Goal: Task Accomplishment & Management: Use online tool/utility

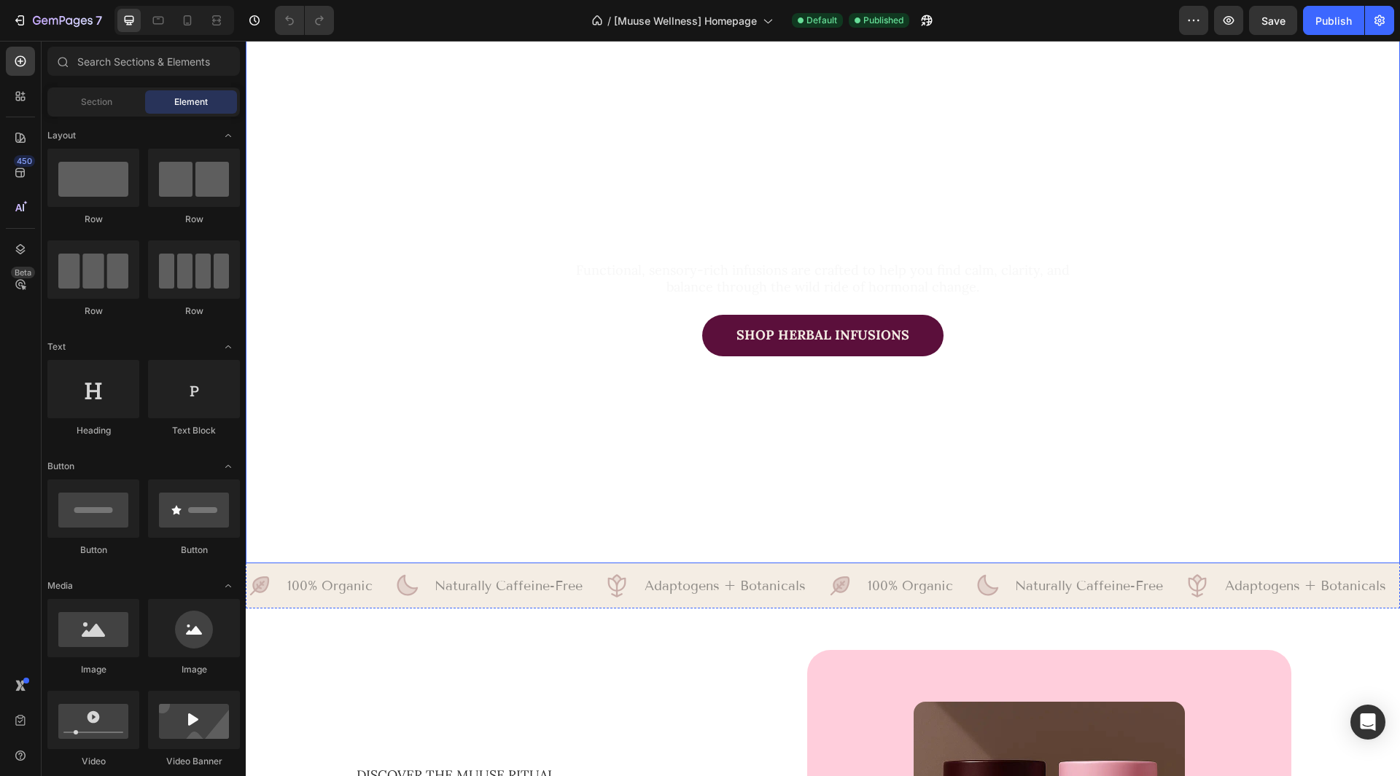
scroll to position [146, 0]
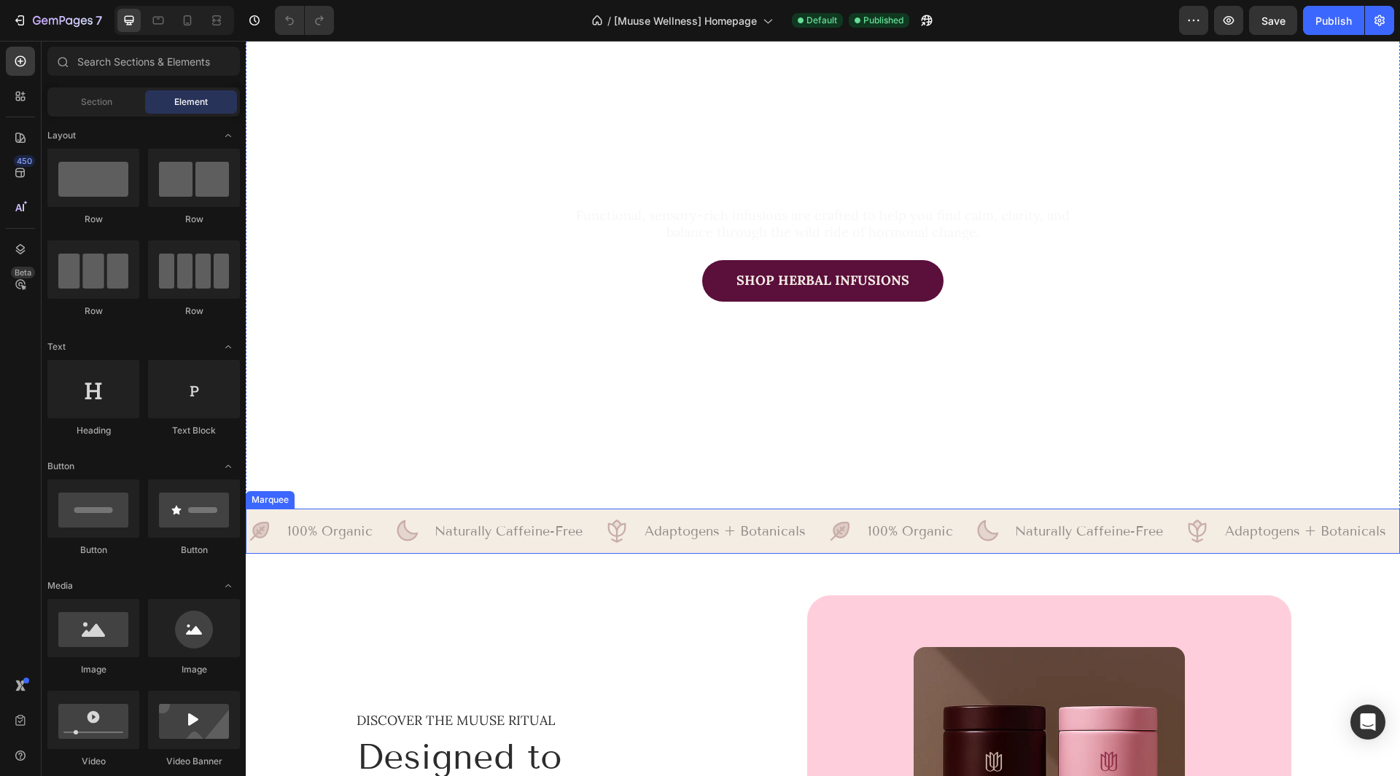
click at [542, 509] on div "Icon 100% Organic Text Block Row Icon Naturally Caffeine-Free Text Block Row Ic…" at bounding box center [823, 531] width 1154 height 45
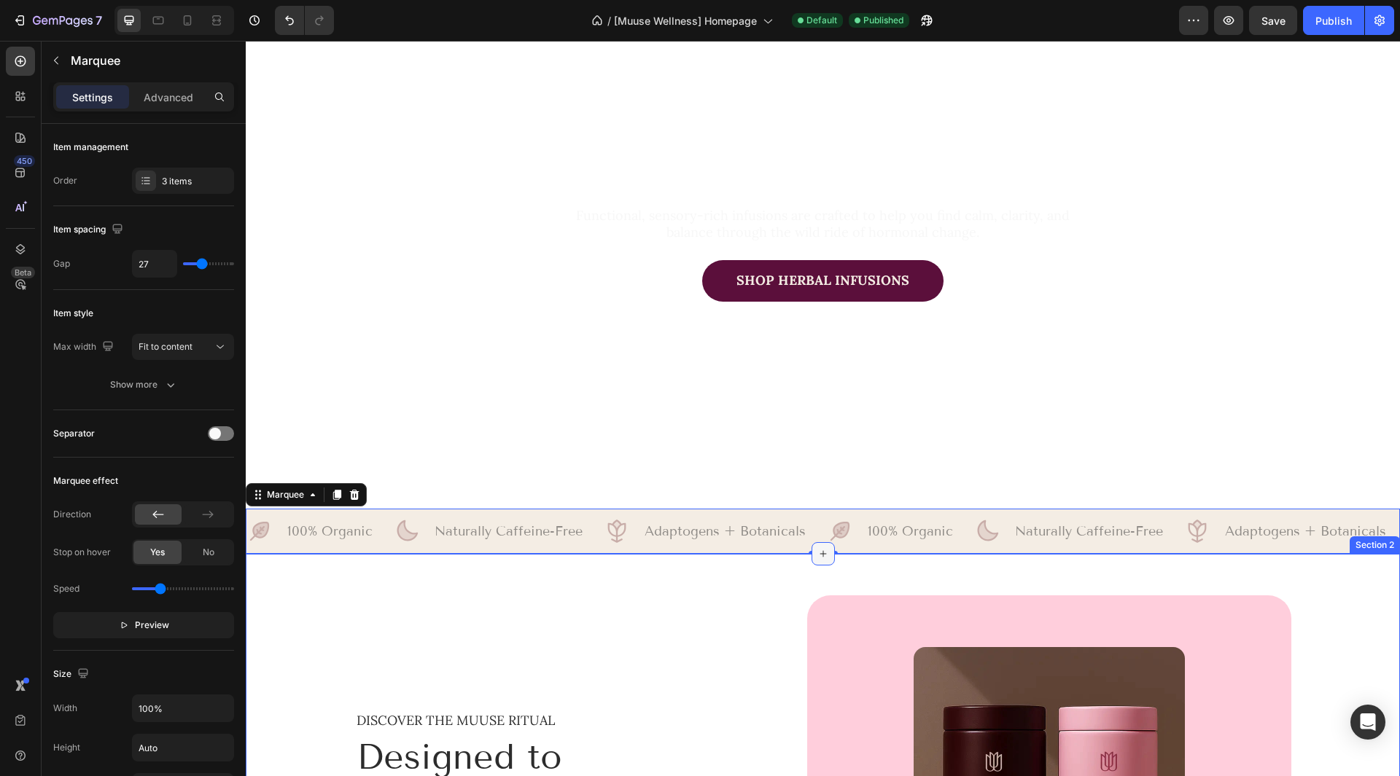
click at [816, 555] on div at bounding box center [822, 553] width 23 height 23
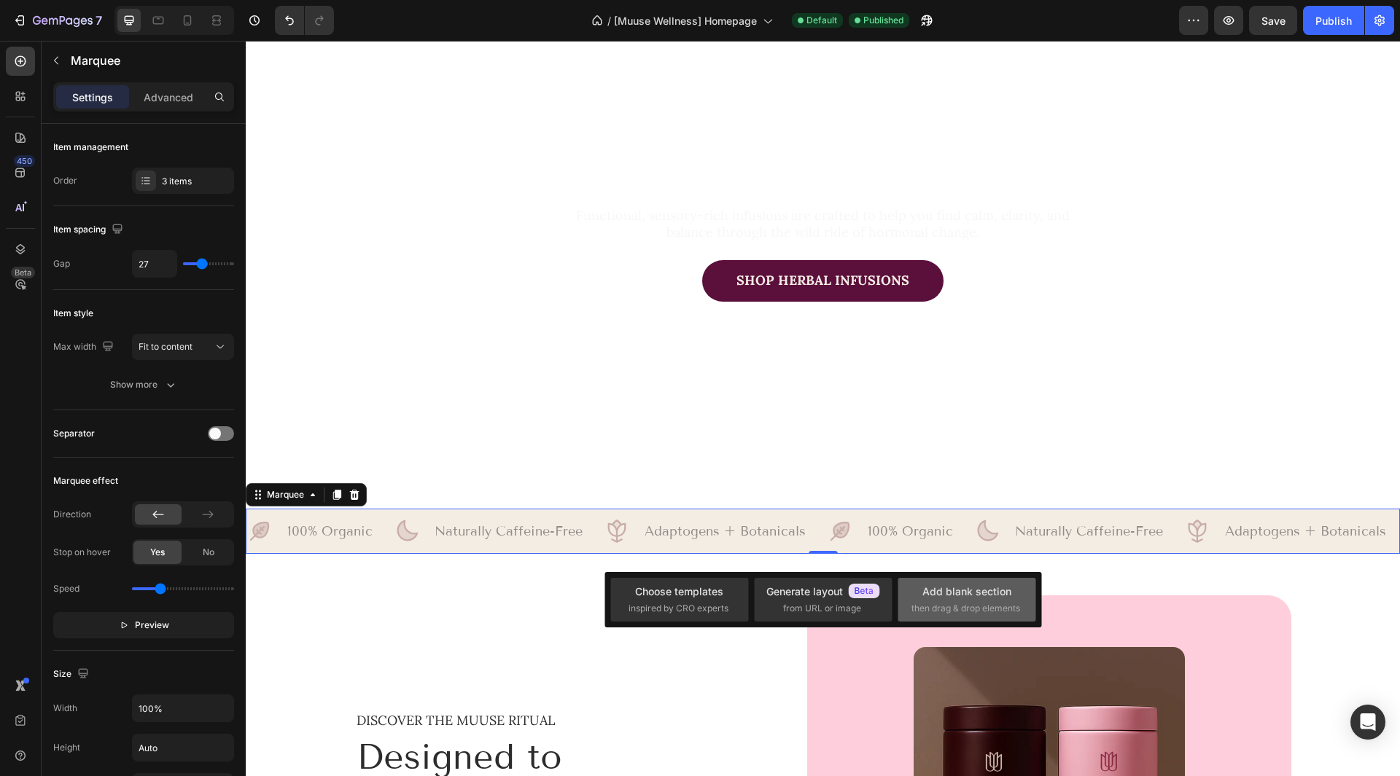
click at [965, 589] on div "Add blank section" at bounding box center [966, 591] width 89 height 15
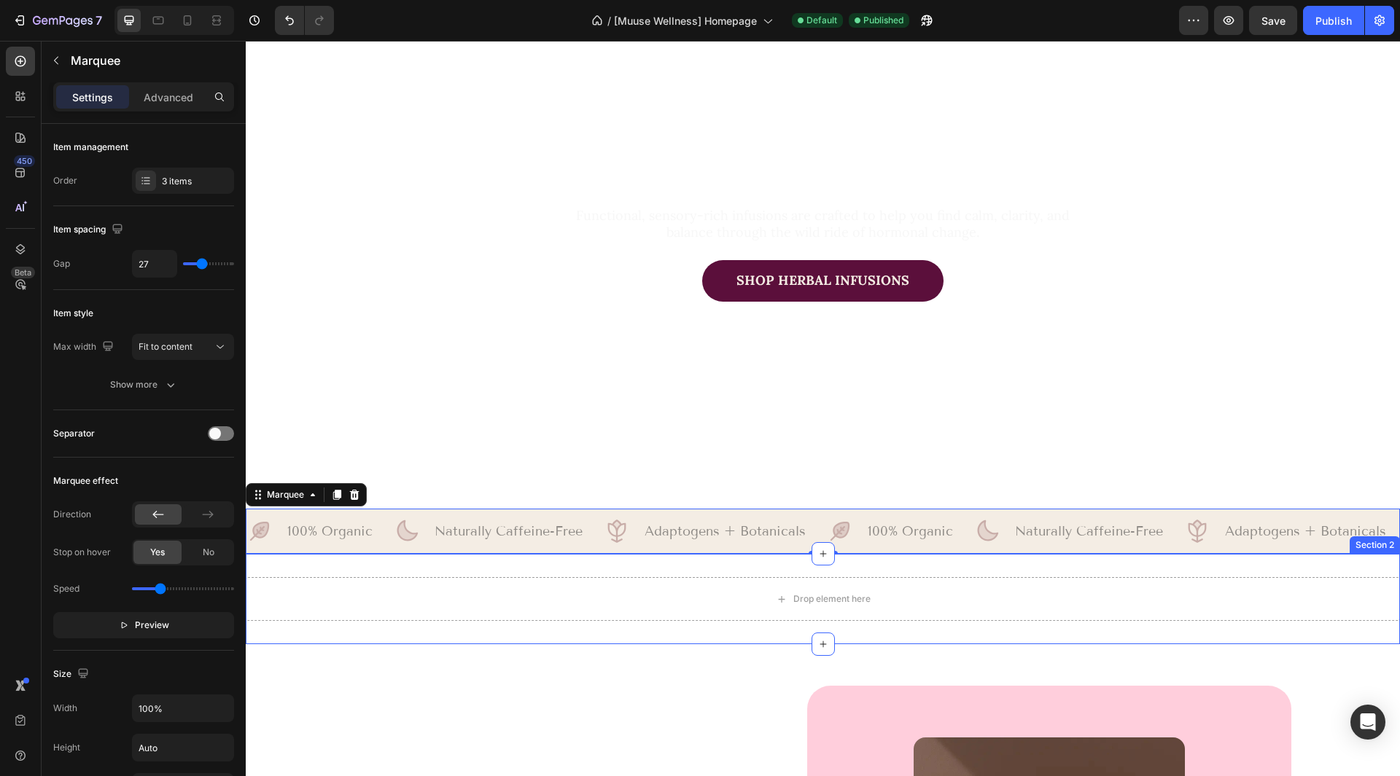
click at [653, 567] on div "Drop element here Section 2" at bounding box center [823, 599] width 1154 height 90
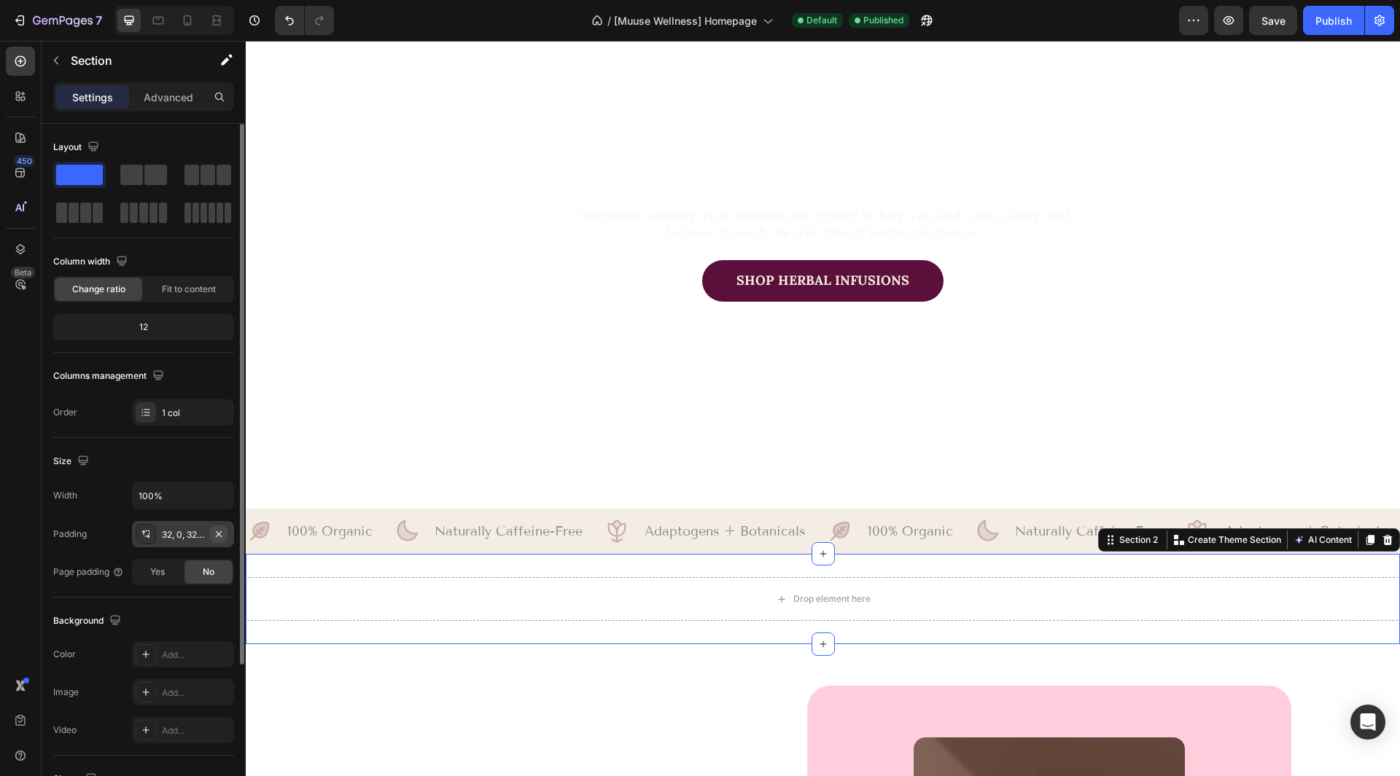
click at [218, 536] on icon "button" at bounding box center [219, 535] width 12 height 12
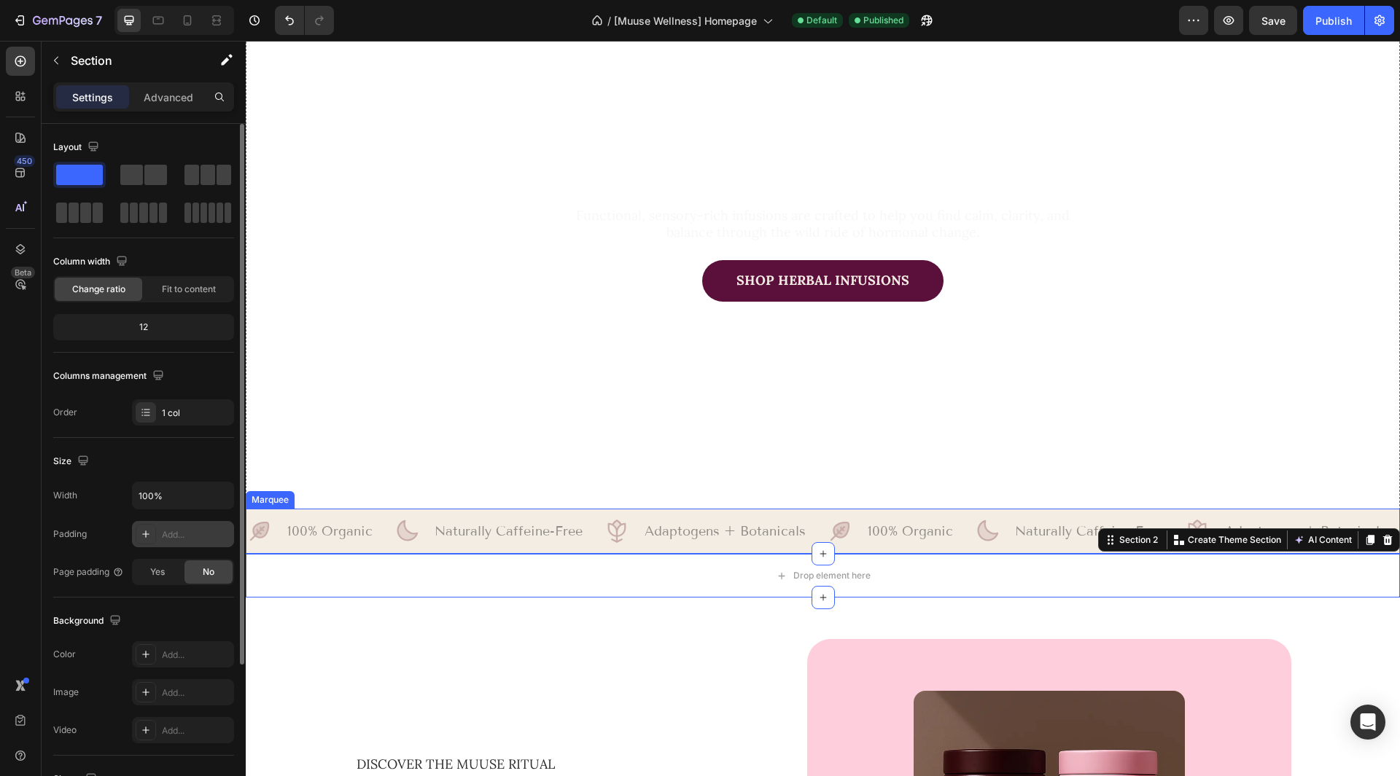
click at [554, 510] on div "Icon 100% Organic Text Block Row Icon Naturally Caffeine-Free Text Block Row Ic…" at bounding box center [823, 531] width 1154 height 45
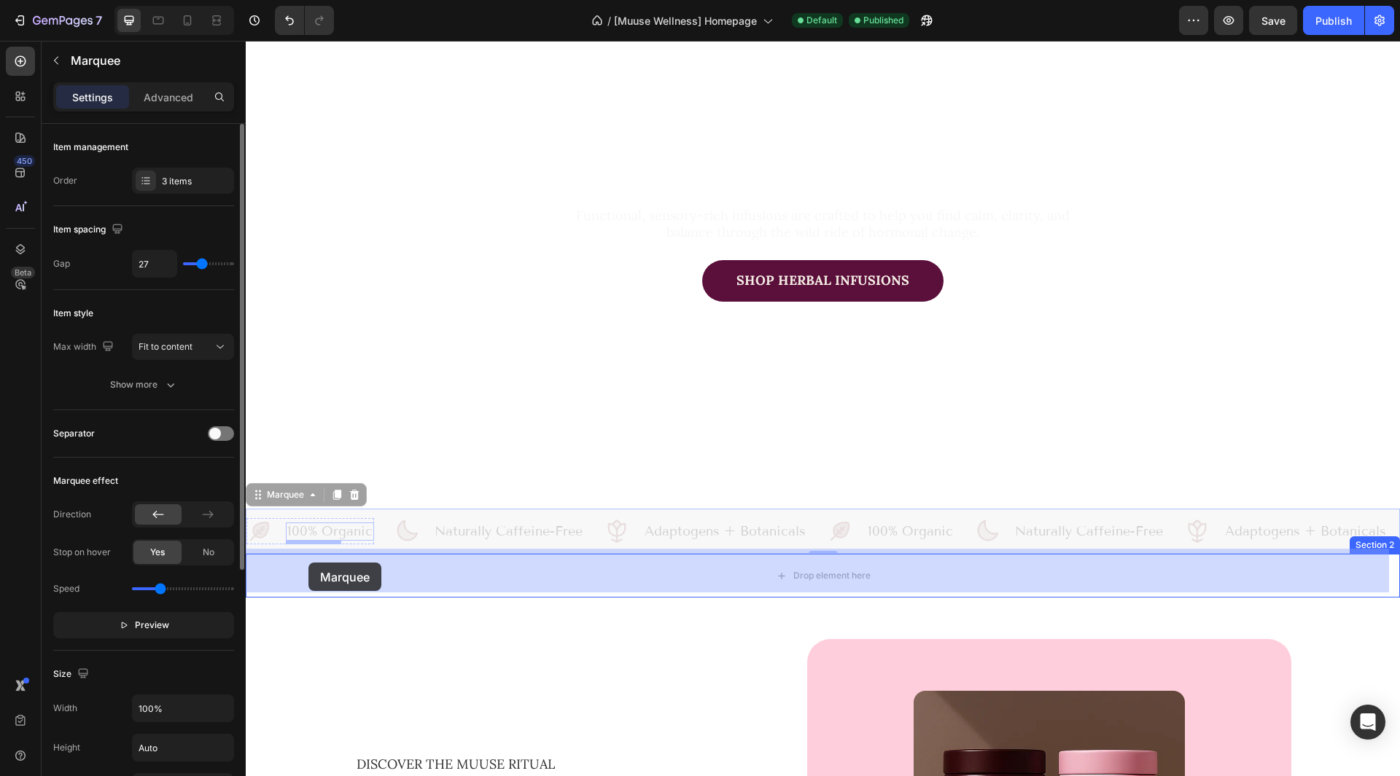
drag, startPoint x: 289, startPoint y: 491, endPoint x: 308, endPoint y: 563, distance: 74.8
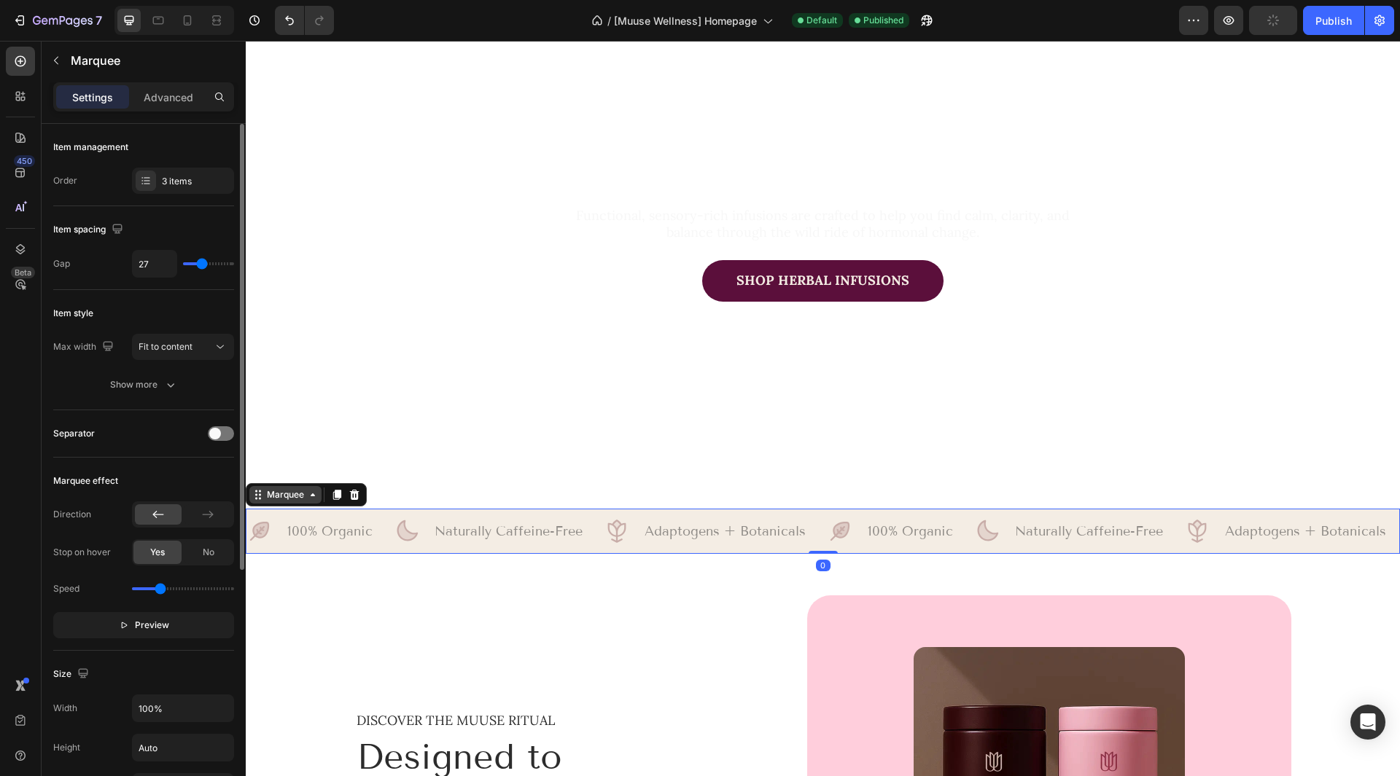
click at [285, 493] on div "Marquee" at bounding box center [285, 494] width 43 height 13
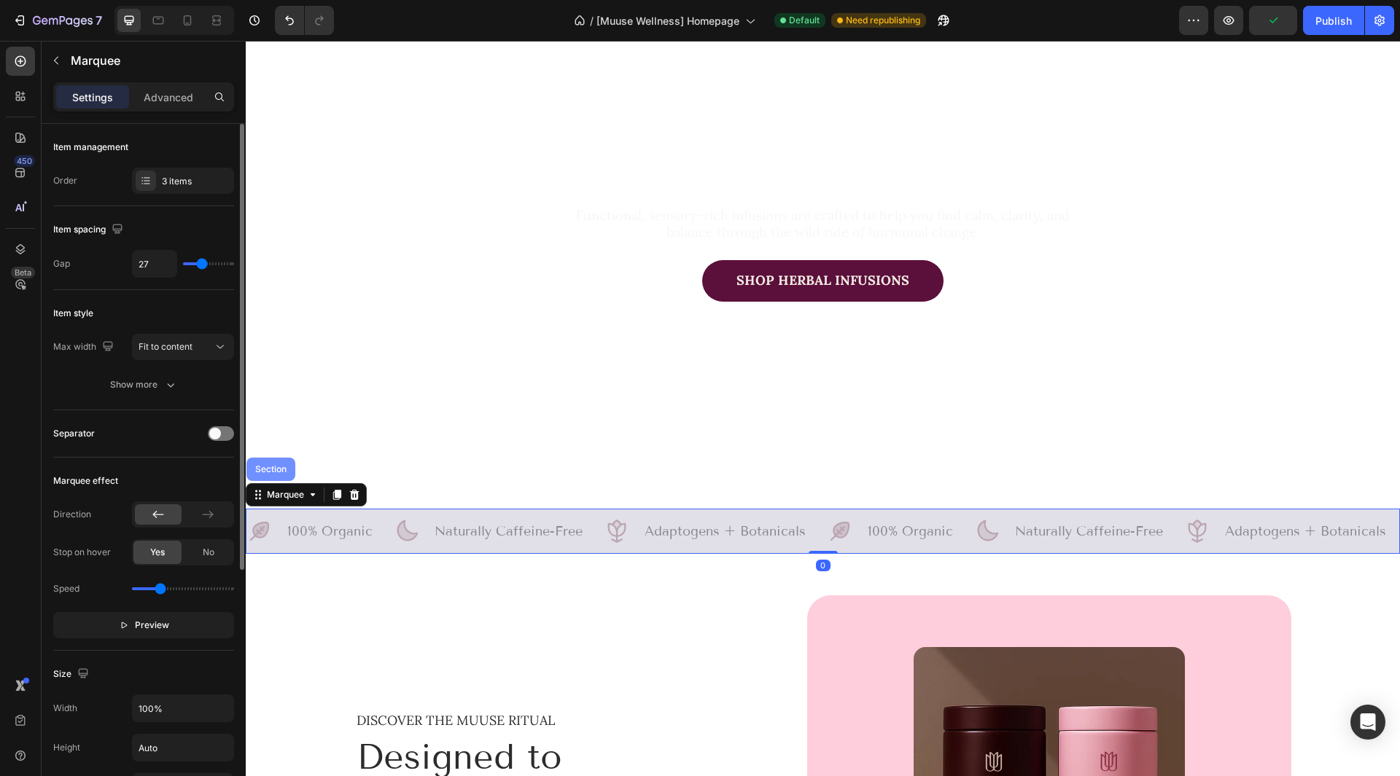
click at [283, 465] on div "Section" at bounding box center [270, 469] width 37 height 9
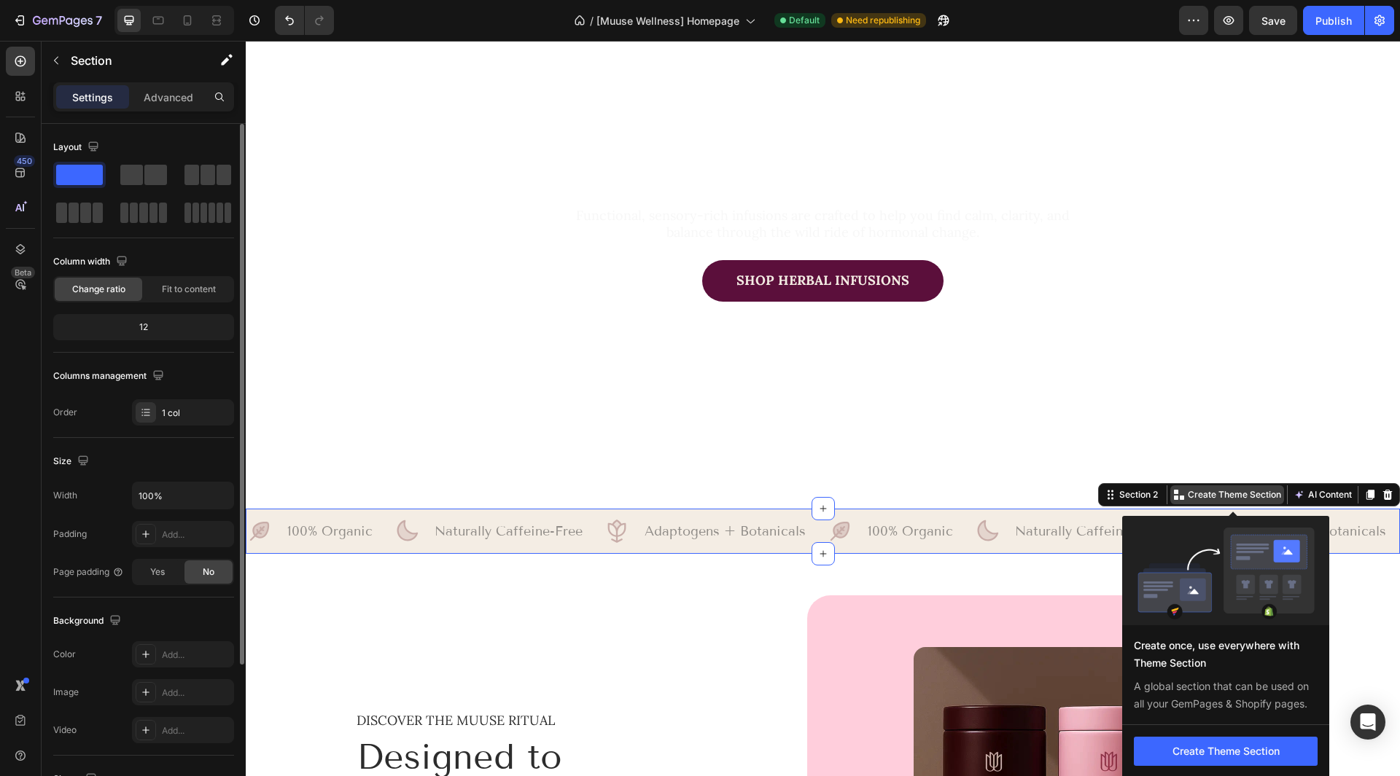
click at [1214, 492] on p "Create Theme Section" at bounding box center [1234, 494] width 93 height 13
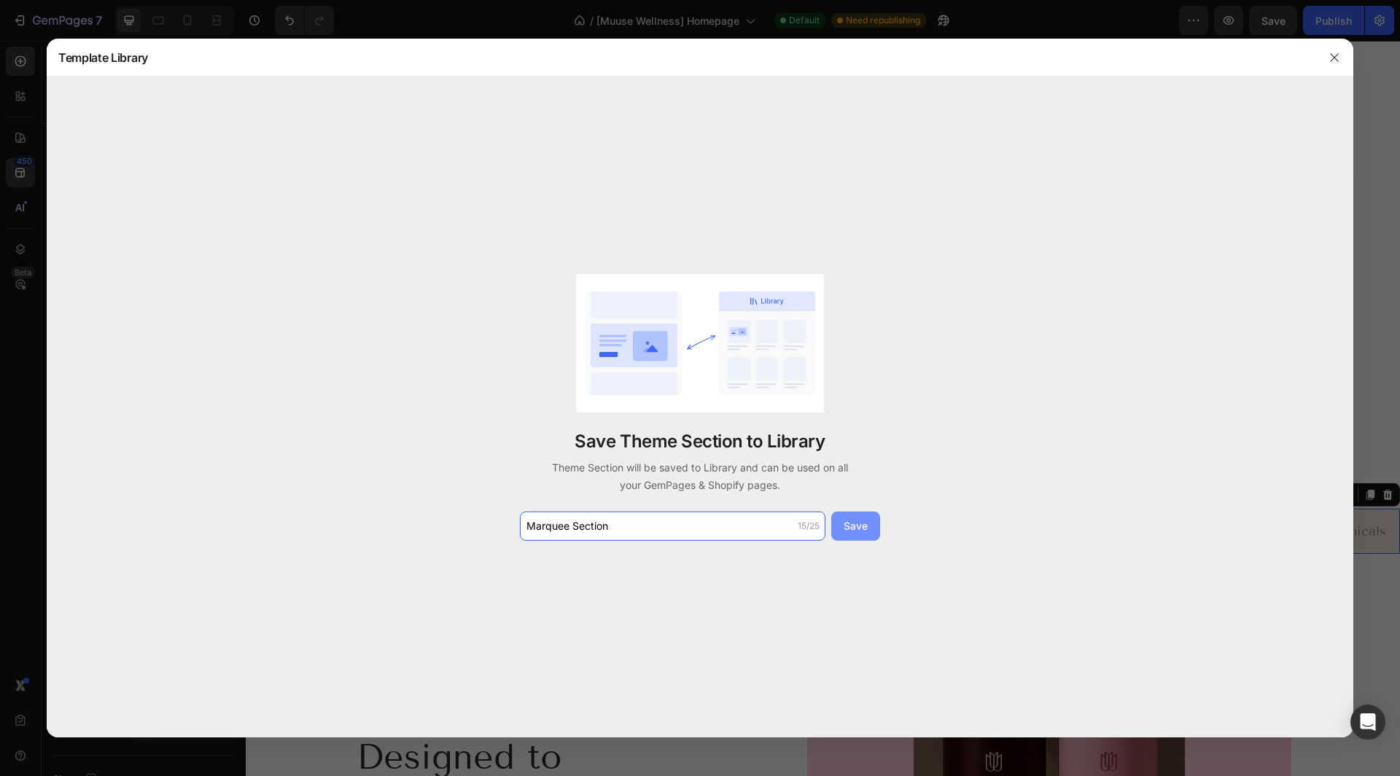
type input "Marquee Section"
click at [869, 527] on button "Save" at bounding box center [855, 526] width 49 height 29
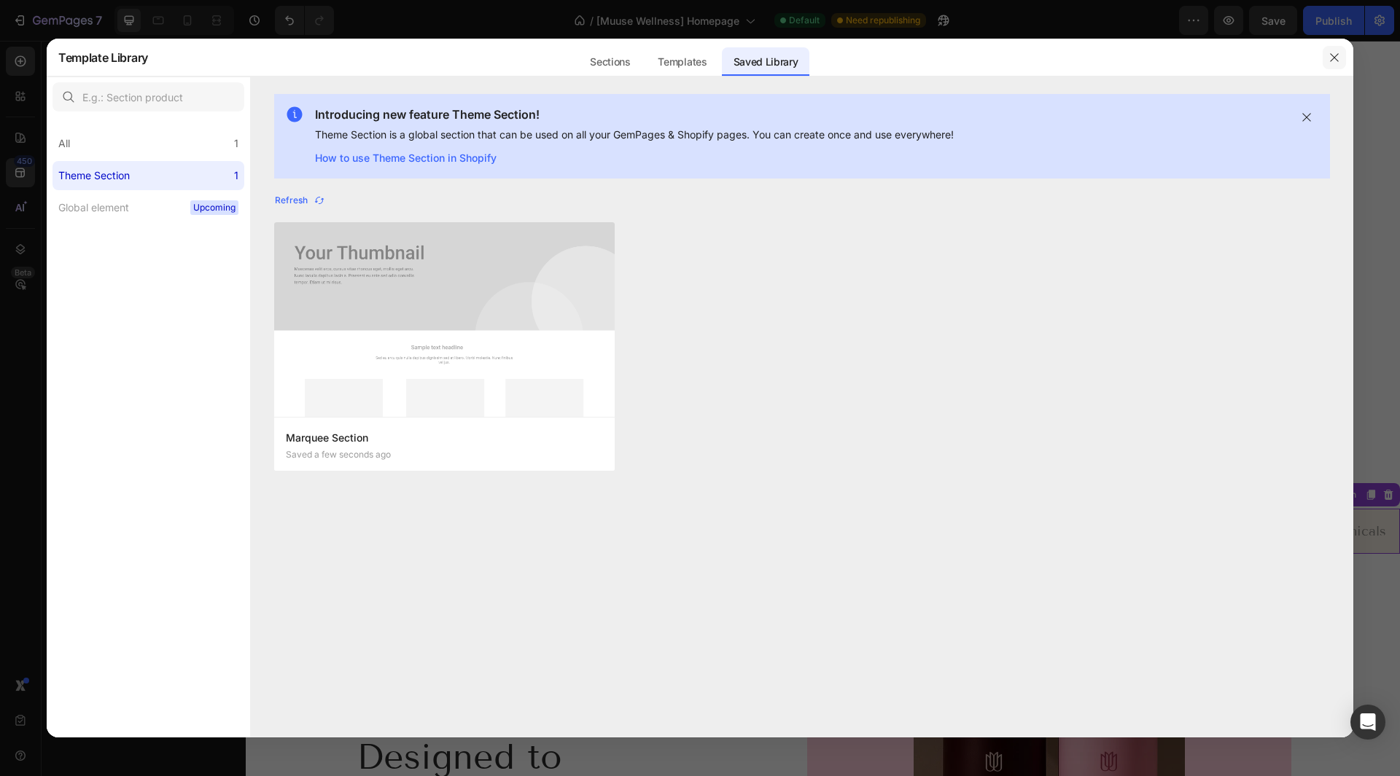
drag, startPoint x: 1344, startPoint y: 59, endPoint x: 1091, endPoint y: 18, distance: 257.0
click at [1344, 59] on button "button" at bounding box center [1334, 57] width 23 height 23
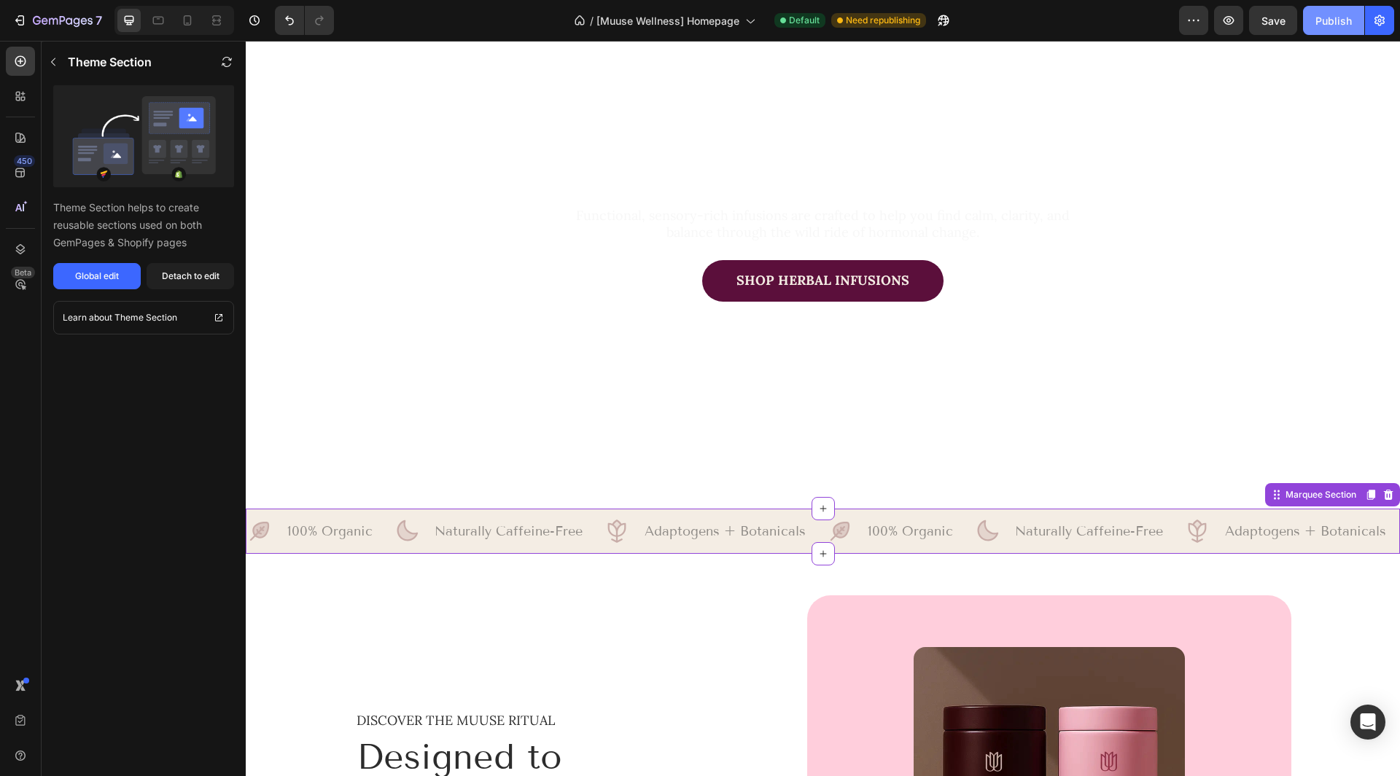
drag, startPoint x: 1325, startPoint y: 23, endPoint x: 1090, endPoint y: 49, distance: 236.2
click at [1325, 23] on div "Publish" at bounding box center [1333, 20] width 36 height 15
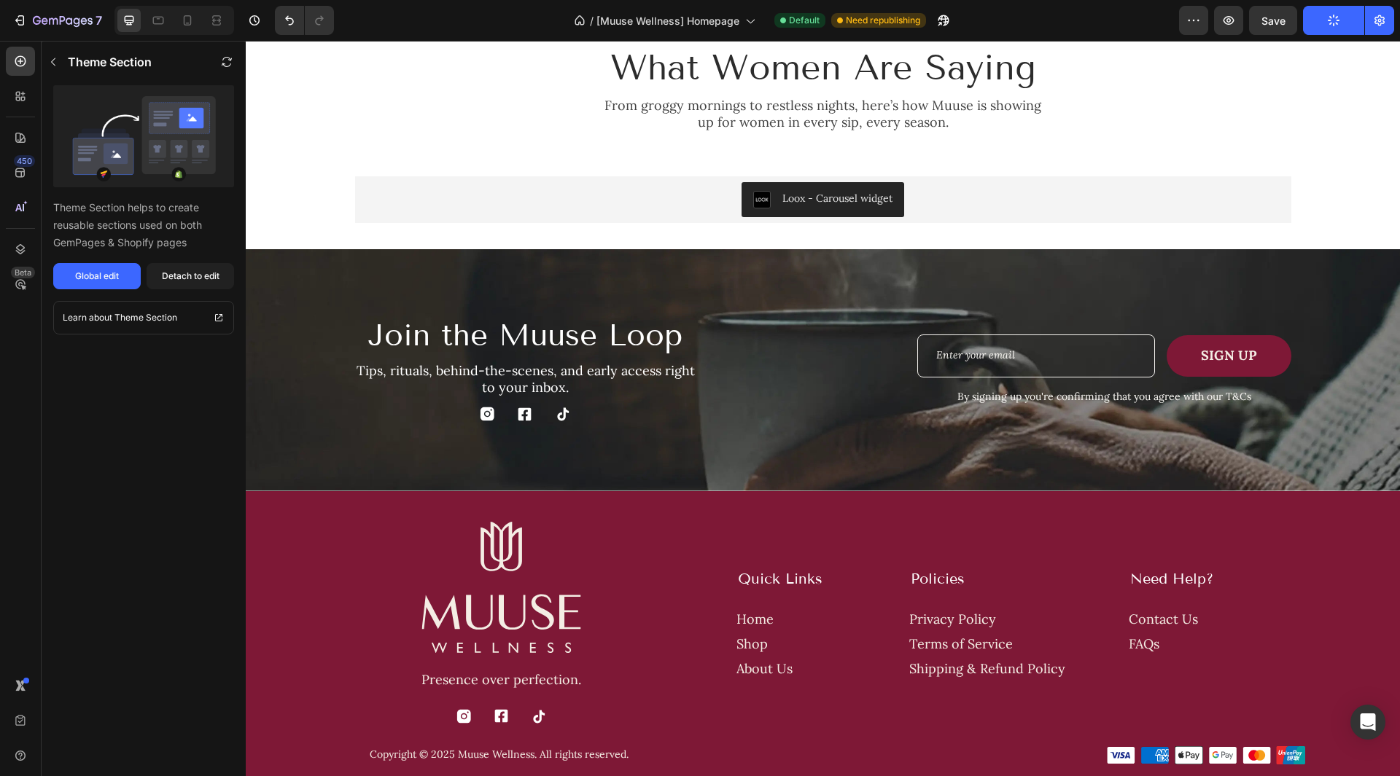
scroll to position [1750, 0]
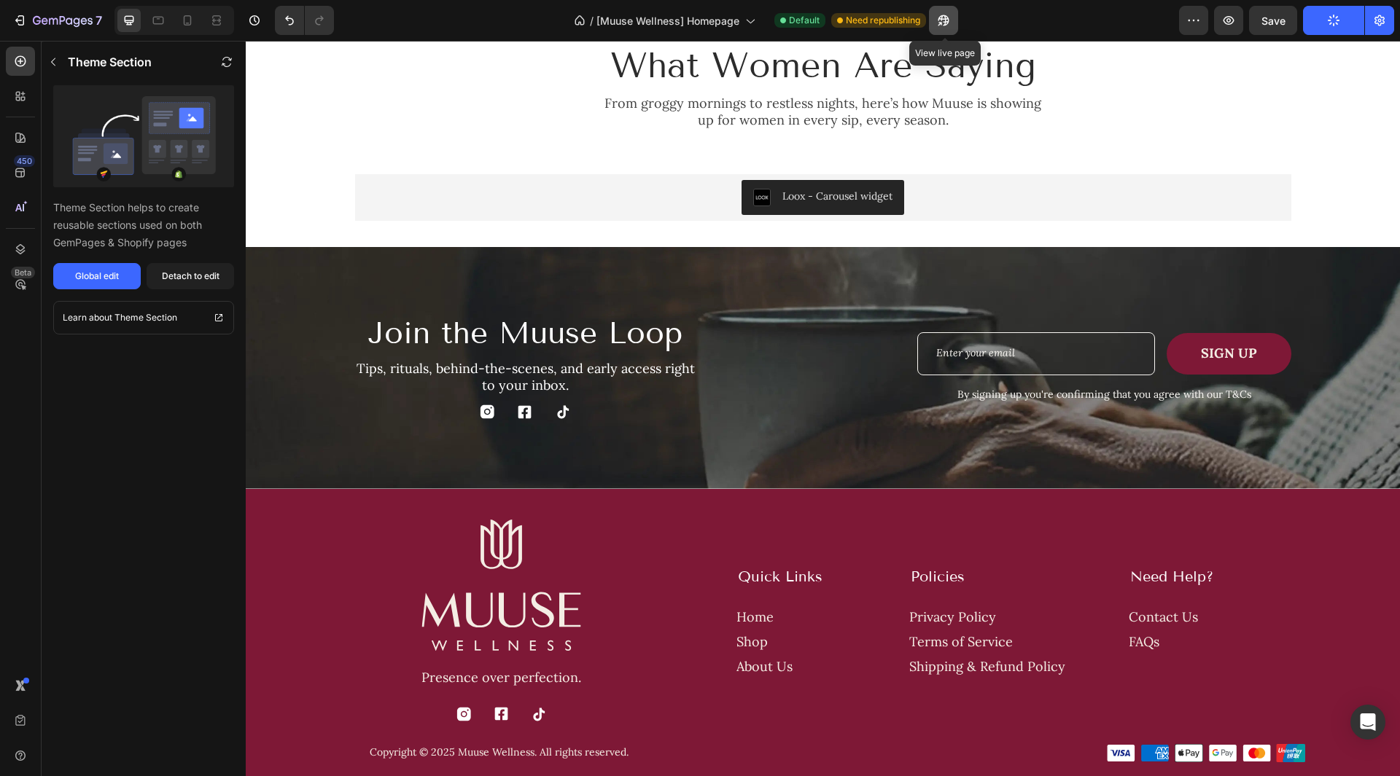
click at [954, 18] on button "button" at bounding box center [943, 20] width 29 height 29
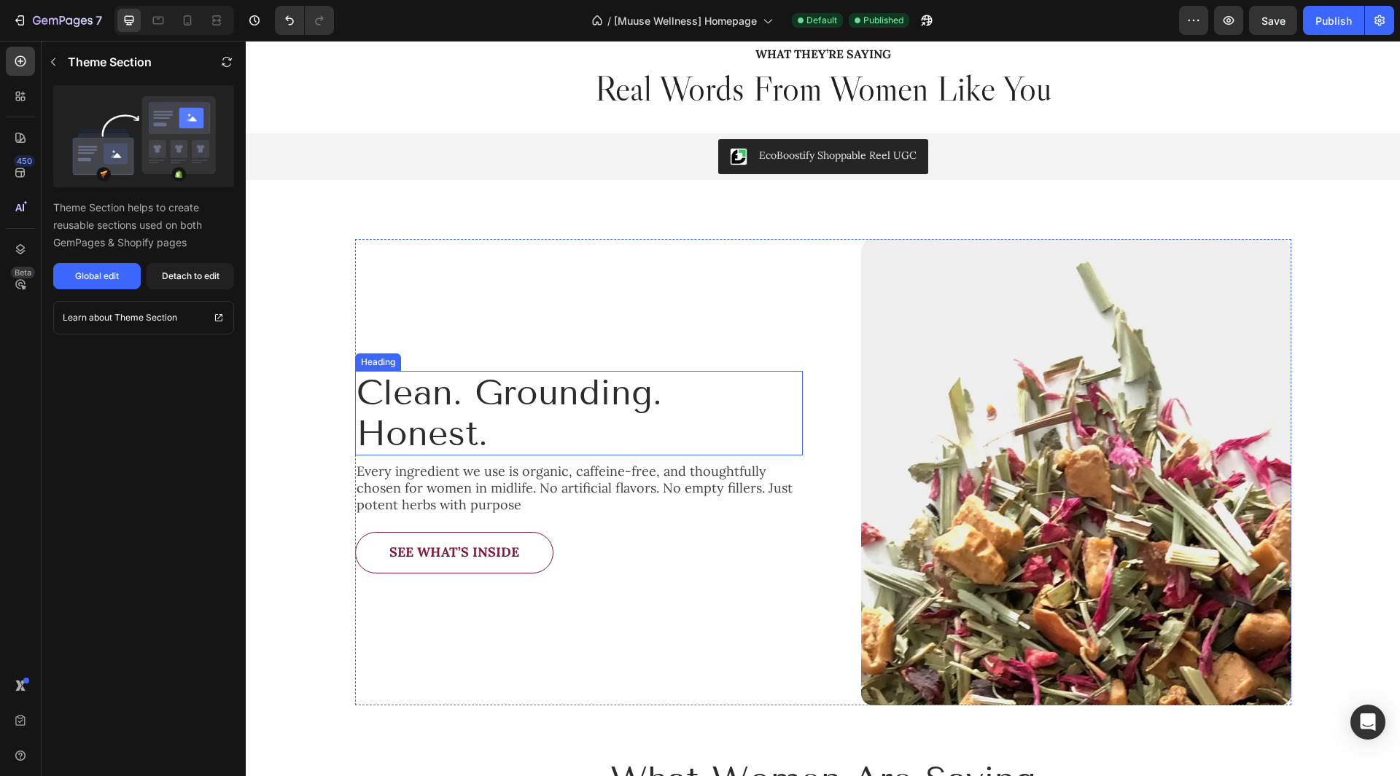
scroll to position [1239, 0]
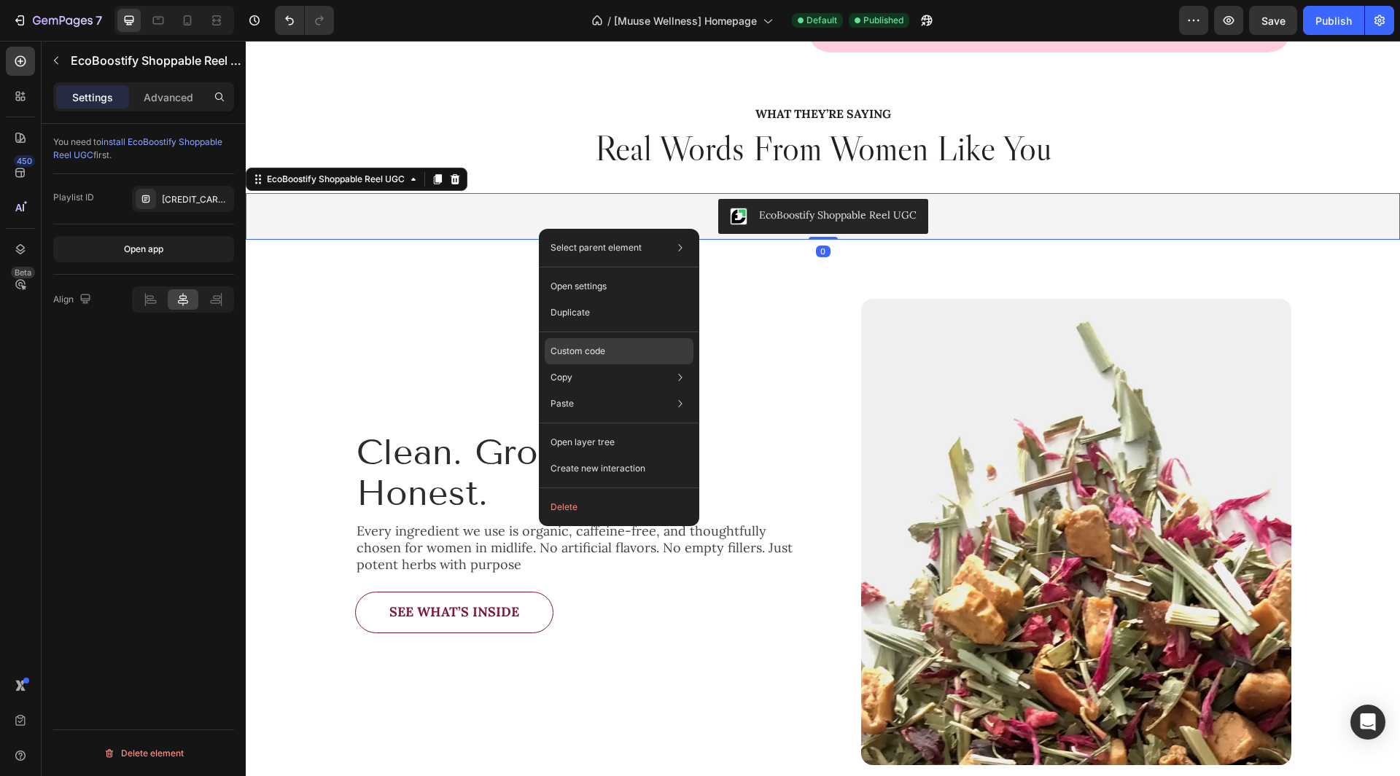
click at [585, 357] on p "Custom code" at bounding box center [577, 351] width 55 height 13
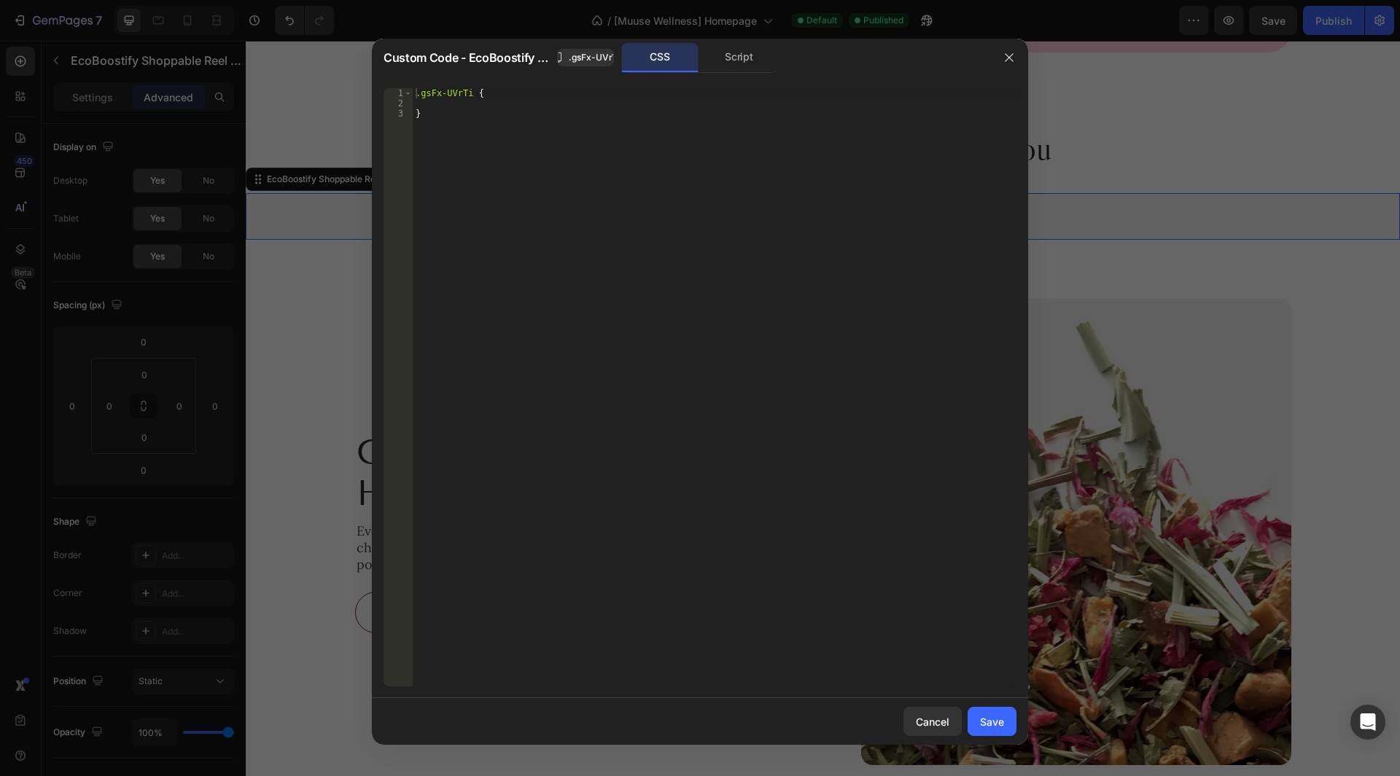
click at [475, 94] on div ".gsFx-UVrTi { }" at bounding box center [715, 397] width 604 height 619
paste textarea "eco-sl-pagination"
type textarea ".gsFx-UVrTi .eco-sl-pagination{"
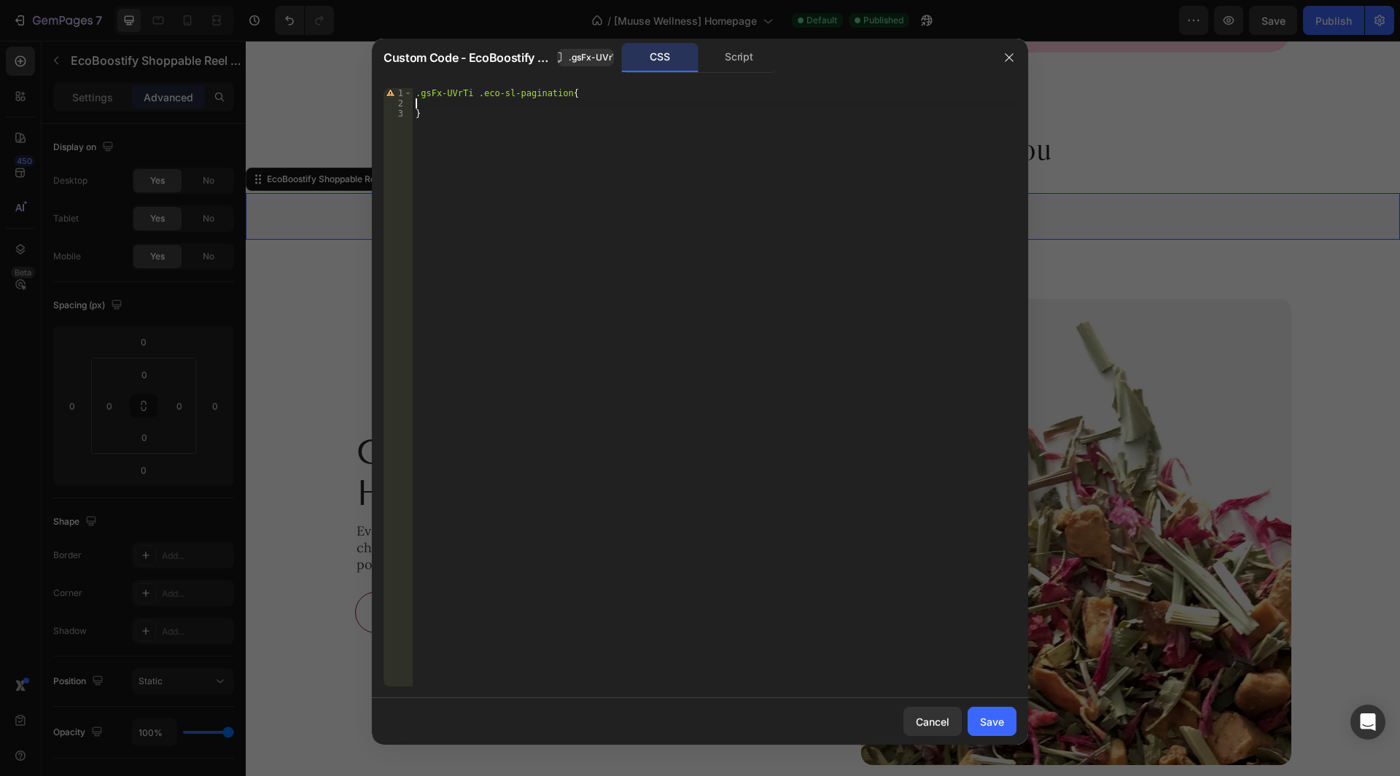
click at [557, 108] on div ".gsFx-UVrTi .eco-sl-pagination { }" at bounding box center [715, 397] width 604 height 619
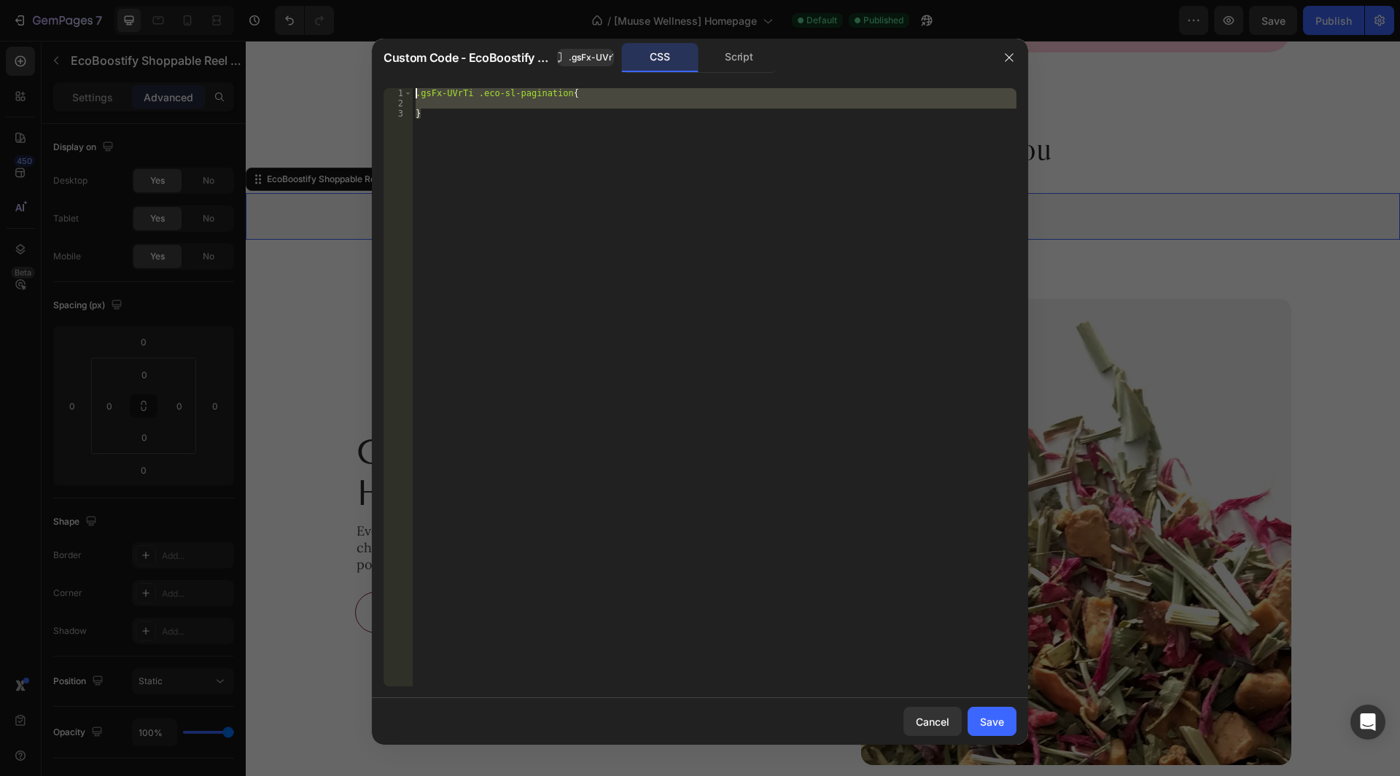
drag, startPoint x: 433, startPoint y: 110, endPoint x: 377, endPoint y: 85, distance: 61.4
click at [377, 85] on div "1 2 3 .gsFx-UVrTi .eco-sl-pagination { } הההההההההההההההההההההההההההההההההההההה…" at bounding box center [700, 388] width 656 height 622
type textarea ".gsFx-UVrTi .eco-sl-pagination{"
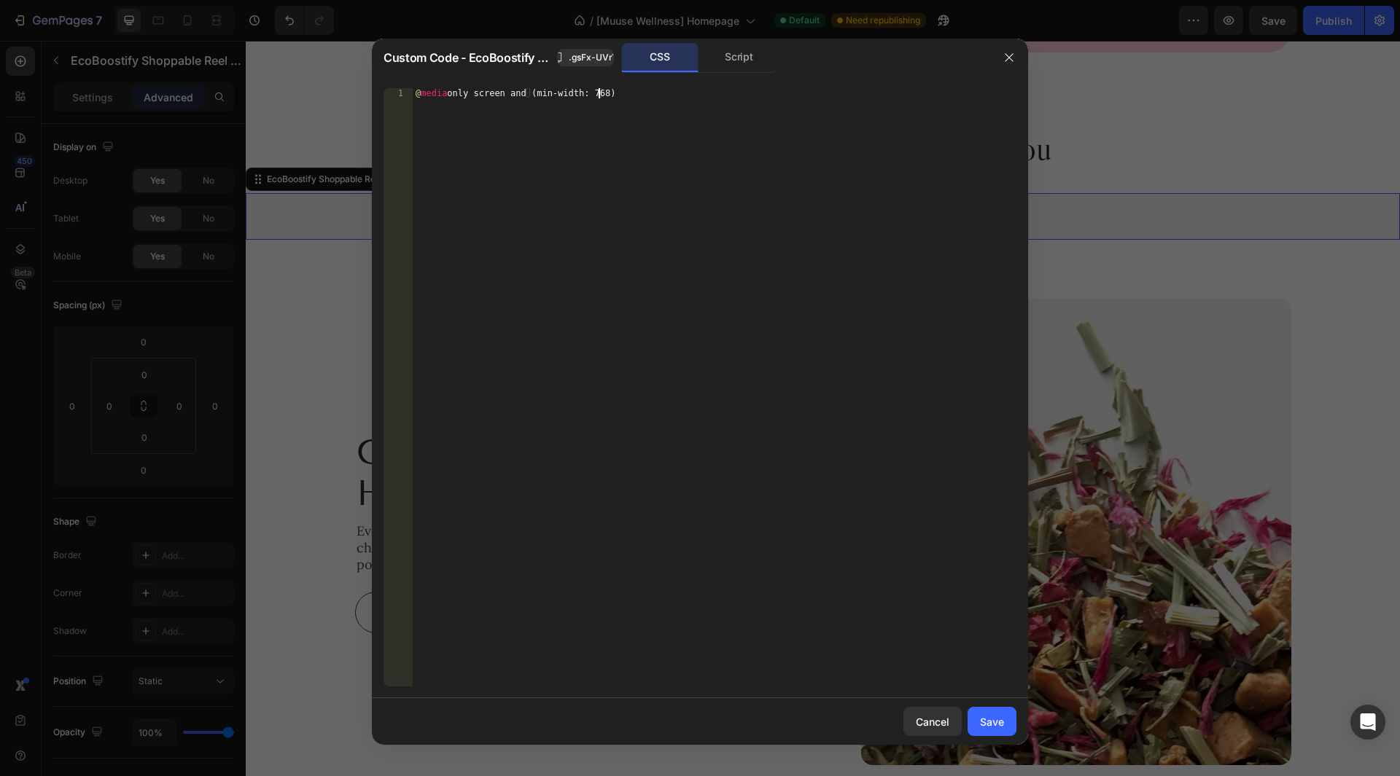
scroll to position [0, 15]
type textarea "@media only screen and (min-width: 768px)Ơ"
type textarea "@media only screen and (min-width: 768px){"
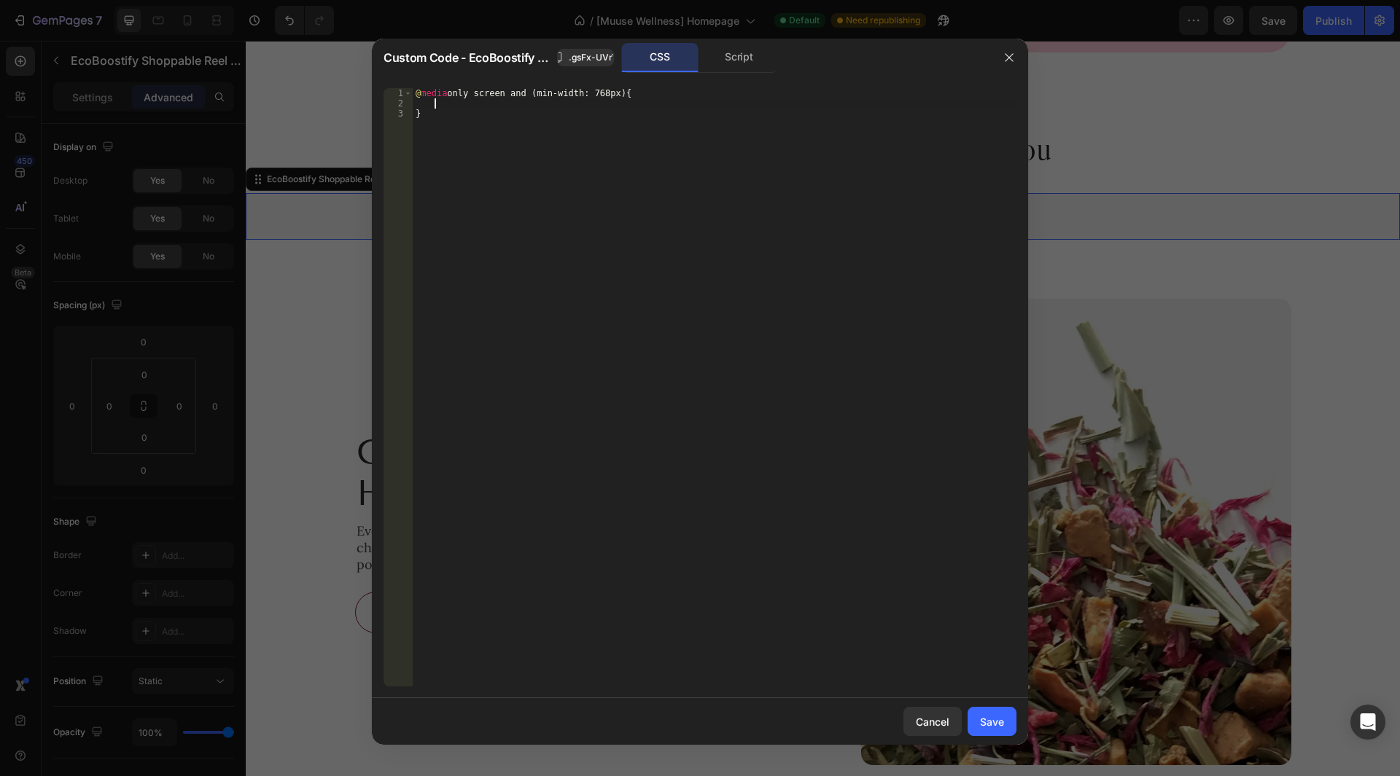
paste textarea "}"
type textarea "}"
click at [450, 114] on div "@ media only screen and (min-width: 768px) { .gsFx-UVrTi .eco-sl-pagination { }…" at bounding box center [715, 397] width 604 height 619
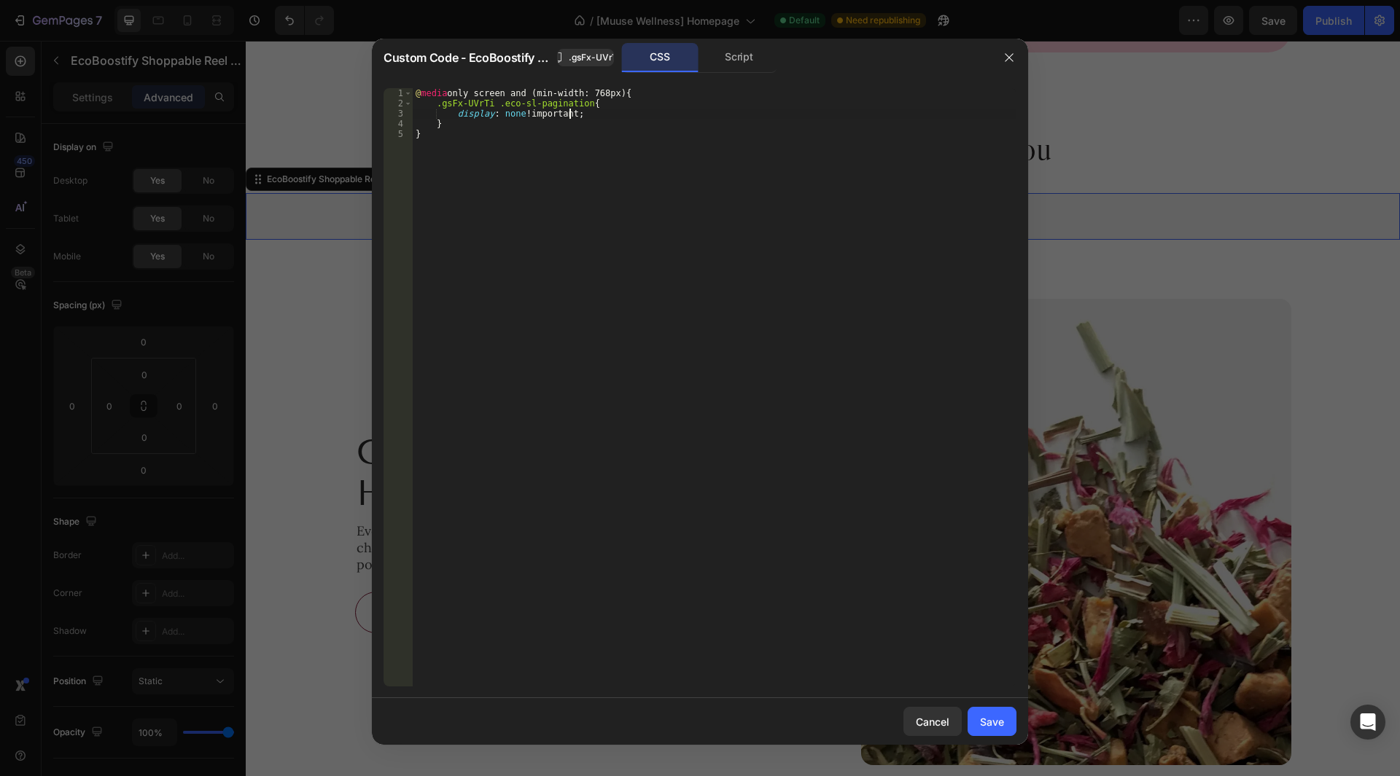
click at [628, 160] on div "@ media only screen and (min-width: 768px) { .gsFx-UVrTi .eco-sl-pagination { d…" at bounding box center [715, 397] width 604 height 619
click at [638, 133] on div "@ media only screen and (min-width: 768px) { .gsFx-UVrTi .eco-sl-pagination { d…" at bounding box center [715, 397] width 604 height 619
click at [611, 124] on div "@ media only screen and (min-width: 768px) { .gsFx-UVrTi .eco-sl-pagination { d…" at bounding box center [715, 397] width 604 height 619
type textarea "}"
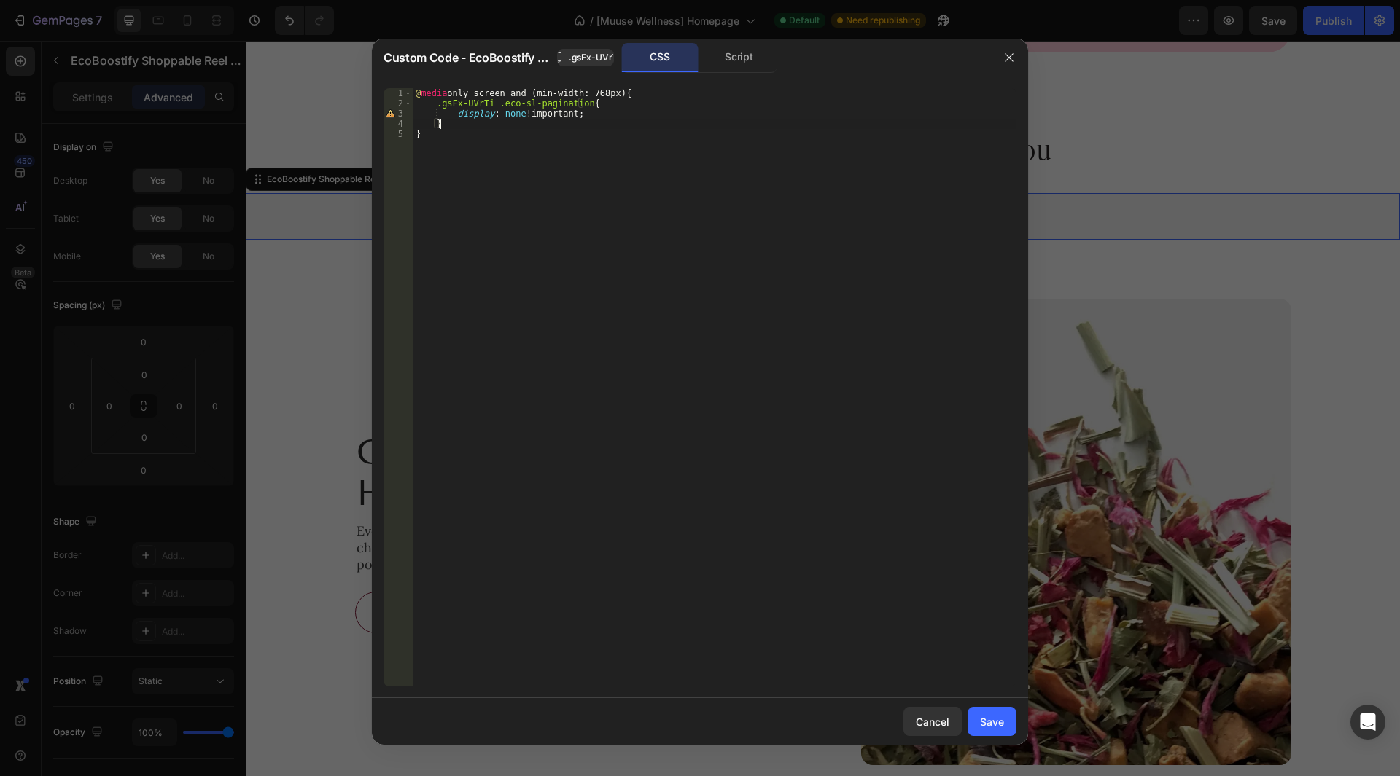
scroll to position [0, 1]
paste textarea "eco-sl-button-next"
drag, startPoint x: 593, startPoint y: 57, endPoint x: 576, endPoint y: 79, distance: 27.6
click at [592, 57] on span ".gsFx-UVrTi" at bounding box center [594, 57] width 51 height 13
click at [439, 148] on div "@ media only screen and (min-width: 768px) { .gsFx-UVrTi .eco-sl-pagination { d…" at bounding box center [715, 397] width 604 height 619
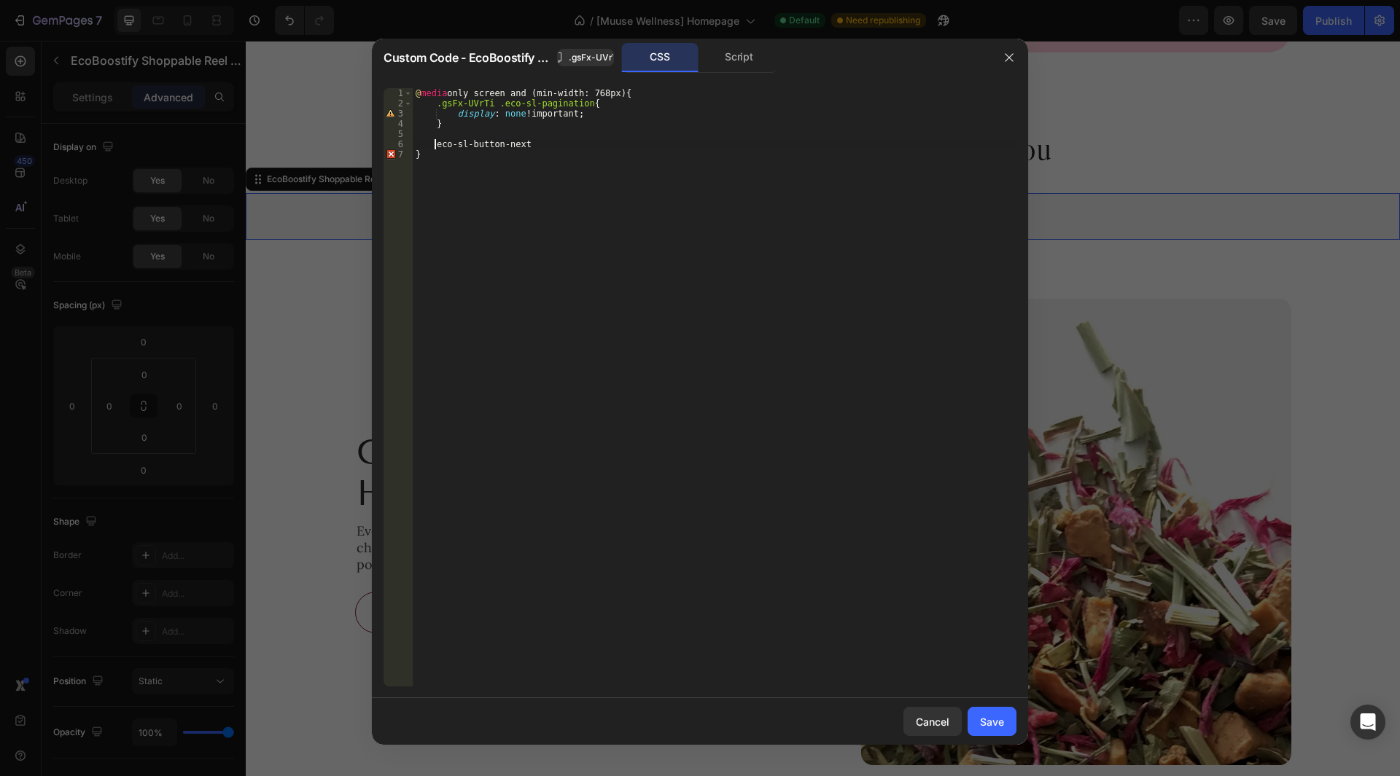
click at [437, 147] on div "@ media only screen and (min-width: 768px) { .gsFx-UVrTi .eco-sl-pagination { d…" at bounding box center [715, 397] width 604 height 619
paste textarea ".gsFx-UVrTi"
click at [631, 150] on div "@ media only screen and (min-width: 768px) { .gsFx-UVrTi .eco-sl-pagination { d…" at bounding box center [715, 397] width 604 height 619
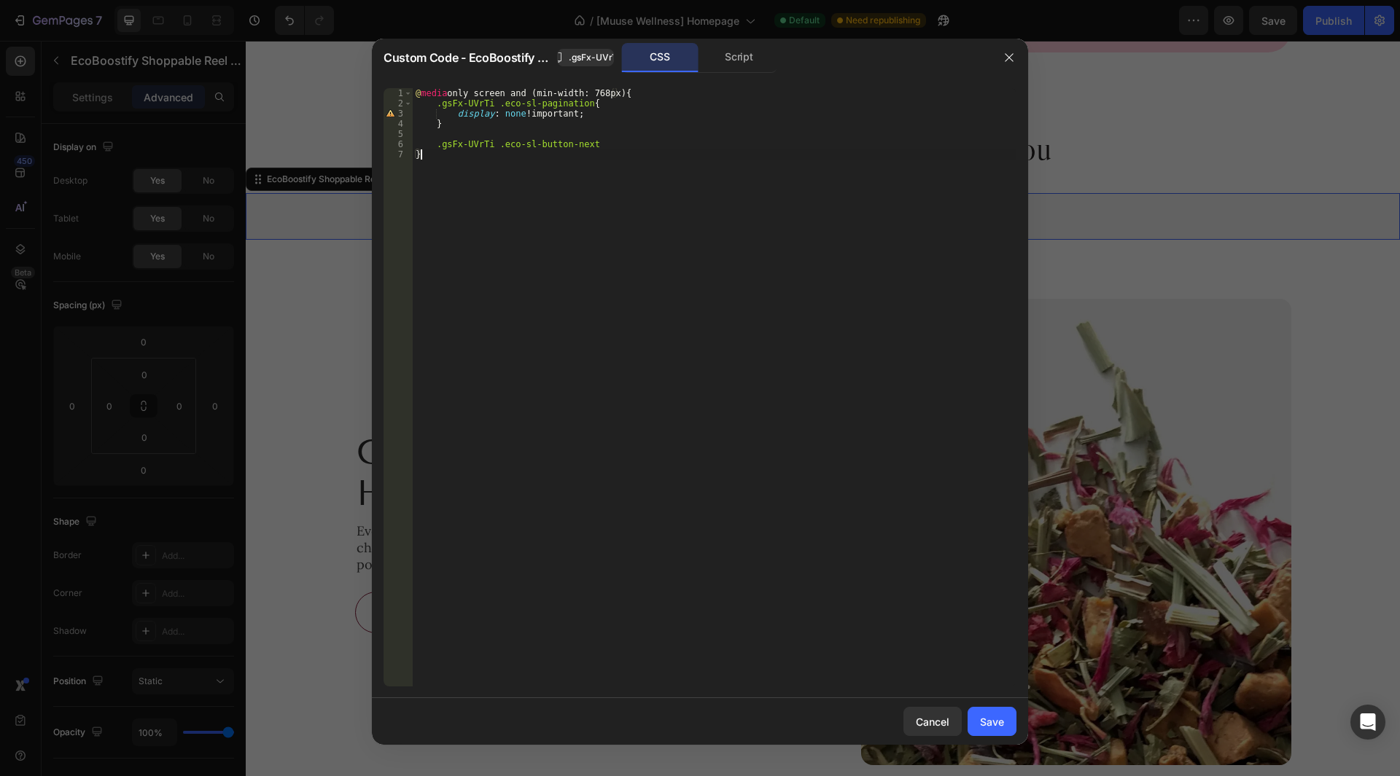
click at [645, 144] on div "@ media only screen and (min-width: 768px) { .gsFx-UVrTi .eco-sl-pagination { d…" at bounding box center [715, 397] width 604 height 619
type textarea ".gsFx-UVrTi .eco-sl-button-next{"
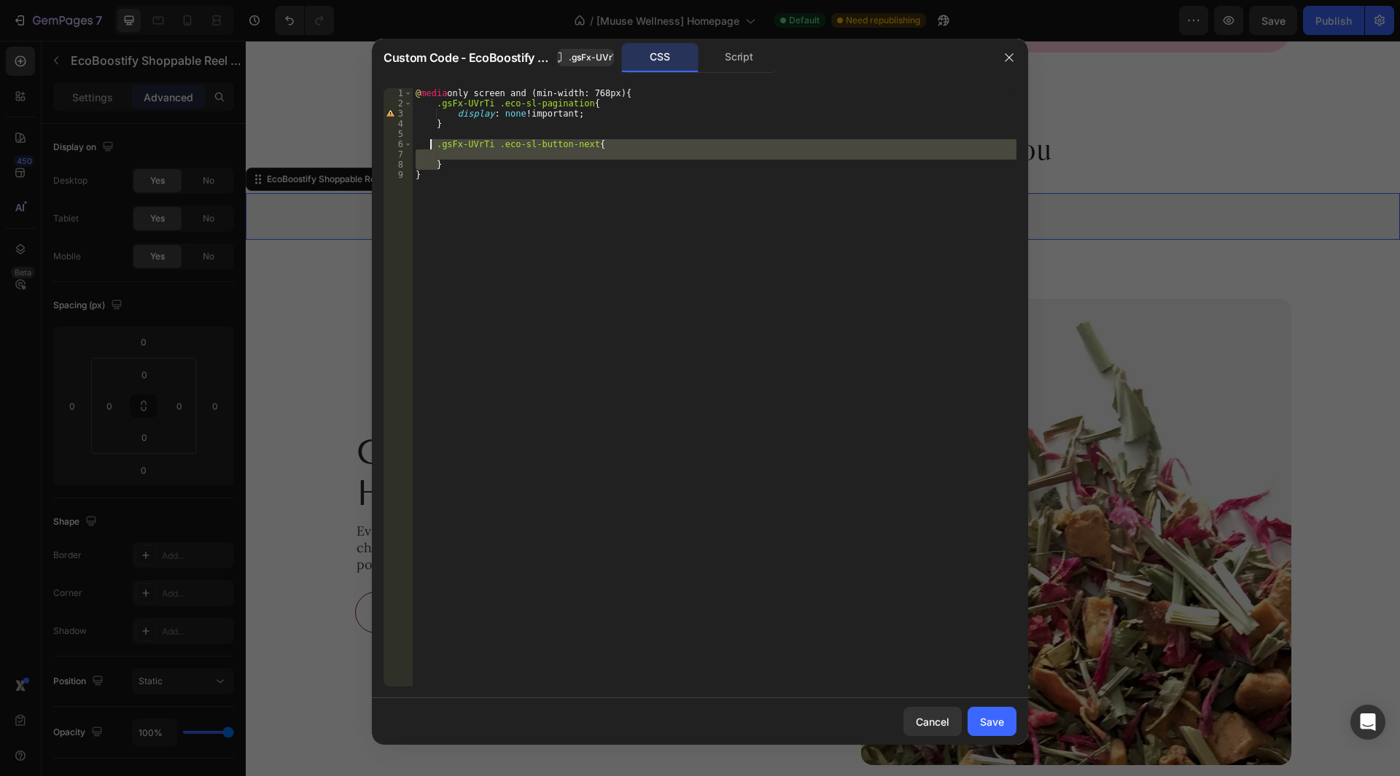
drag, startPoint x: 443, startPoint y: 169, endPoint x: 432, endPoint y: 143, distance: 28.4
click at [432, 143] on div "@ media only screen and (min-width: 768px) { .gsFx-UVrTi .eco-sl-pagination { d…" at bounding box center [715, 397] width 604 height 619
type textarea ".gsFx-UVrTi .eco-sl-button-next{"
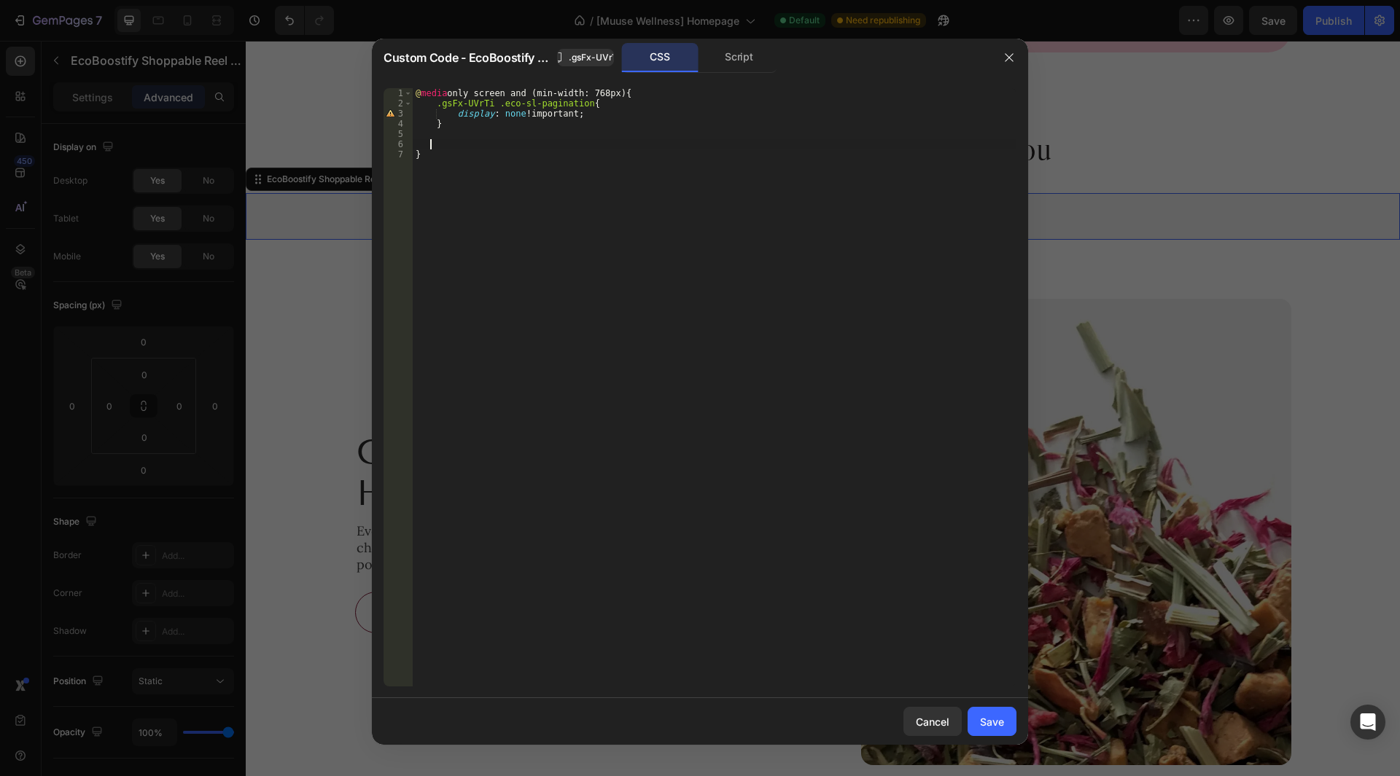
scroll to position [0, 1]
click at [413, 89] on div "@ media only screen and (min-width: 768px) { .gsFx-UVrTi .eco-sl-pagination { d…" at bounding box center [715, 397] width 604 height 619
type textarea "@media only screen and (min-width: 768px){"
paste textarea "}"
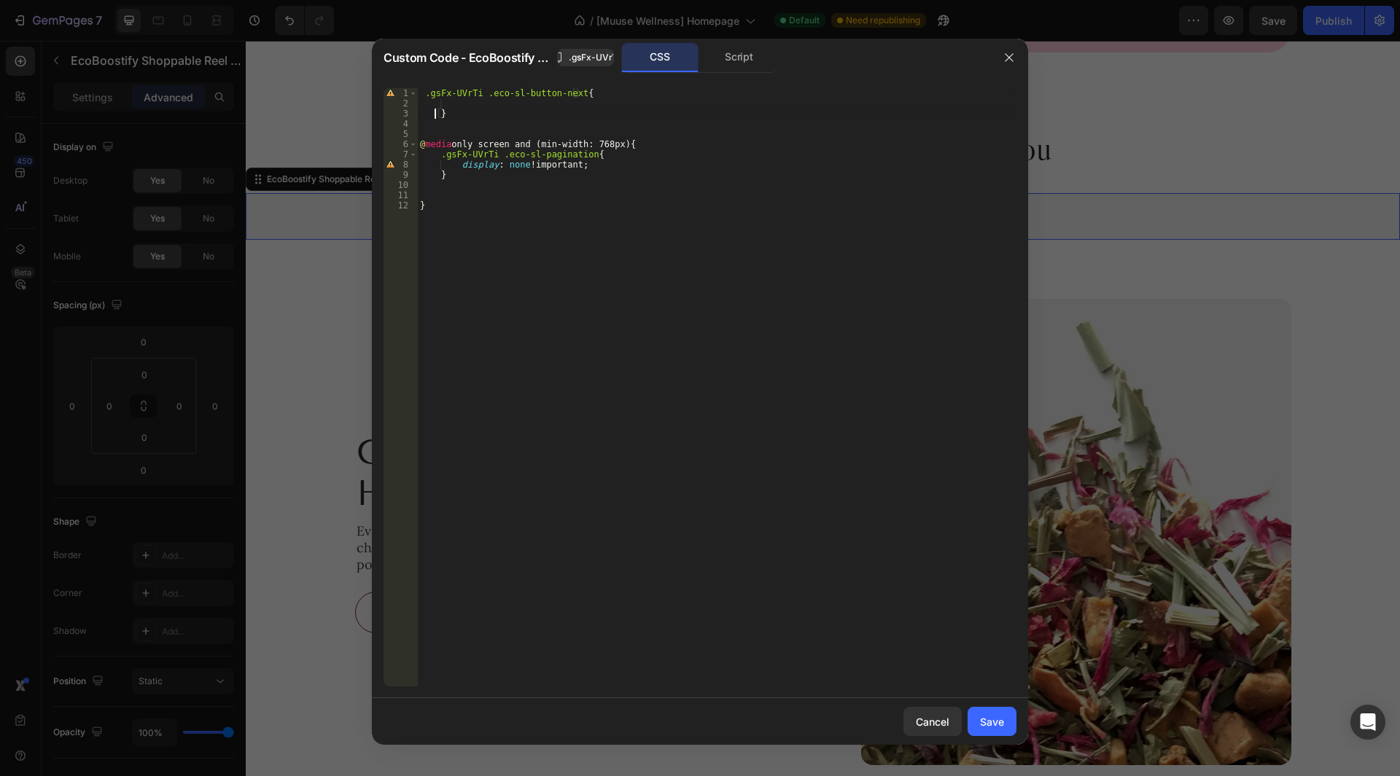
click at [436, 112] on div ".gsFx-UVrTi .eco-sl-button-next { } @ media only screen and (min-width: 768px) …" at bounding box center [716, 397] width 599 height 619
type textarea "}"
paste textarea "eco-sl-button-next"
type textarea "eco-sl-button-next"
click at [575, 95] on div ".gsFx-UVrTi .eco-sl-button-next { } @ media only screen and (min-width: 768px) …" at bounding box center [716, 397] width 599 height 619
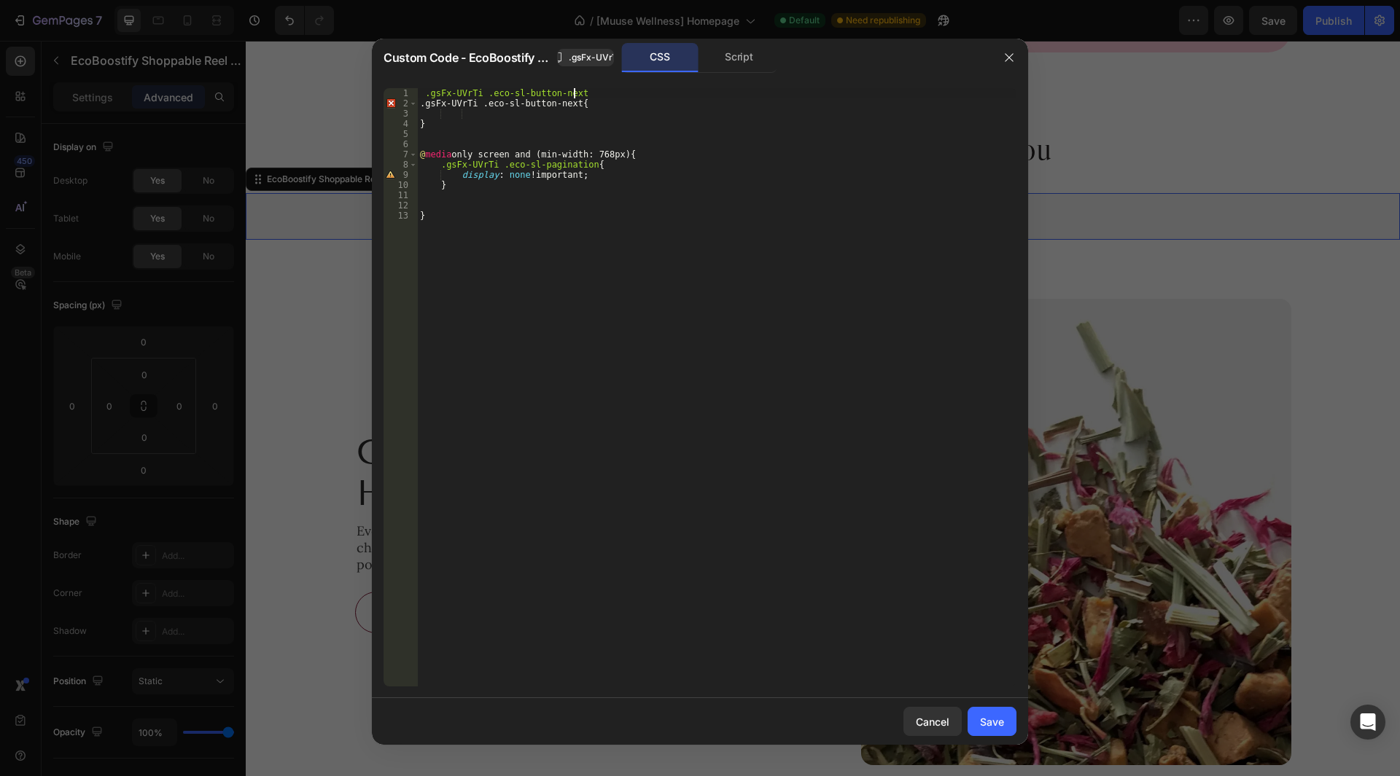
scroll to position [0, 12]
click at [569, 102] on div ".gsFx-UVrTi .eco-sl-button-next , .gsFx-UVrTi .eco-sl-button-next { } @ media o…" at bounding box center [716, 397] width 599 height 619
paste textarea "prev"
type textarea ".gsFx-UVrTi .eco-sl-button-prev{"
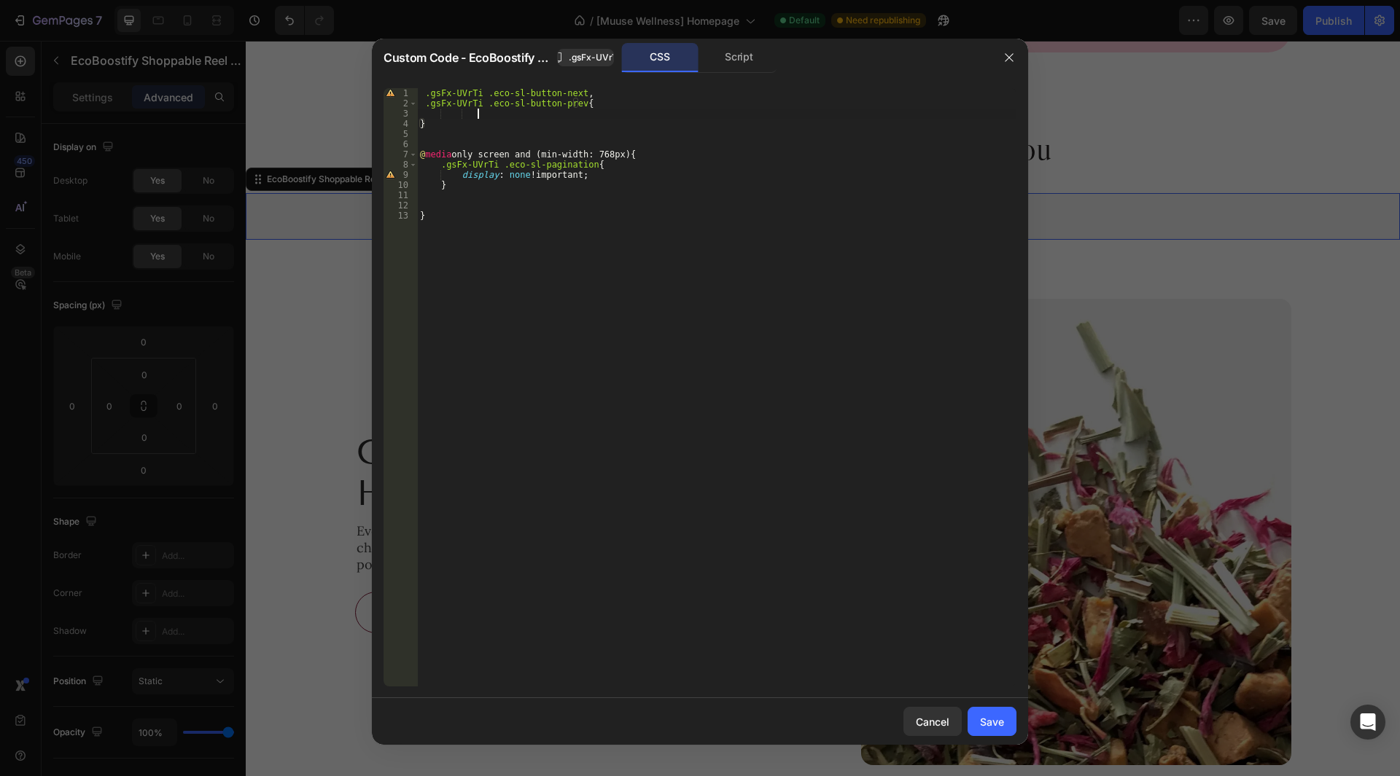
click at [496, 115] on div ".gsFx-UVrTi .eco-sl-button-next , .gsFx-UVrTi .eco-sl-button-prev { } @ media o…" at bounding box center [716, 397] width 599 height 619
type textarea "border-radius: 1000px;"
click at [577, 112] on div ".gsFx-UVrTi .eco-sl-button-next , .gsFx-UVrTi .eco-sl-button-prev { border-radi…" at bounding box center [716, 397] width 599 height 619
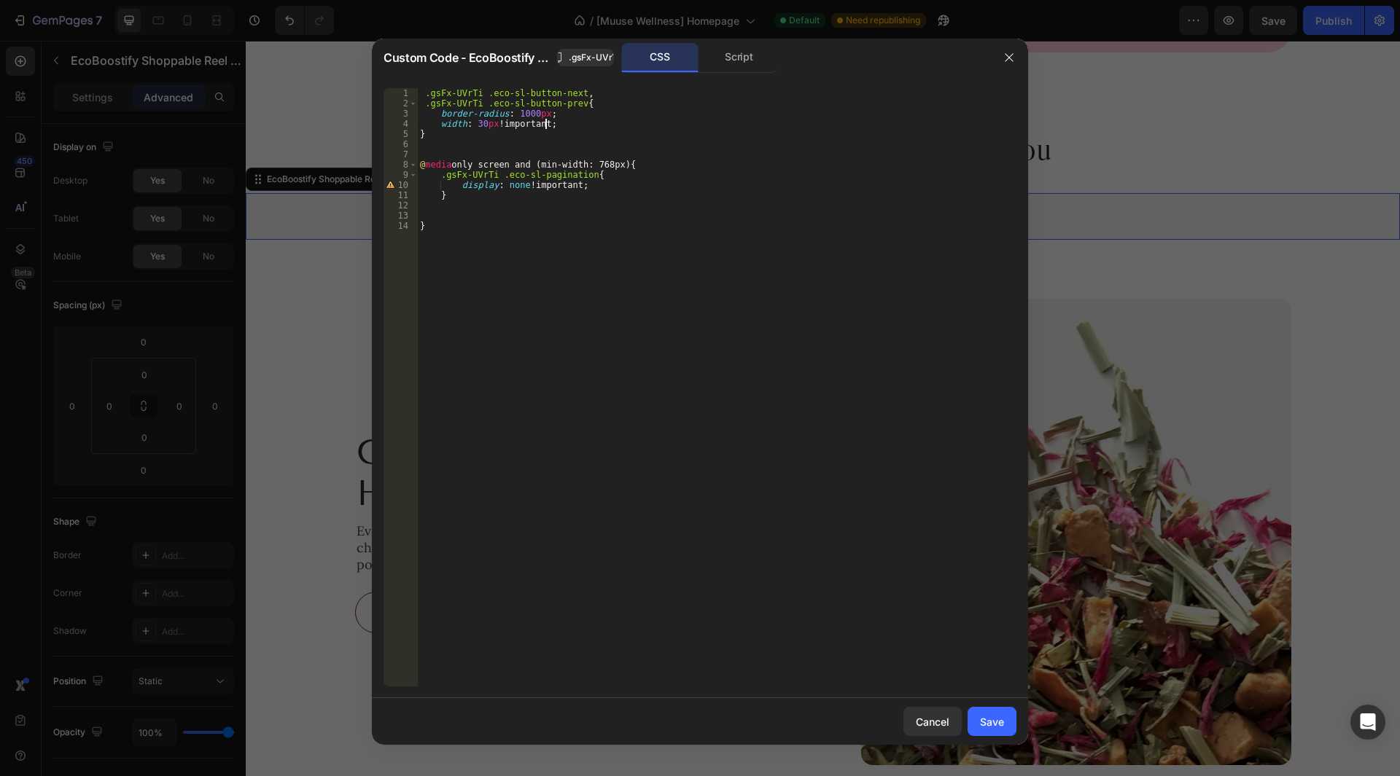
type textarea "width: 30px !important;"
type textarea "height: 30px !important;"
click at [575, 131] on div ".gsFx-UVrTi .eco-sl-button-next , .gsFx-UVrTi .eco-sl-button-prev { border-radi…" at bounding box center [716, 397] width 599 height 619
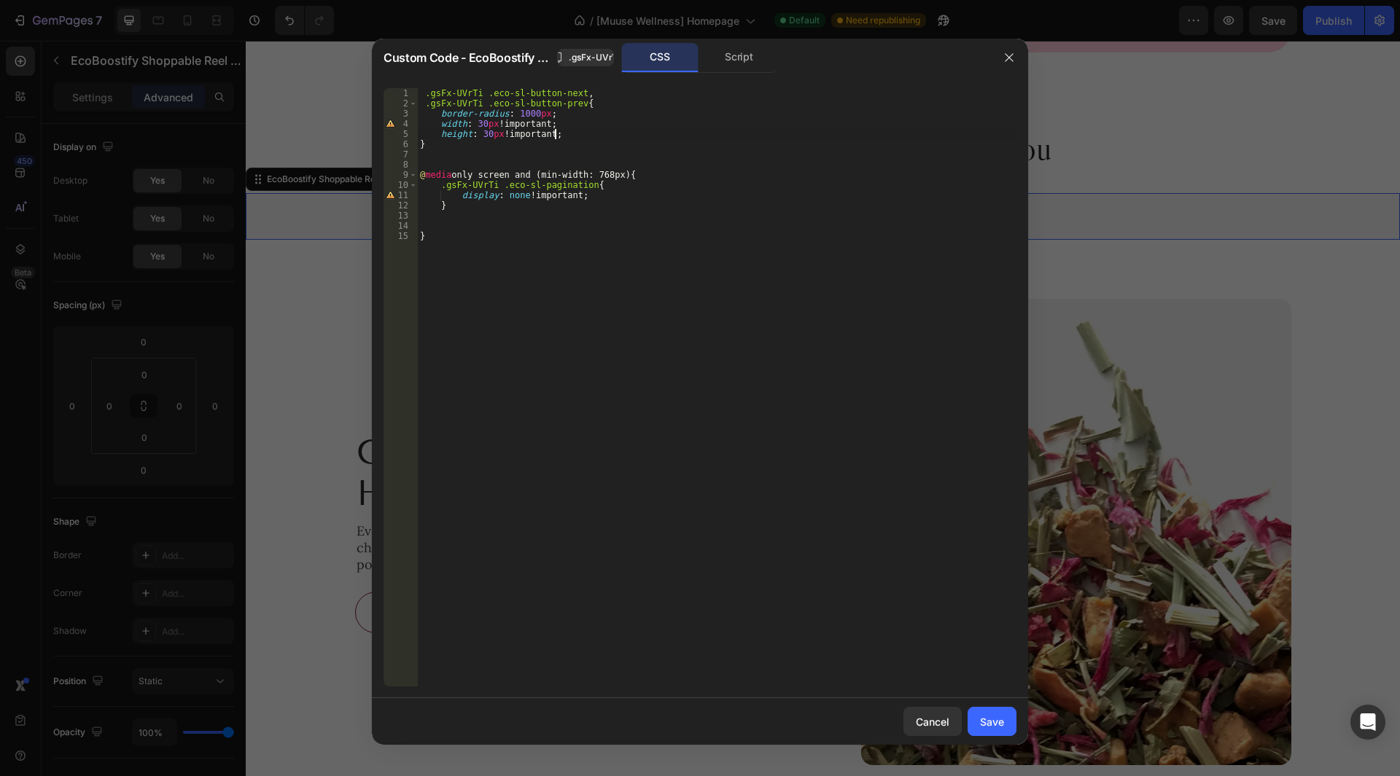
paste textarea "background: transparent;"
type textarea "background: transparent;"
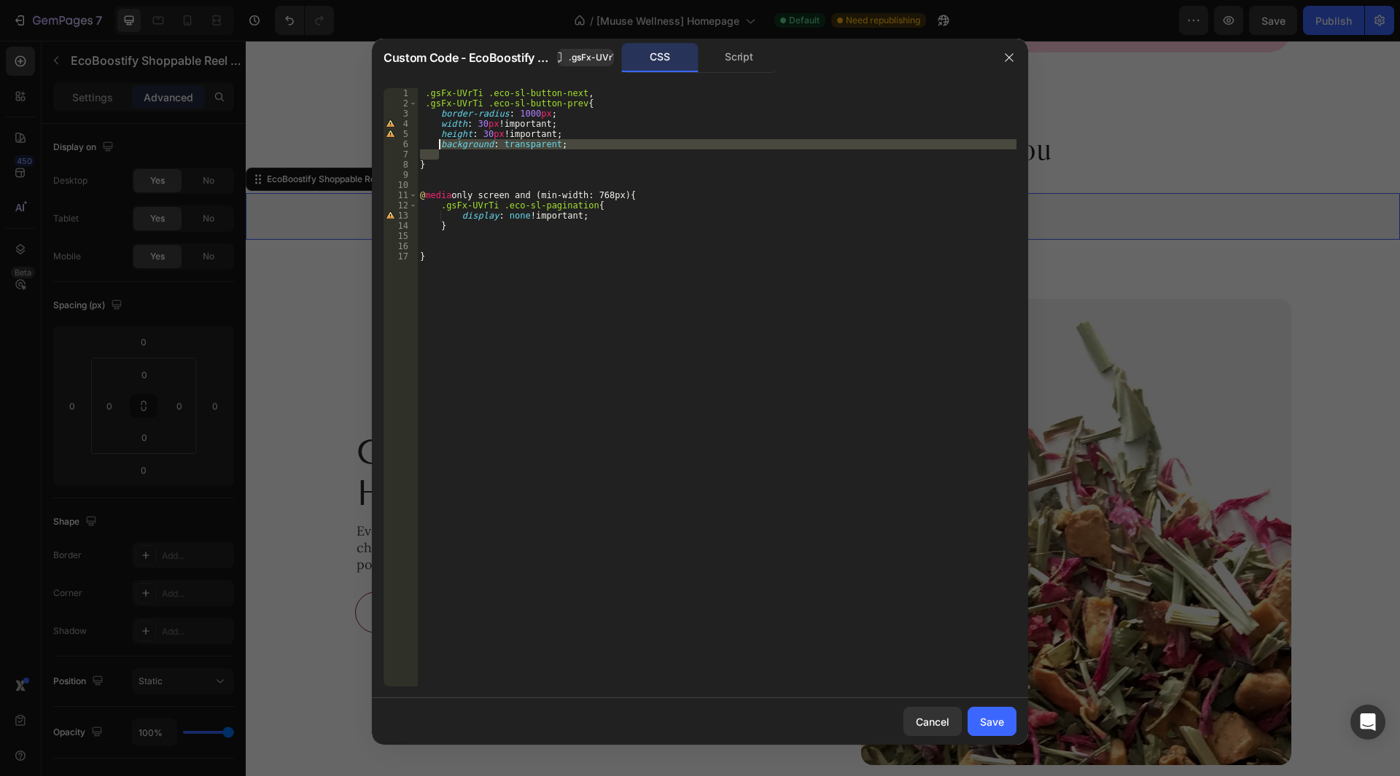
drag, startPoint x: 489, startPoint y: 152, endPoint x: 439, endPoint y: 146, distance: 50.7
click at [439, 146] on div ".gsFx-UVrTi .eco-sl-button-next , .gsFx-UVrTi .eco-sl-button-prev { border-radi…" at bounding box center [716, 397] width 599 height 619
paste textarea "order: 1px solid #5B0F3B;"
type textarea "border: 1px solid #5B0F3B;"
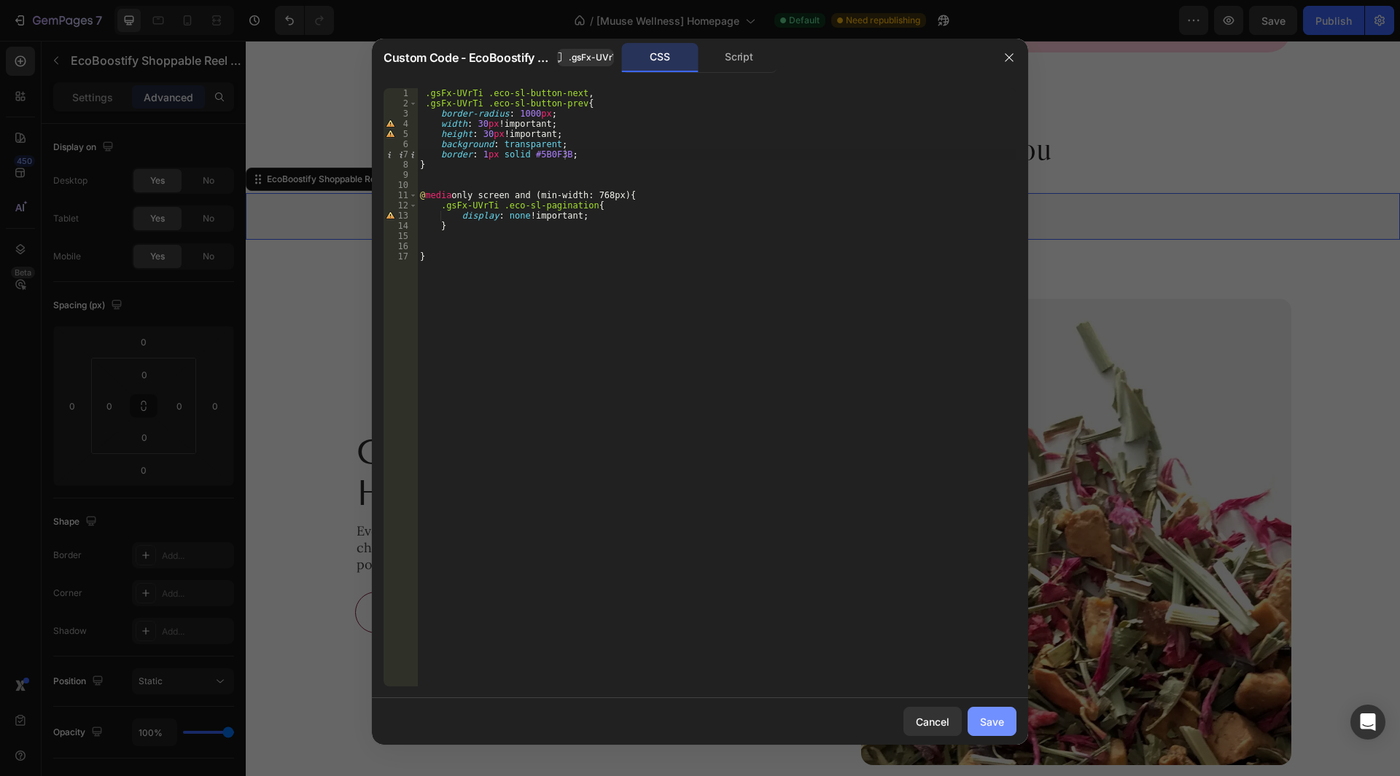
click at [991, 725] on div "Save" at bounding box center [992, 722] width 24 height 15
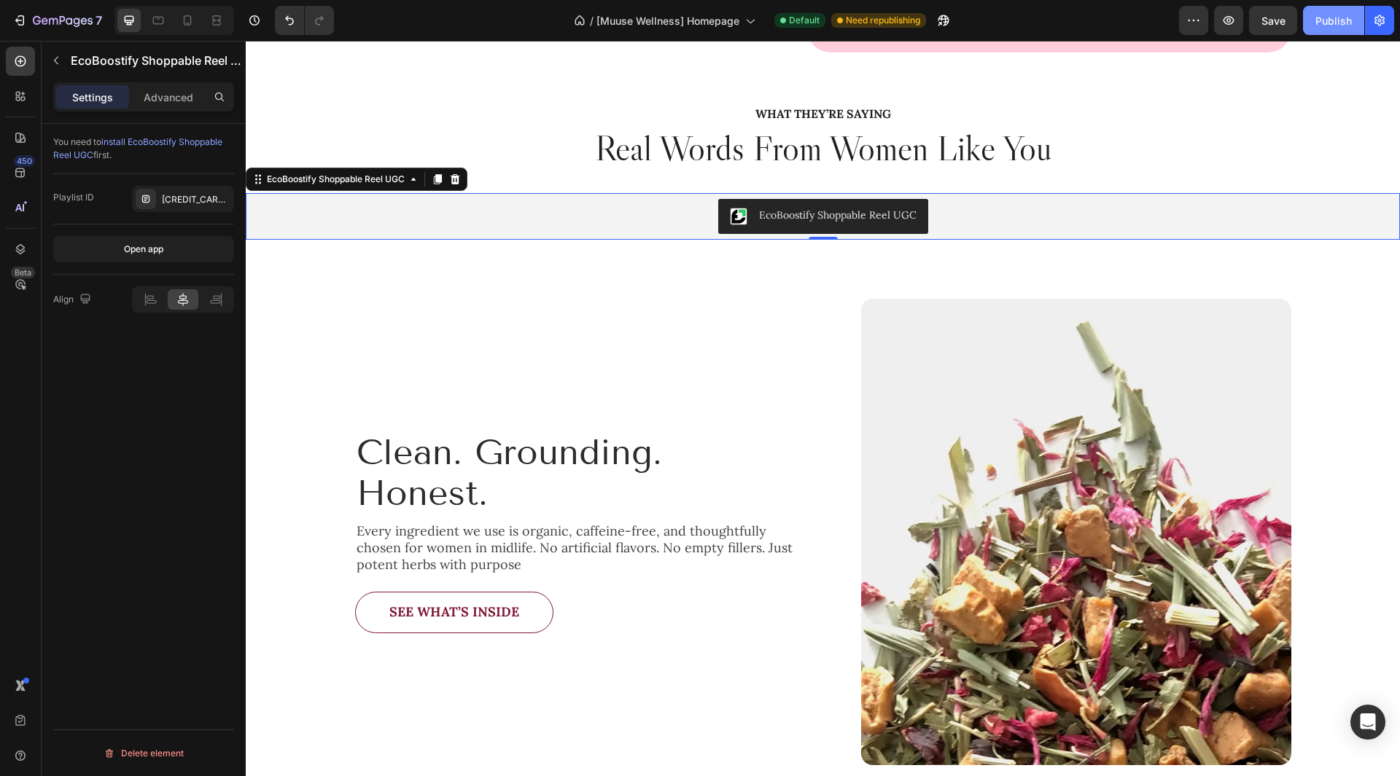
click at [1338, 31] on button "Publish" at bounding box center [1333, 20] width 61 height 29
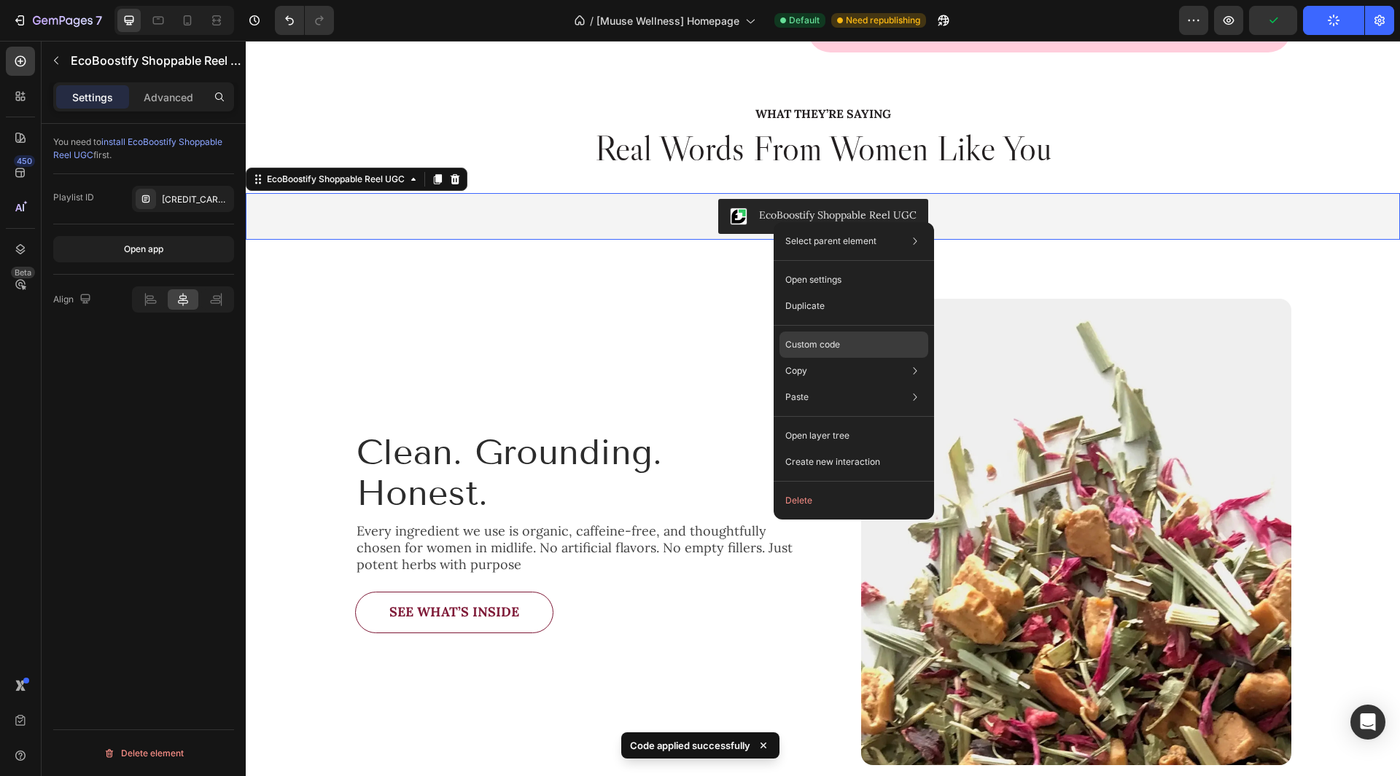
click at [845, 384] on div "Custom code" at bounding box center [853, 397] width 149 height 26
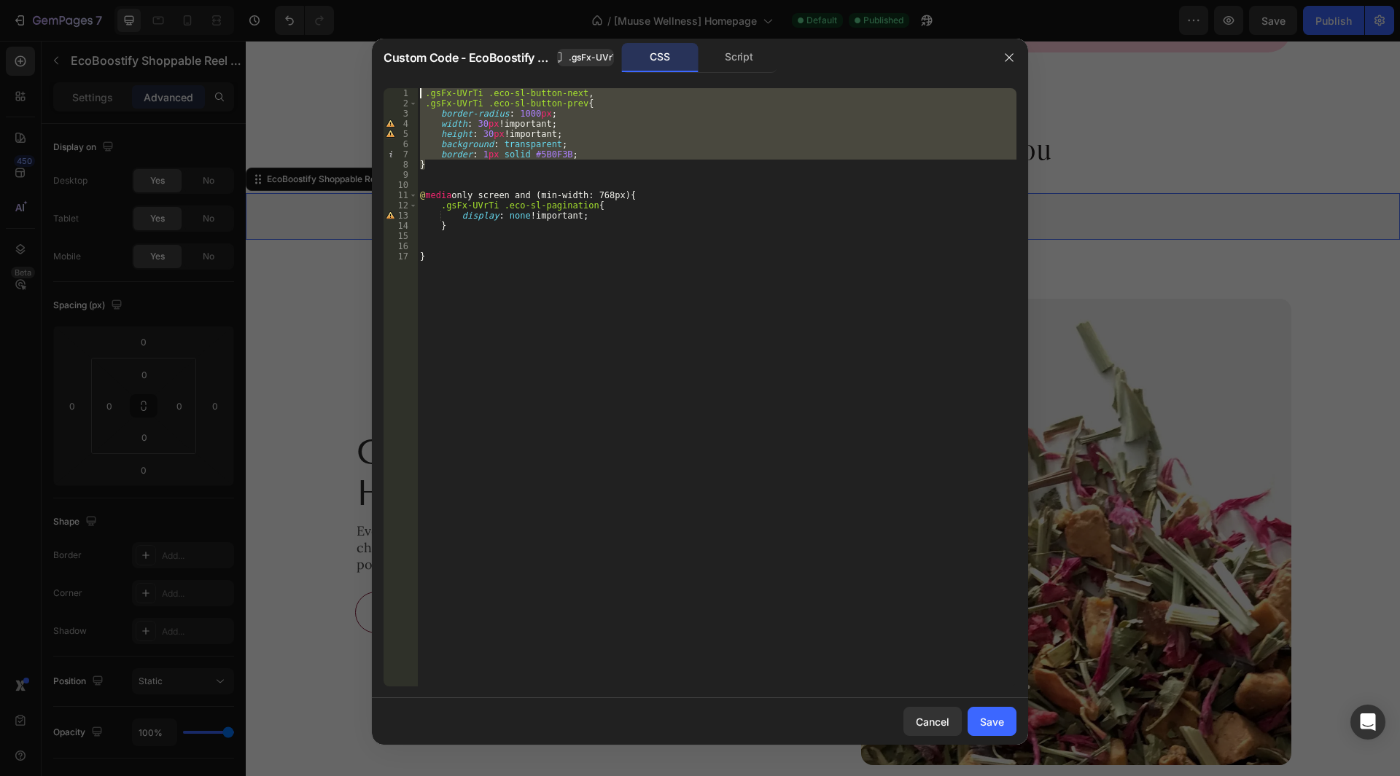
drag, startPoint x: 441, startPoint y: 162, endPoint x: 421, endPoint y: 86, distance: 78.5
click at [421, 86] on div "} 1 2 3 4 5 6 7 8 9 10 11 12 13 14 15 16 17 .gsFx-UVrTi .eco-sl-button-next , .…" at bounding box center [700, 388] width 656 height 622
click at [437, 159] on div ".gsFx-UVrTi .eco-sl-button-next , .gsFx-UVrTi .eco-sl-button-prev { border-radi…" at bounding box center [716, 387] width 599 height 599
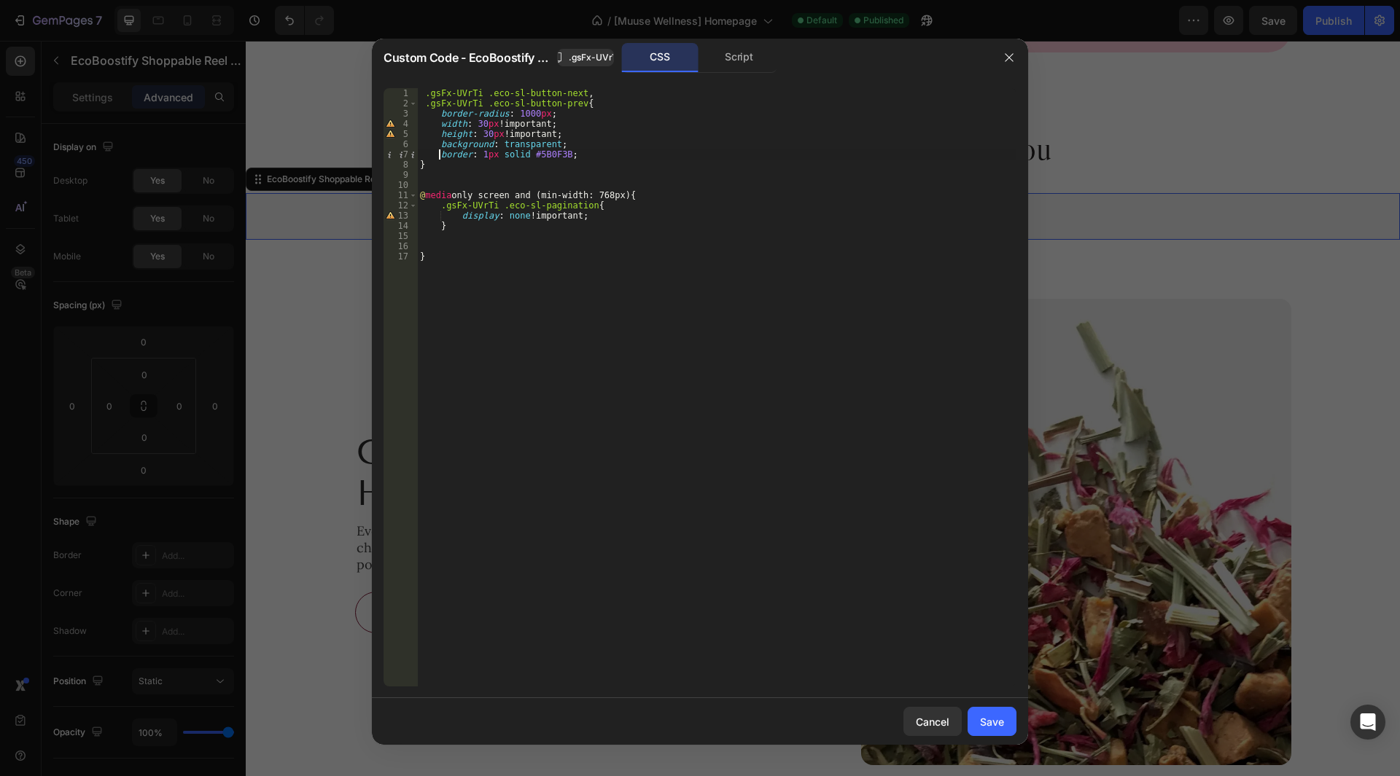
click at [427, 168] on div ".gsFx-UVrTi .eco-sl-button-next , .gsFx-UVrTi .eco-sl-button-prev { border-radi…" at bounding box center [716, 397] width 599 height 619
type textarea "}"
paste textarea "}"
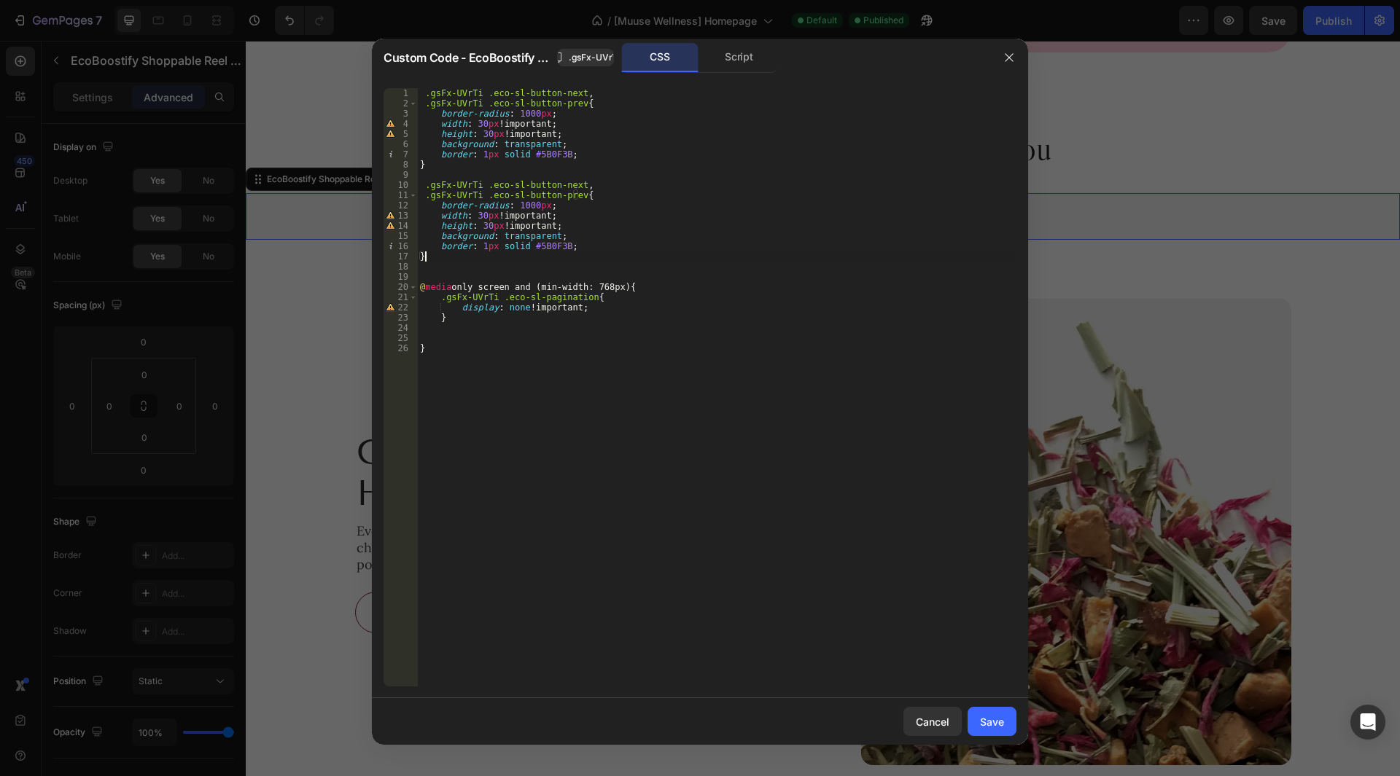
click at [426, 186] on div ".gsFx-UVrTi .eco-sl-button-next , .gsFx-UVrTi .eco-sl-button-prev { border-radi…" at bounding box center [716, 397] width 599 height 619
click at [429, 198] on div ".gsFx-UVrTi .eco-sl-button-next , .gsFx-UVrTi .eco-sl-button-prev { border-radi…" at bounding box center [716, 397] width 599 height 619
click at [425, 198] on div ".gsFx-UVrTi .eco-sl-button-next , .gsFx-UVrTi .eco-sl-button-prev { border-radi…" at bounding box center [716, 397] width 599 height 619
click at [424, 91] on div ".gsFx-UVrTi .eco-sl-button-next , .gsFx-UVrTi .eco-sl-button-prev { border-radi…" at bounding box center [716, 397] width 599 height 619
click at [425, 103] on div ".gsFx-UVrTi .eco-sl-button-next , .gsFx-UVrTi .eco-sl-button-prev { border-radi…" at bounding box center [716, 397] width 599 height 619
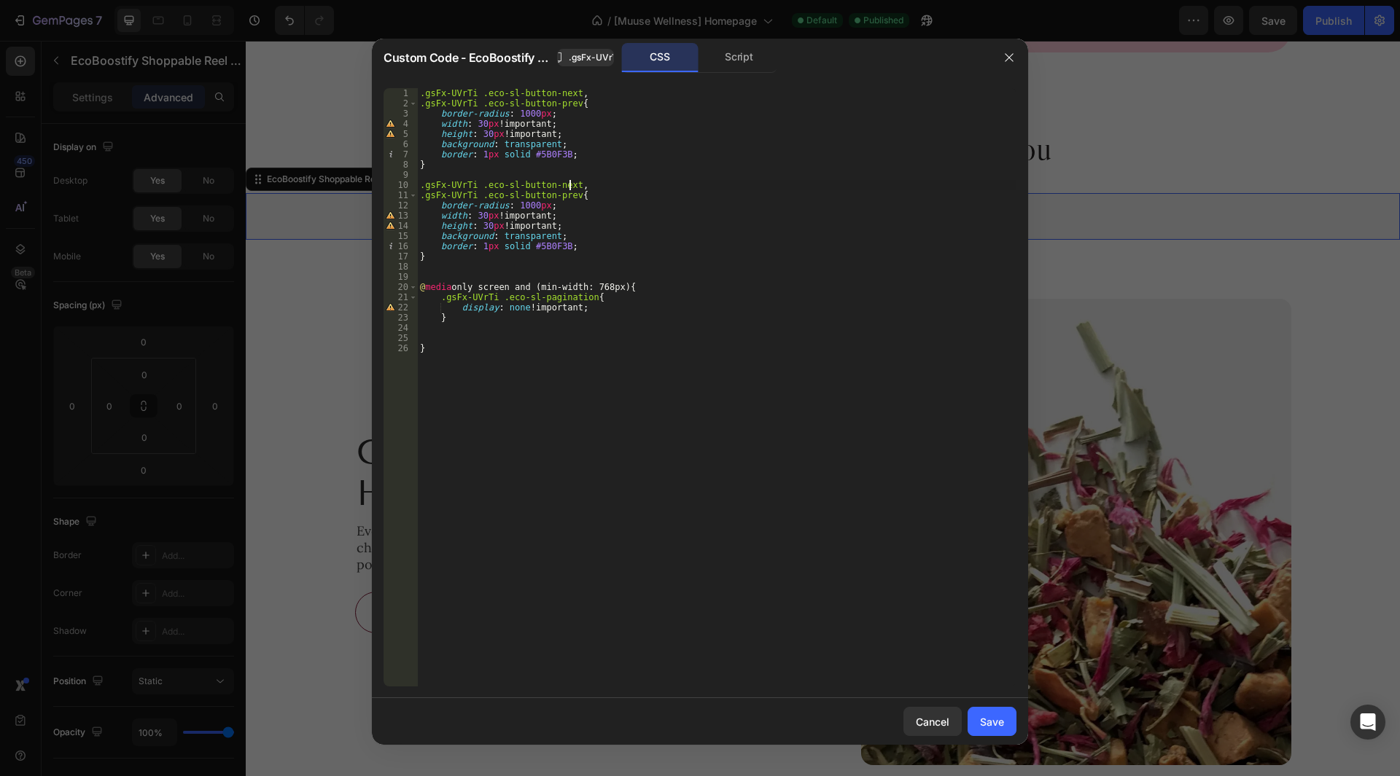
click at [570, 188] on div ".gsFx-UVrTi .eco-sl-button-next , .gsFx-UVrTi .eco-sl-button-prev { border-radi…" at bounding box center [716, 397] width 599 height 619
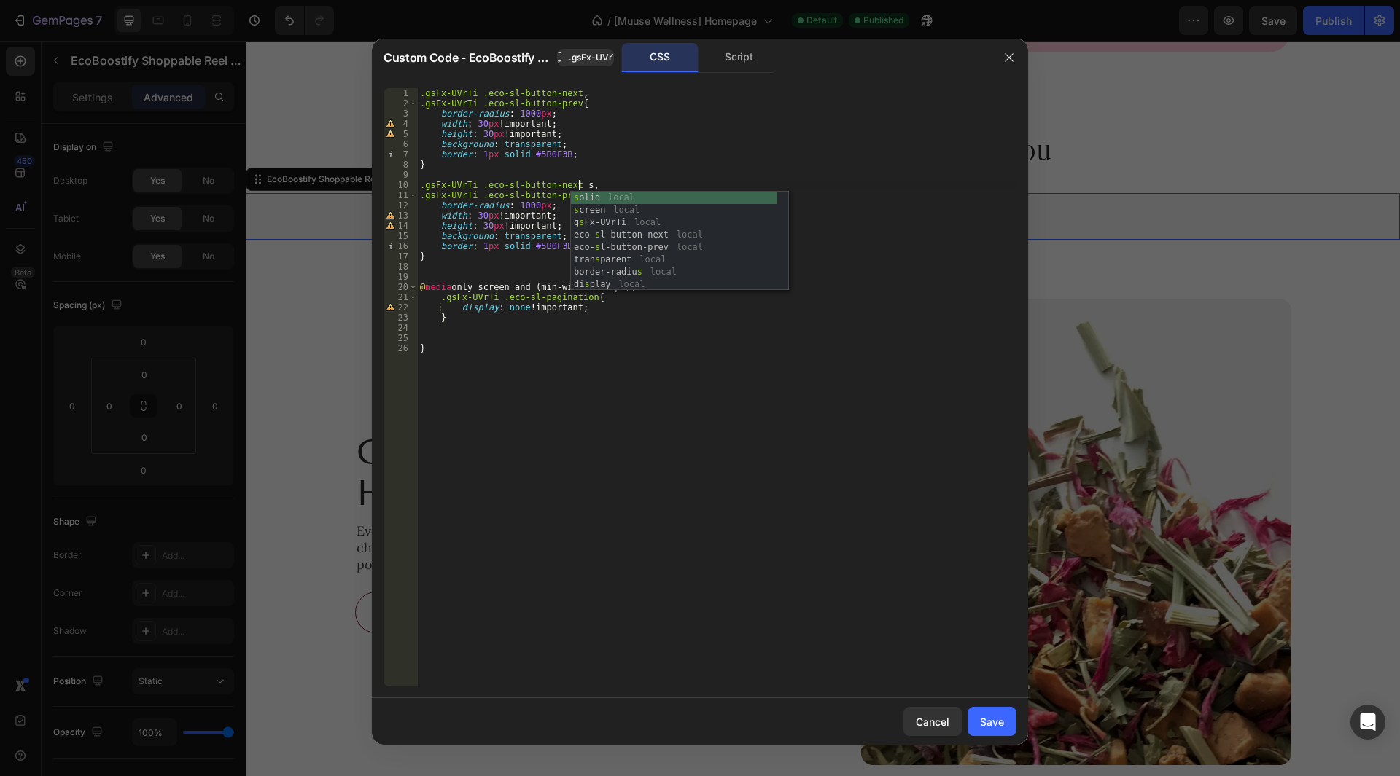
scroll to position [0, 13]
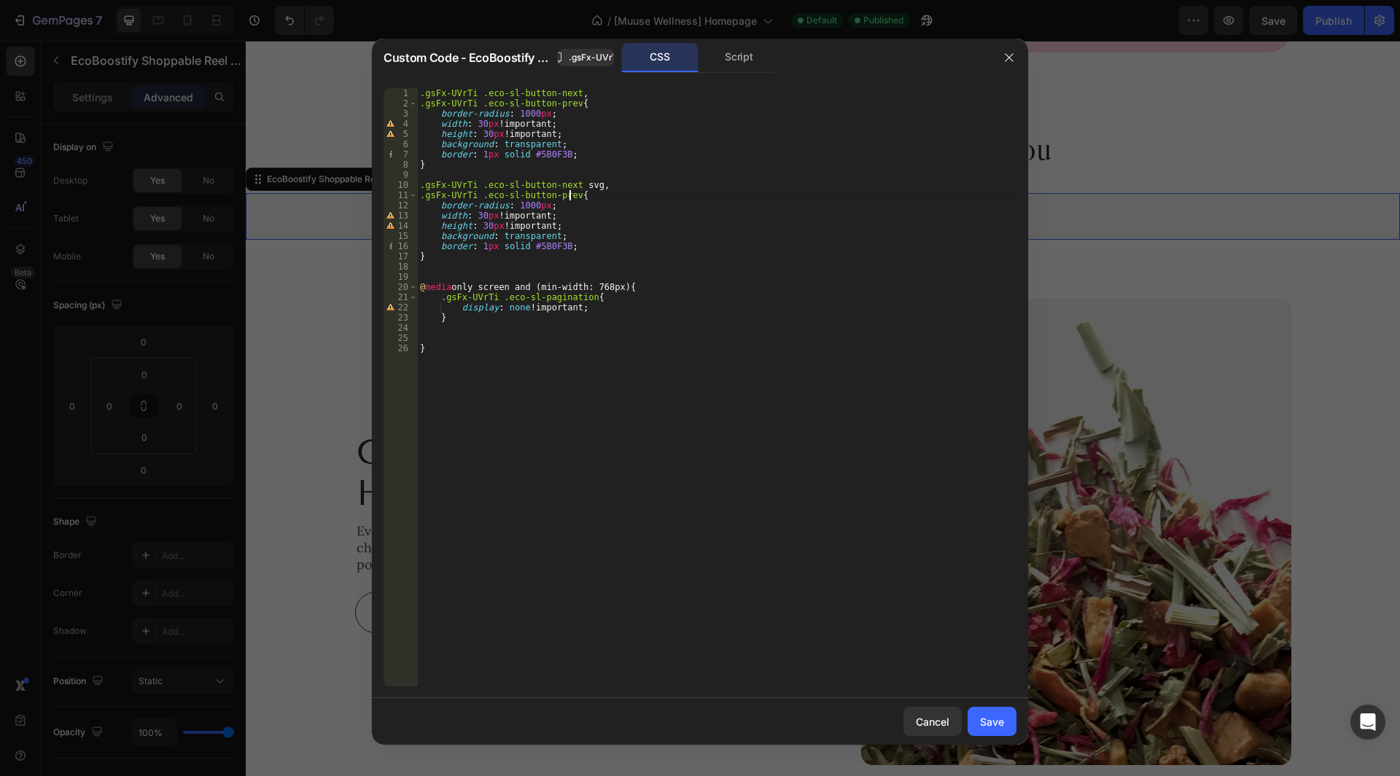
click at [569, 195] on div ".gsFx-UVrTi .eco-sl-button-next , .gsFx-UVrTi .eco-sl-button-prev { border-radi…" at bounding box center [716, 397] width 599 height 619
click at [530, 216] on div ".gsFx-UVrTi .eco-sl-button-next , .gsFx-UVrTi .eco-sl-button-prev { border-radi…" at bounding box center [716, 397] width 599 height 619
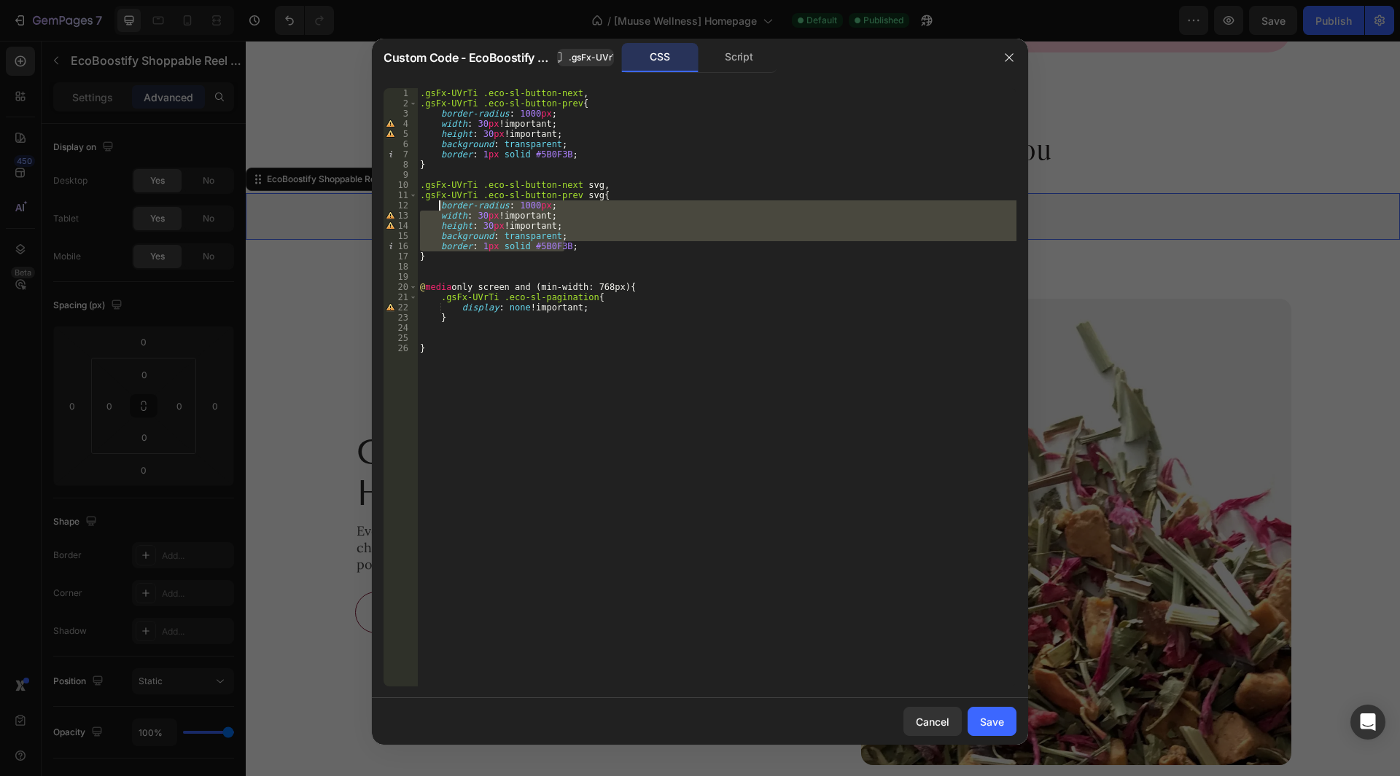
drag, startPoint x: 574, startPoint y: 250, endPoint x: 439, endPoint y: 211, distance: 140.5
click at [439, 211] on div ".gsFx-UVrTi .eco-sl-button-next , .gsFx-UVrTi .eco-sl-button-prev { border-radi…" at bounding box center [716, 397] width 599 height 619
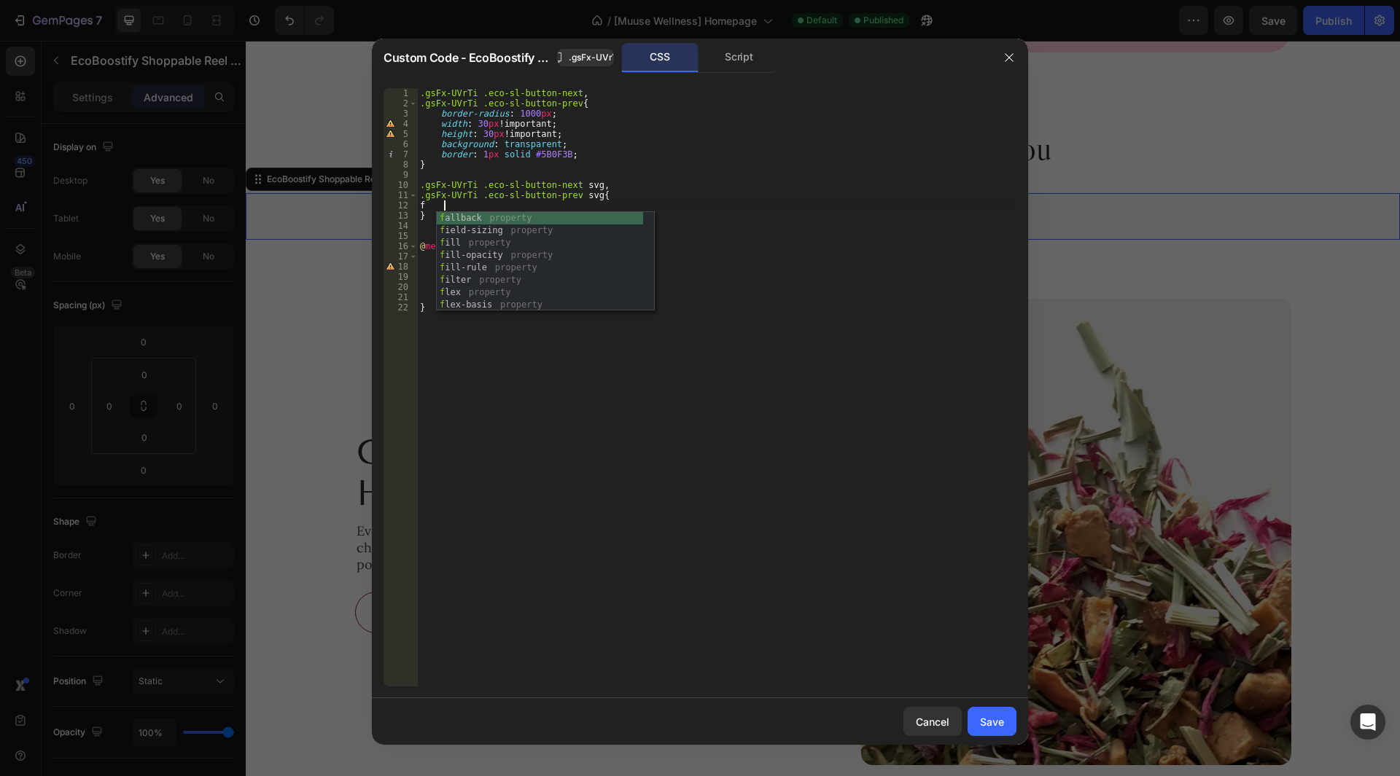
scroll to position [0, 1]
click at [483, 246] on div "f allback property f ield-sizing property f ill property f ill-opacity property…" at bounding box center [540, 274] width 206 height 124
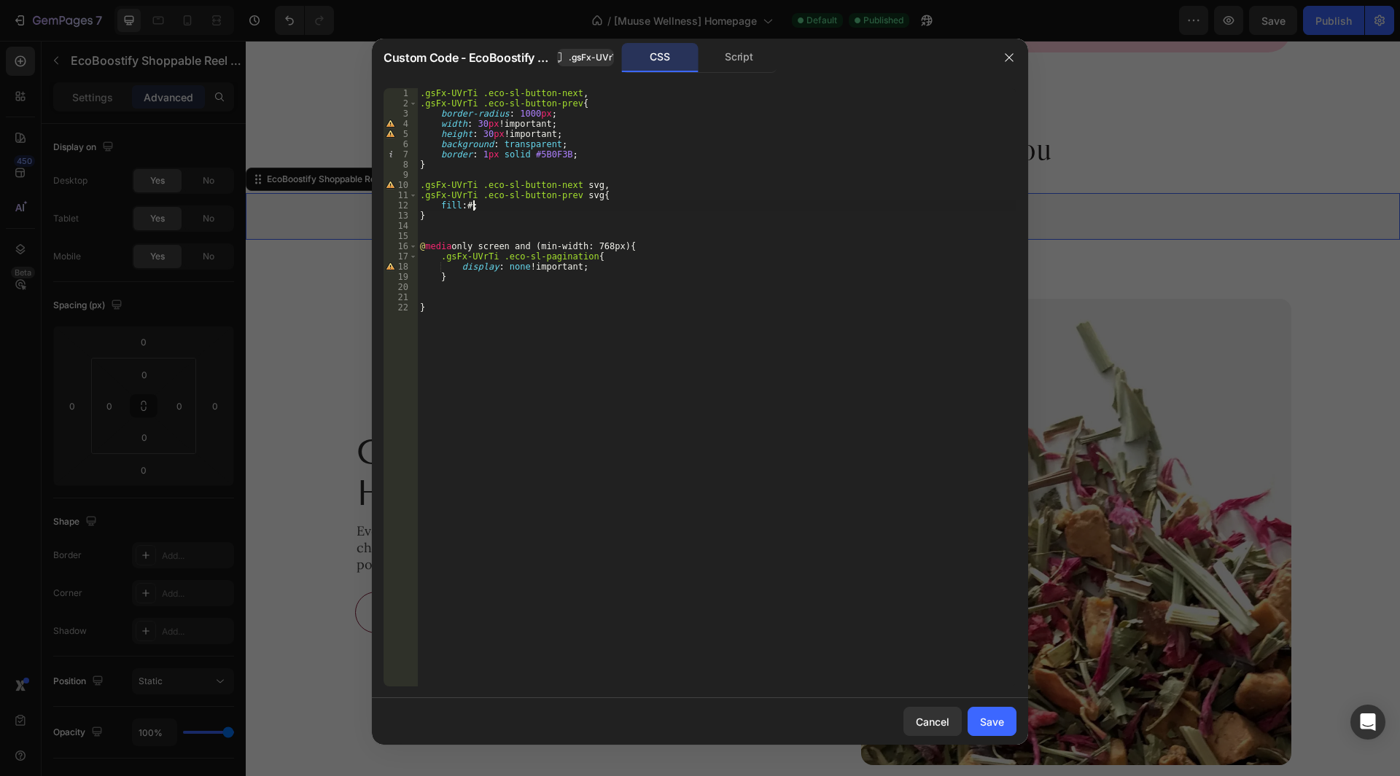
scroll to position [0, 4]
paste textarea "}"
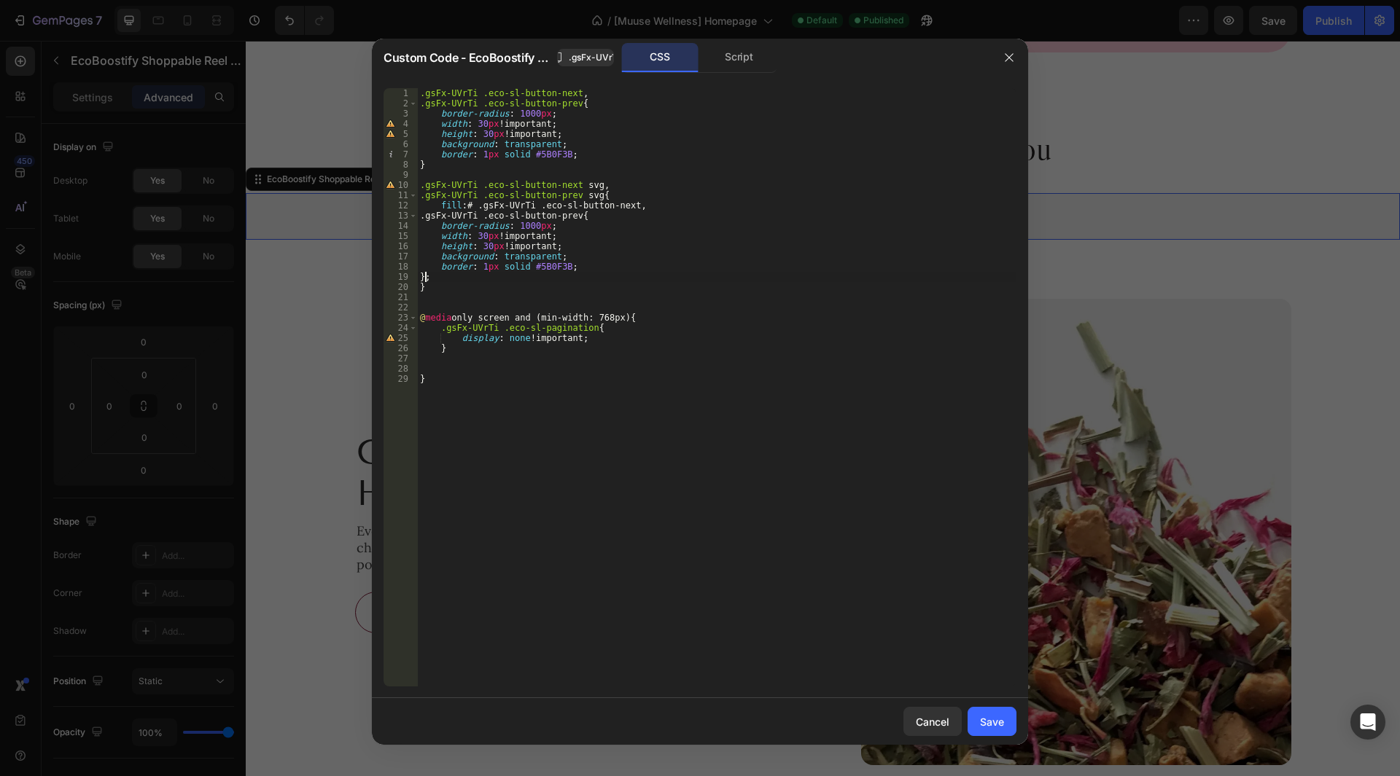
scroll to position [0, 0]
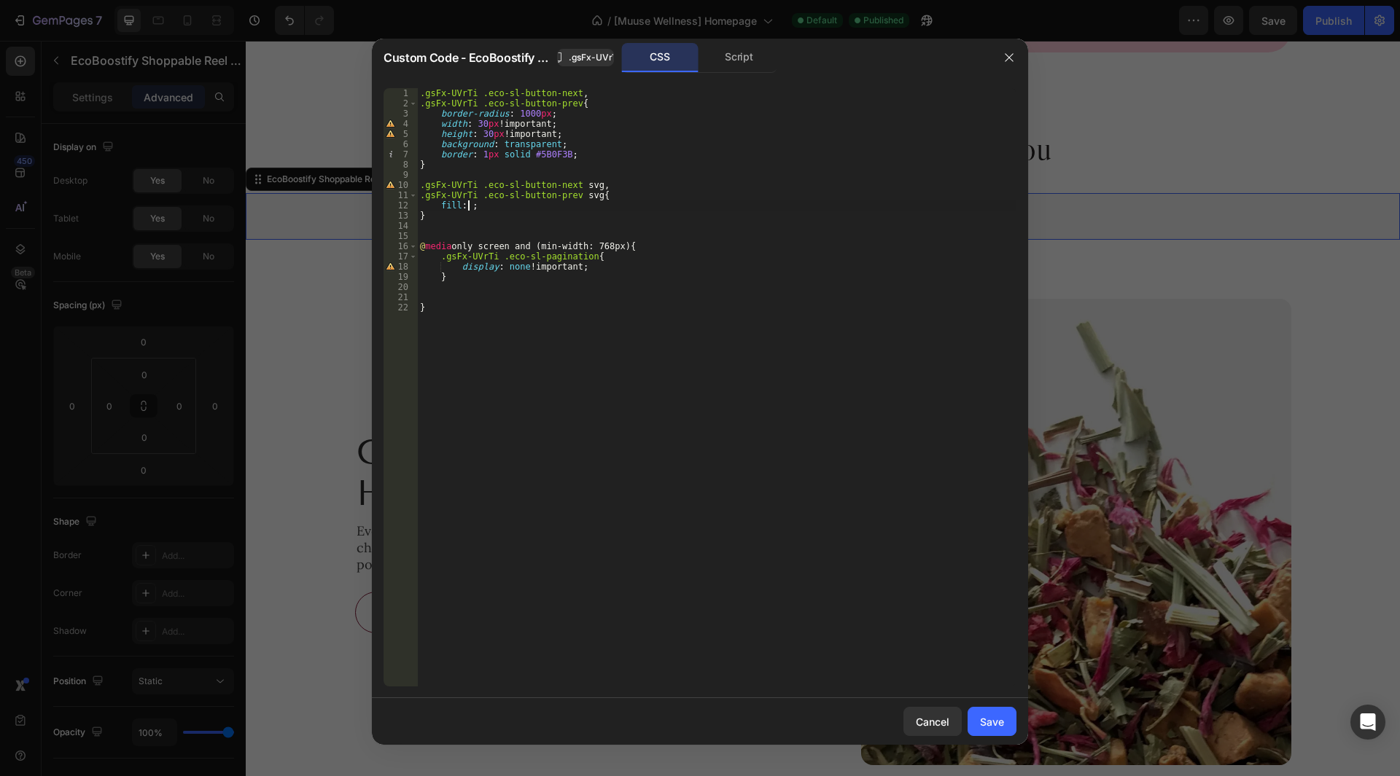
paste textarea "#5B0F3B"
click at [623, 155] on div ".gsFx-UVrTi .eco-sl-button-next , .gsFx-UVrTi .eco-sl-button-prev { border-radi…" at bounding box center [716, 397] width 599 height 619
type textarea "border: 1px solid #5B0F3B;"
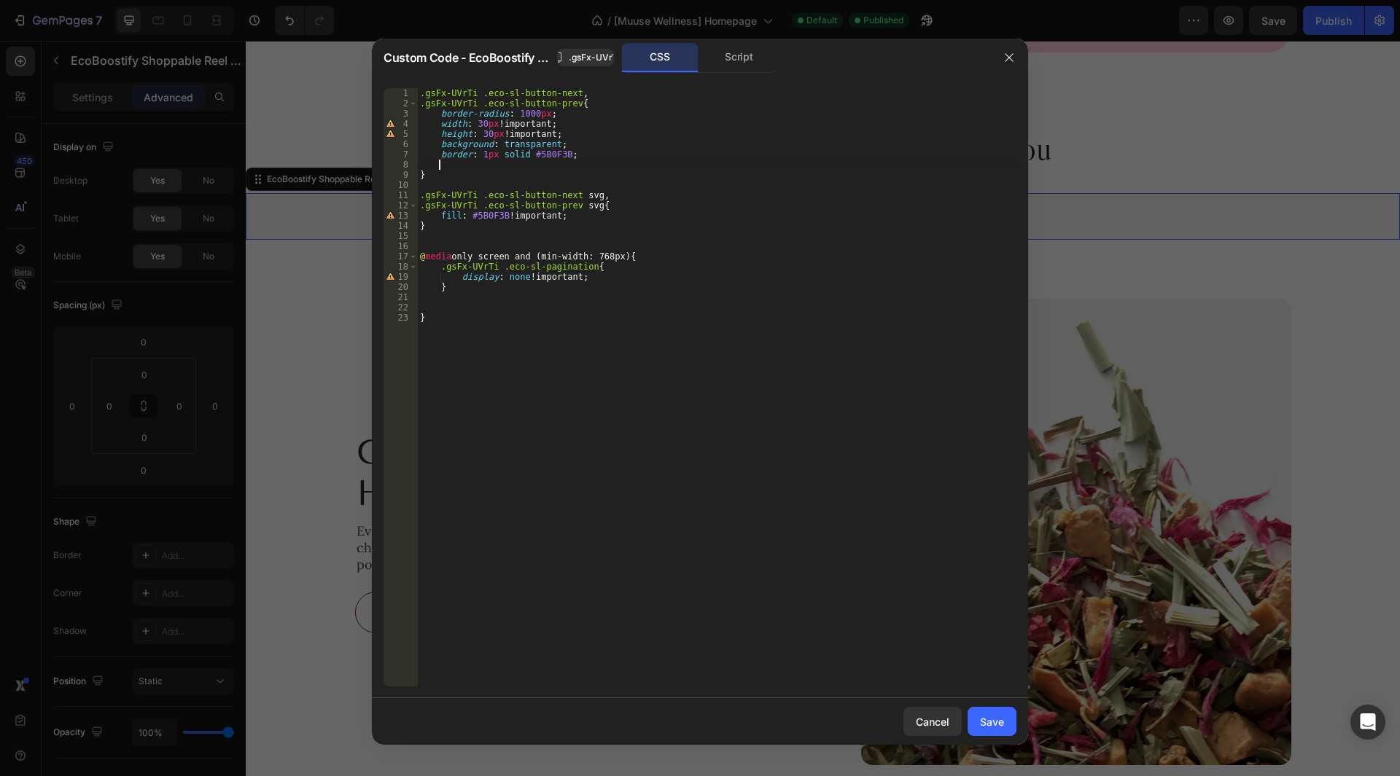
paste textarea "bottom: 0;"
click at [546, 168] on div ".gsFx-UVrTi .eco-sl-button-next , .gsFx-UVrTi .eco-sl-button-prev { border-radi…" at bounding box center [716, 397] width 599 height 619
click at [526, 171] on div ".gsFx-UVrTi .eco-sl-button-next , .gsFx-UVrTi .eco-sl-button-prev { border-radi…" at bounding box center [716, 397] width 599 height 619
type textarea "bottom: 0;"
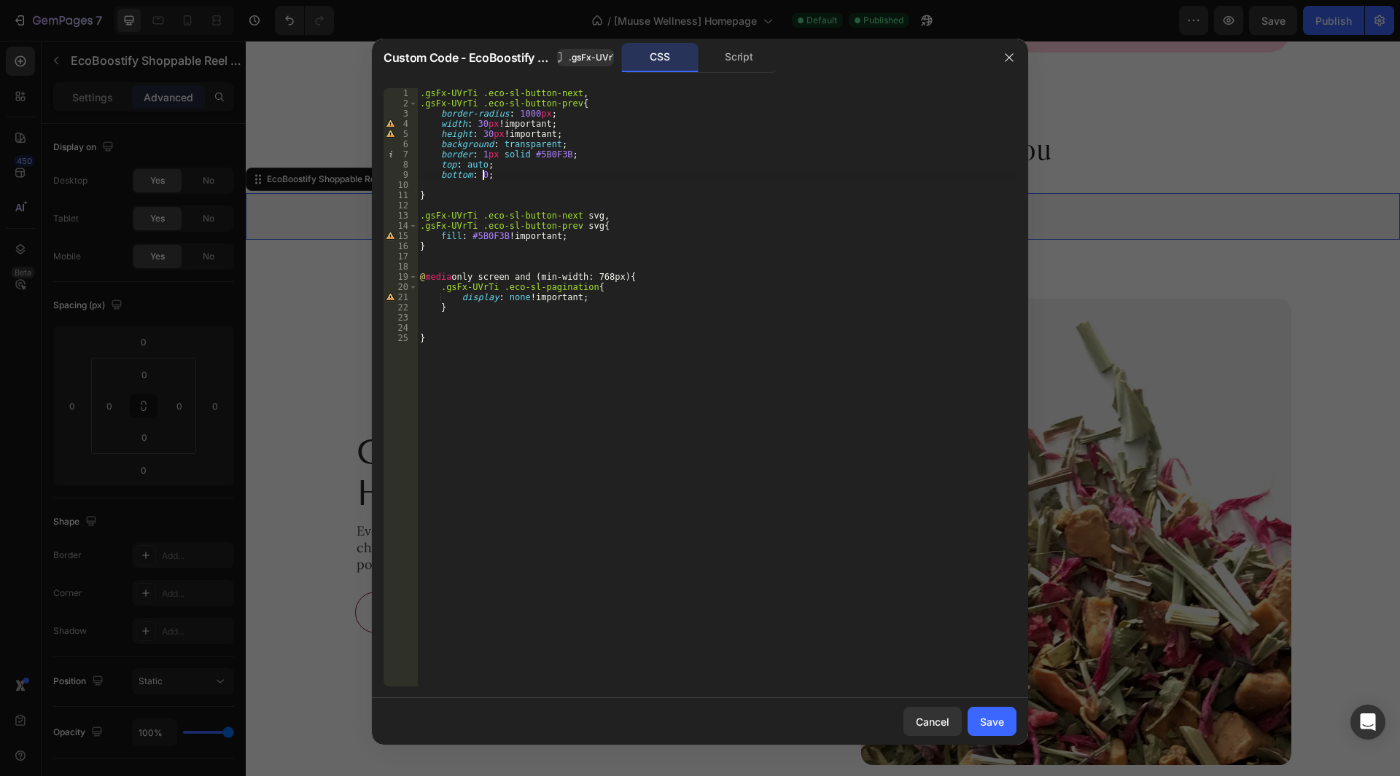
click at [484, 179] on div ".gsFx-UVrTi .eco-sl-button-next , .gsFx-UVrTi .eco-sl-button-prev { border-radi…" at bounding box center [716, 397] width 599 height 619
click at [483, 163] on div ".gsFx-UVrTi .eco-sl-button-next , .gsFx-UVrTi .eco-sl-button-prev { border-radi…" at bounding box center [716, 397] width 599 height 619
click at [591, 252] on div ".gsFx-UVrTi .eco-sl-button-next , .gsFx-UVrTi .eco-sl-button-prev { border-radi…" at bounding box center [716, 397] width 599 height 619
type textarea "}"
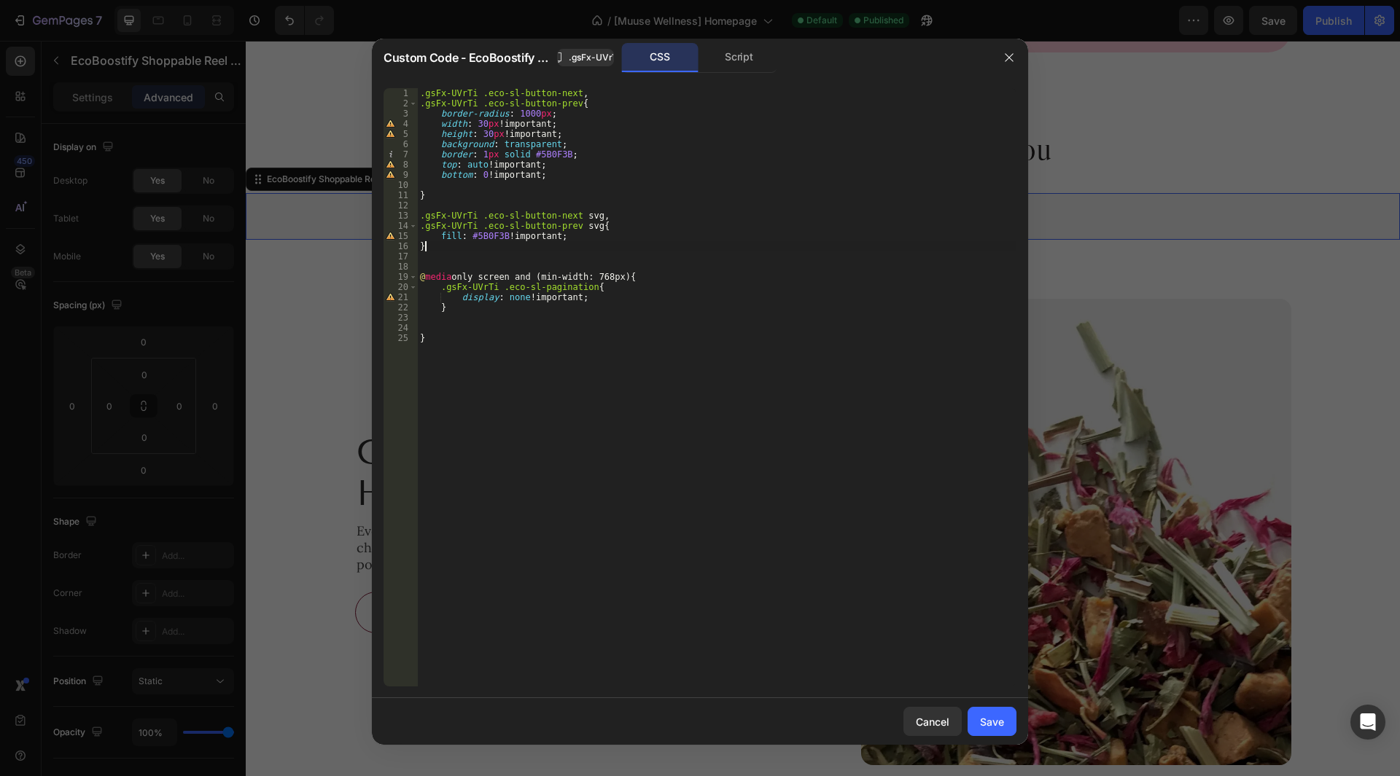
scroll to position [0, 0]
paste textarea "eco-pl-slider"
click at [592, 55] on span ".gsFx-UVrTi" at bounding box center [594, 57] width 51 height 13
click at [421, 265] on div ".gsFx-UVrTi .eco-sl-button-next , .gsFx-UVrTi .eco-sl-button-prev { border-radi…" at bounding box center [716, 397] width 599 height 619
paste textarea ".gsFx-UVrTi"
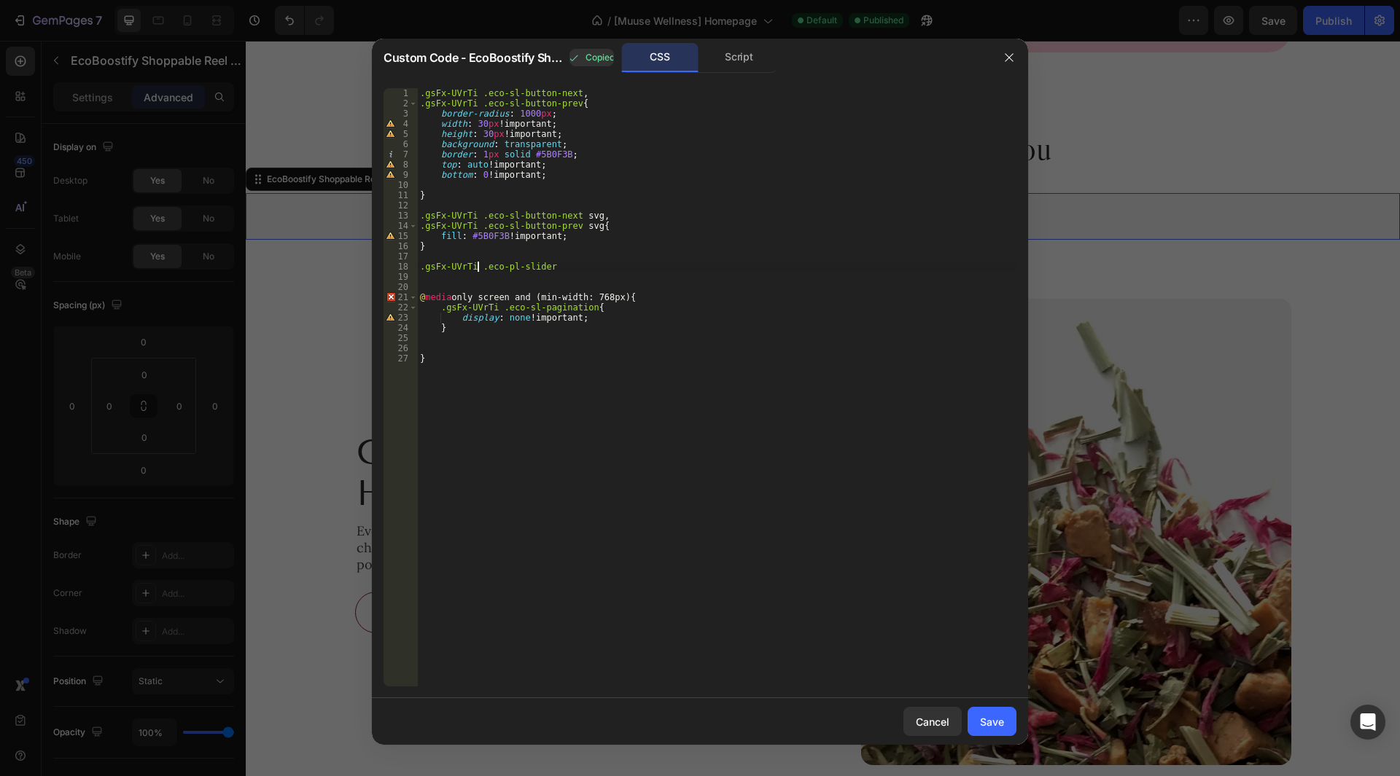
scroll to position [0, 4]
click at [558, 266] on div ".gsFx-UVrTi .eco-sl-button-next , .gsFx-UVrTi .eco-sl-button-prev { border-radi…" at bounding box center [716, 397] width 599 height 619
type textarea ".gsFx-UVrTi .eco-pl-slider{"
type textarea "padding-bottom: 71px;"
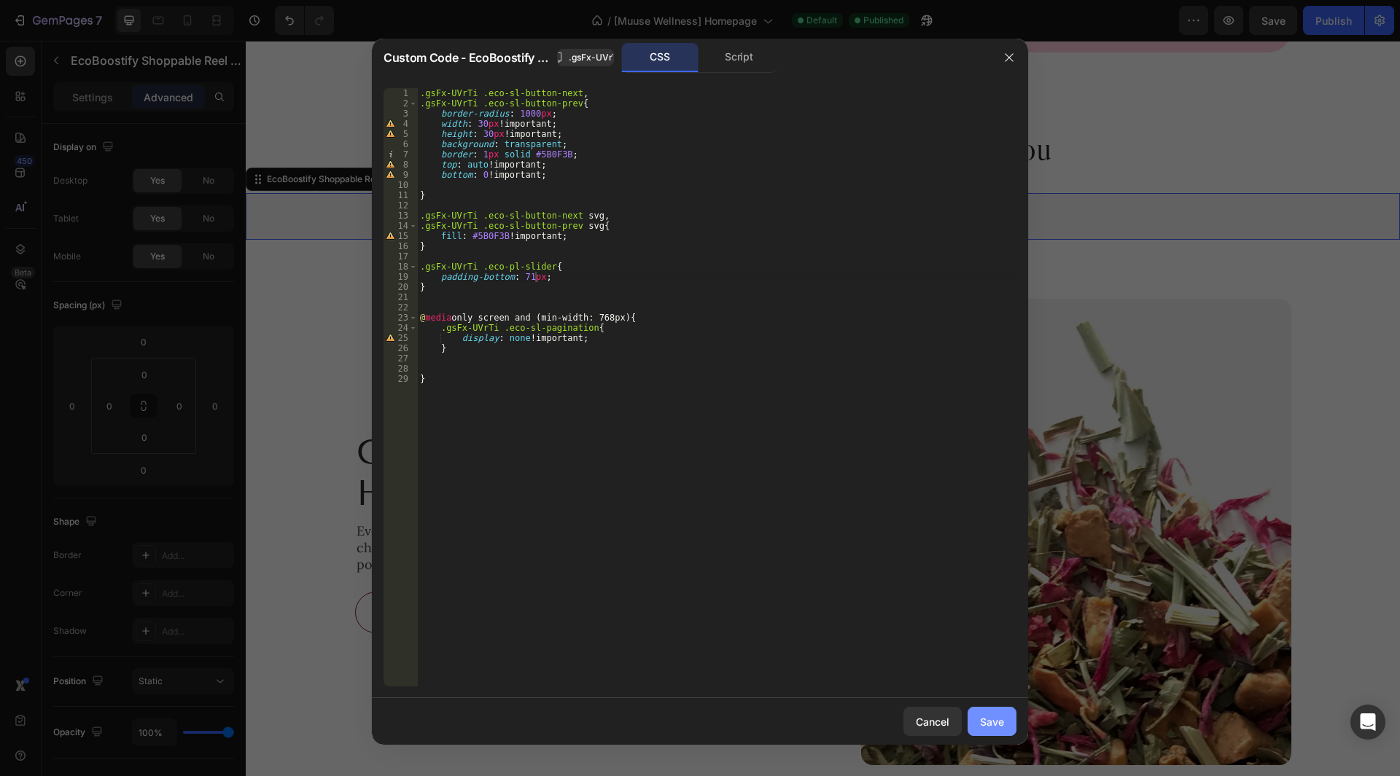
drag, startPoint x: 993, startPoint y: 720, endPoint x: 782, endPoint y: 639, distance: 226.4
click at [993, 720] on div "Save" at bounding box center [992, 722] width 24 height 15
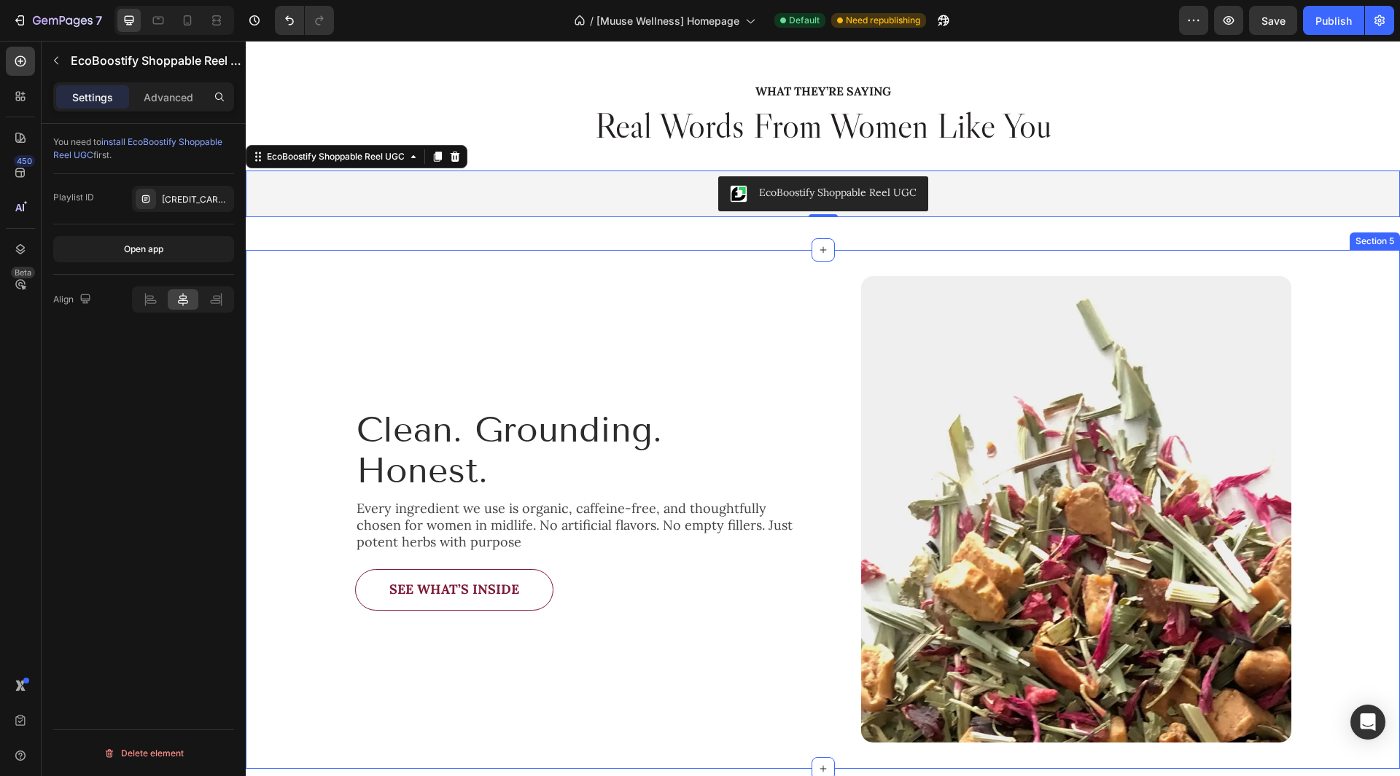
scroll to position [1239, 0]
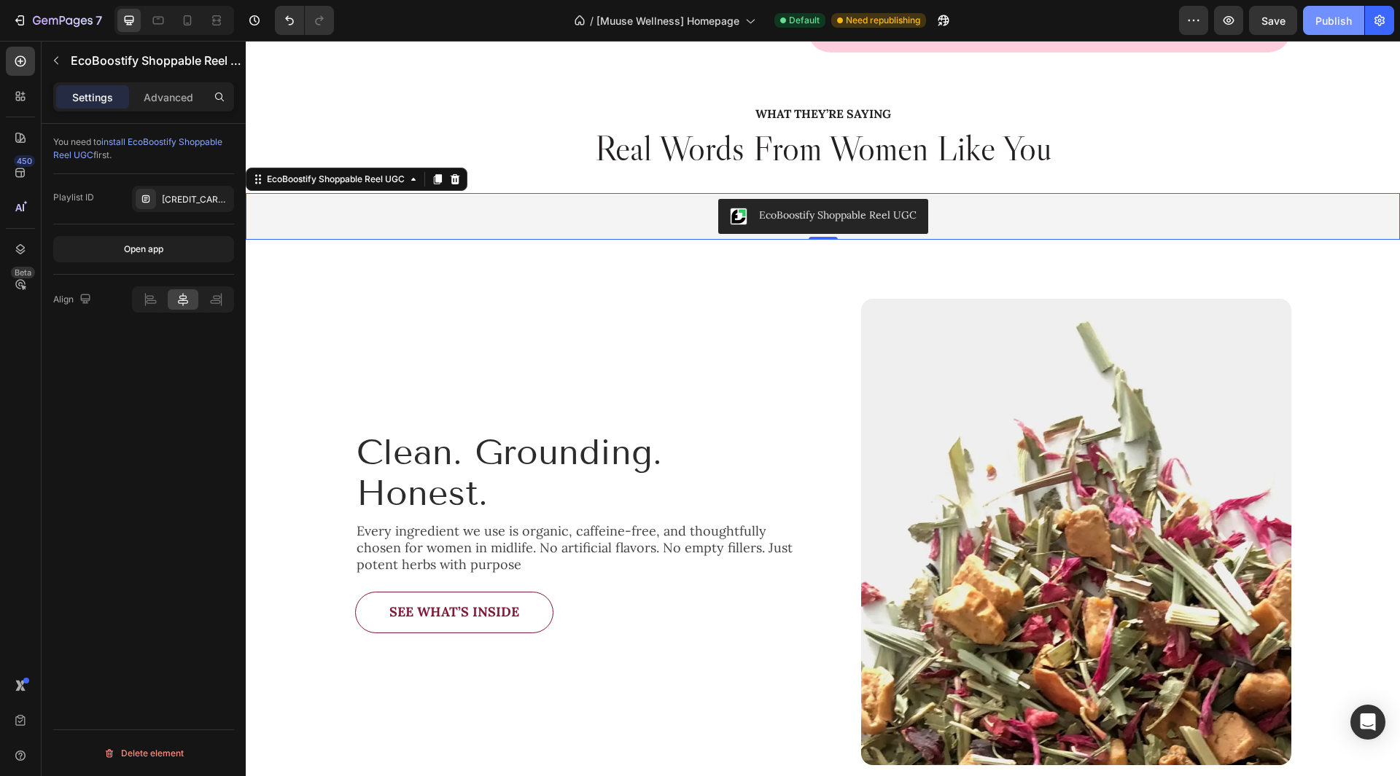
click at [1323, 25] on div "Publish" at bounding box center [1333, 20] width 36 height 15
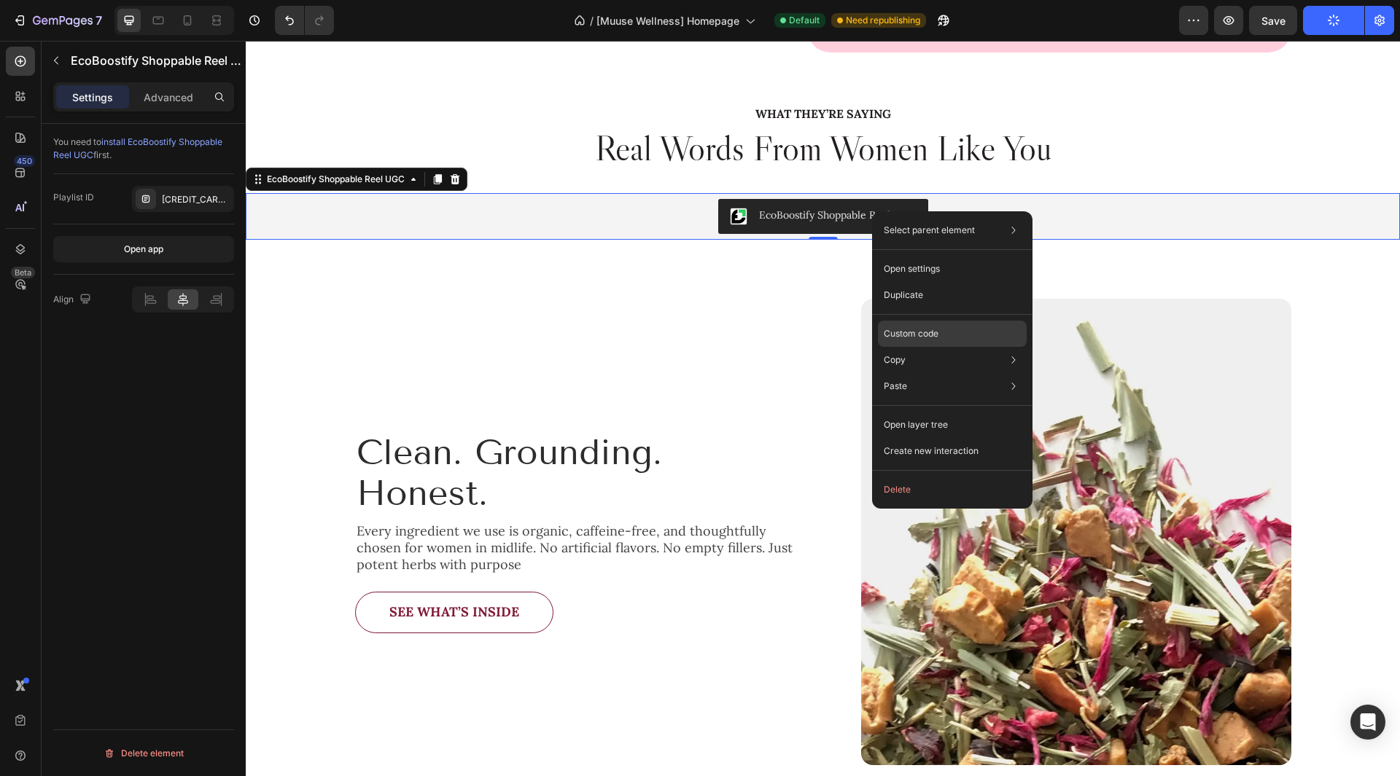
click at [995, 373] on div "Custom code" at bounding box center [952, 386] width 149 height 26
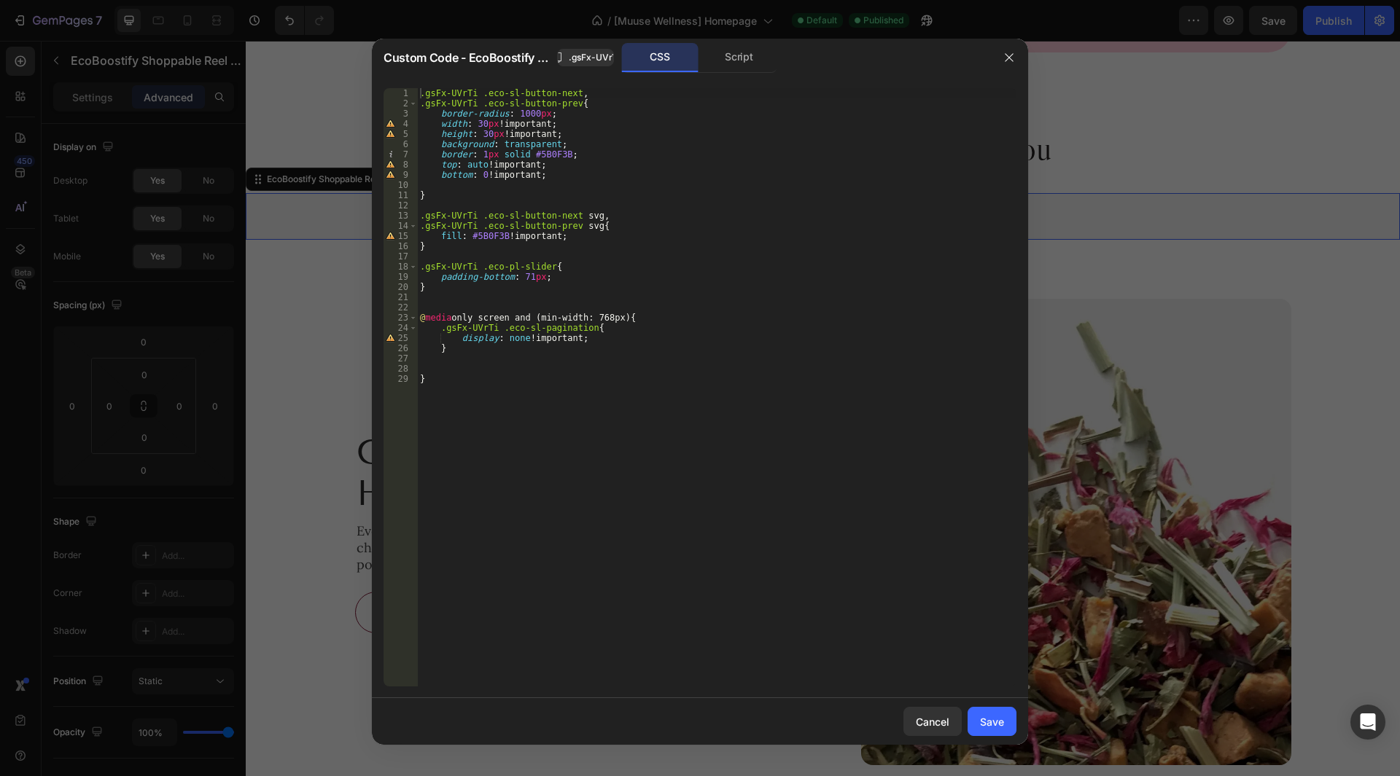
type textarea "bottom: 0 !important;"
click at [575, 172] on div ".gsFx-UVrTi .eco-sl-button-next , .gsFx-UVrTi .eco-sl-button-prev { border-radi…" at bounding box center [716, 397] width 599 height 619
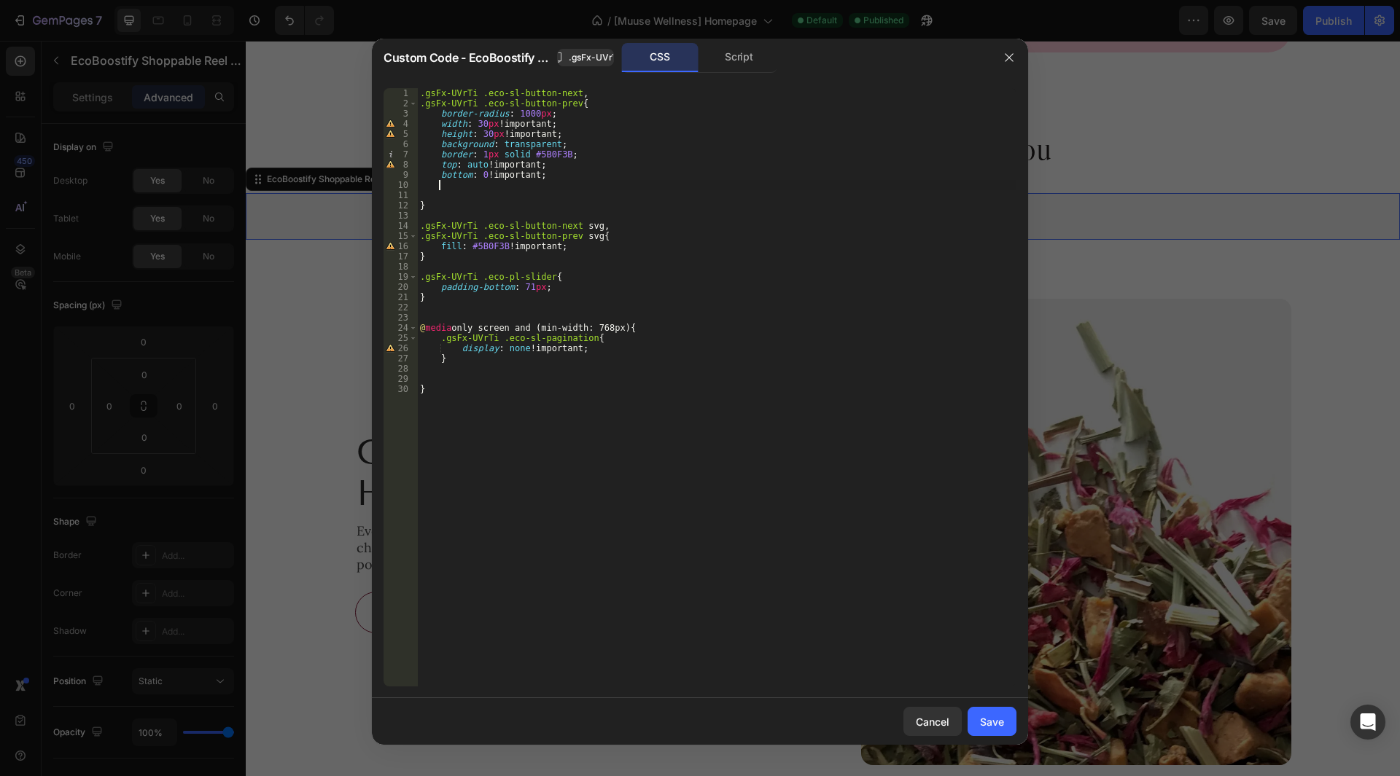
scroll to position [0, 1]
paste textarea "transform: translateY(-50%) !important;"
type textarea "transform: translateY(-50%) !important;"
paste textarea "transform: translateY(-50%) !important;"
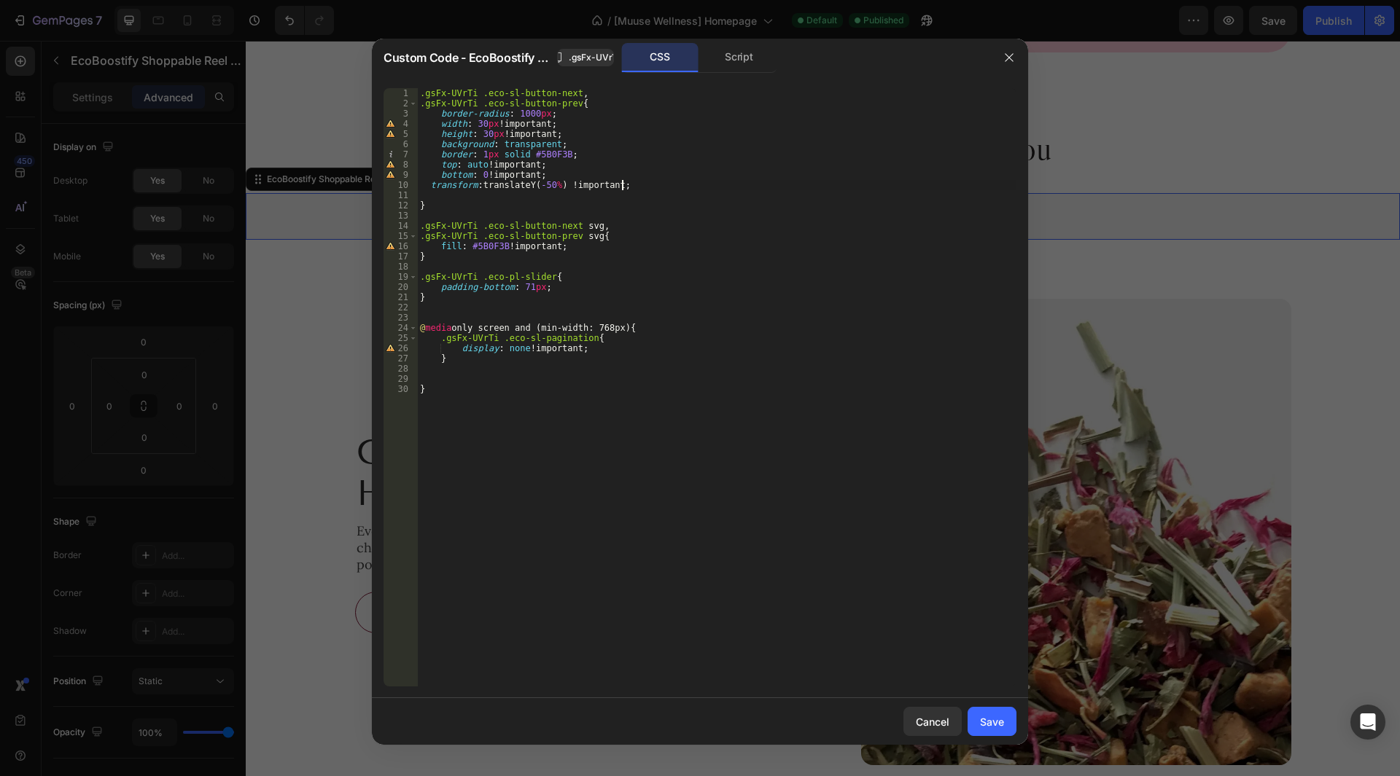
click at [431, 187] on div ".gsFx-UVrTi .eco-sl-button-next , .gsFx-UVrTi .eco-sl-button-prev { border-radi…" at bounding box center [716, 397] width 599 height 619
click at [444, 209] on div ".gsFx-UVrTi .eco-sl-button-next , .gsFx-UVrTi .eco-sl-button-prev { border-radi…" at bounding box center [716, 397] width 599 height 619
type textarea "}"
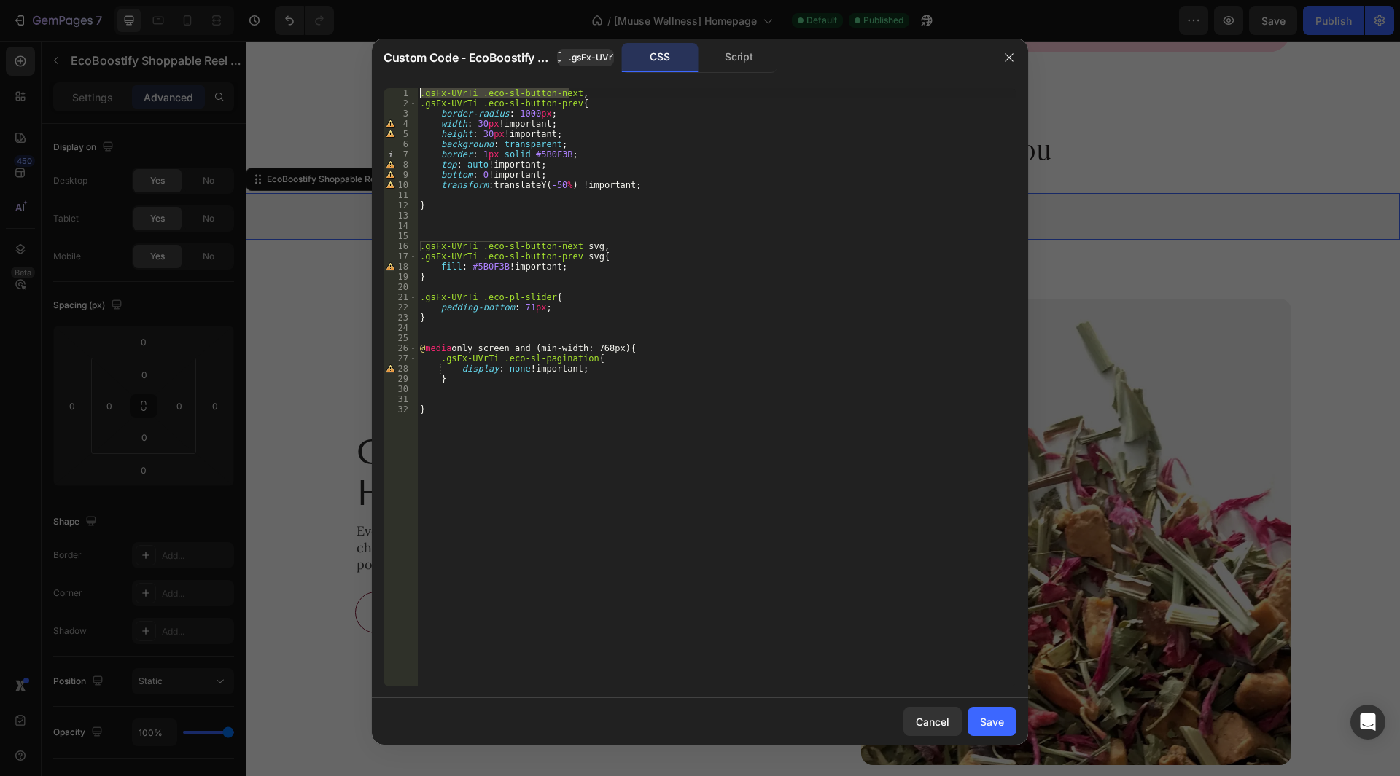
drag, startPoint x: 568, startPoint y: 96, endPoint x: 417, endPoint y: 89, distance: 151.1
click at [417, 89] on div "1 2 3 4 5 6 7 8 9 10 11 12 13 14 15 16 17 18 19 20 21 22 23 24 25 26 27 28 29 3…" at bounding box center [700, 387] width 633 height 599
type textarea ".gsFx-UVrTi .eco-sl-button-next,"
click at [432, 224] on div ".gsFx-UVrTi .eco-sl-button-next , .gsFx-UVrTi .eco-sl-button-prev { border-radi…" at bounding box center [716, 397] width 599 height 619
paste textarea ".gsFx-UVrTi .eco-sl-button-next"
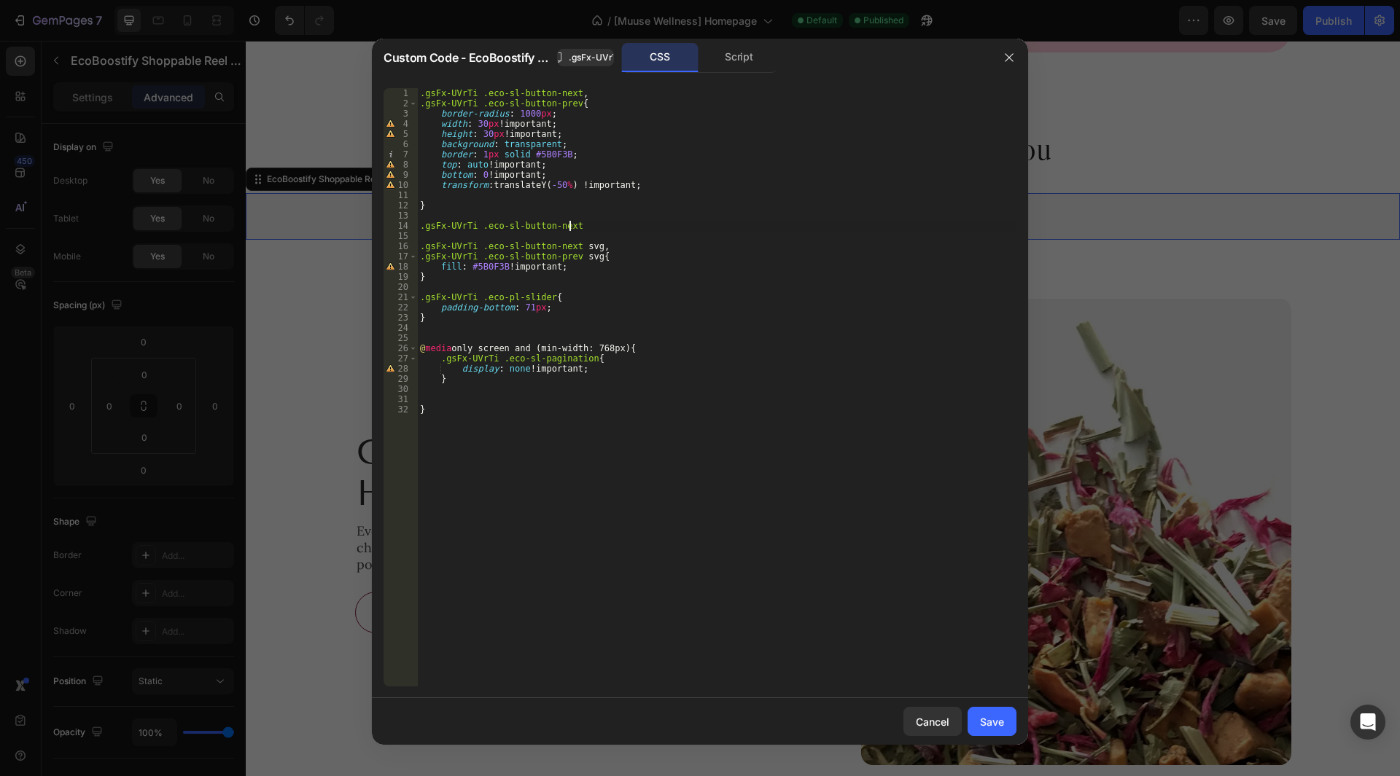
type textarea ".gsFx-UVrTi .eco-sl-button-next{"
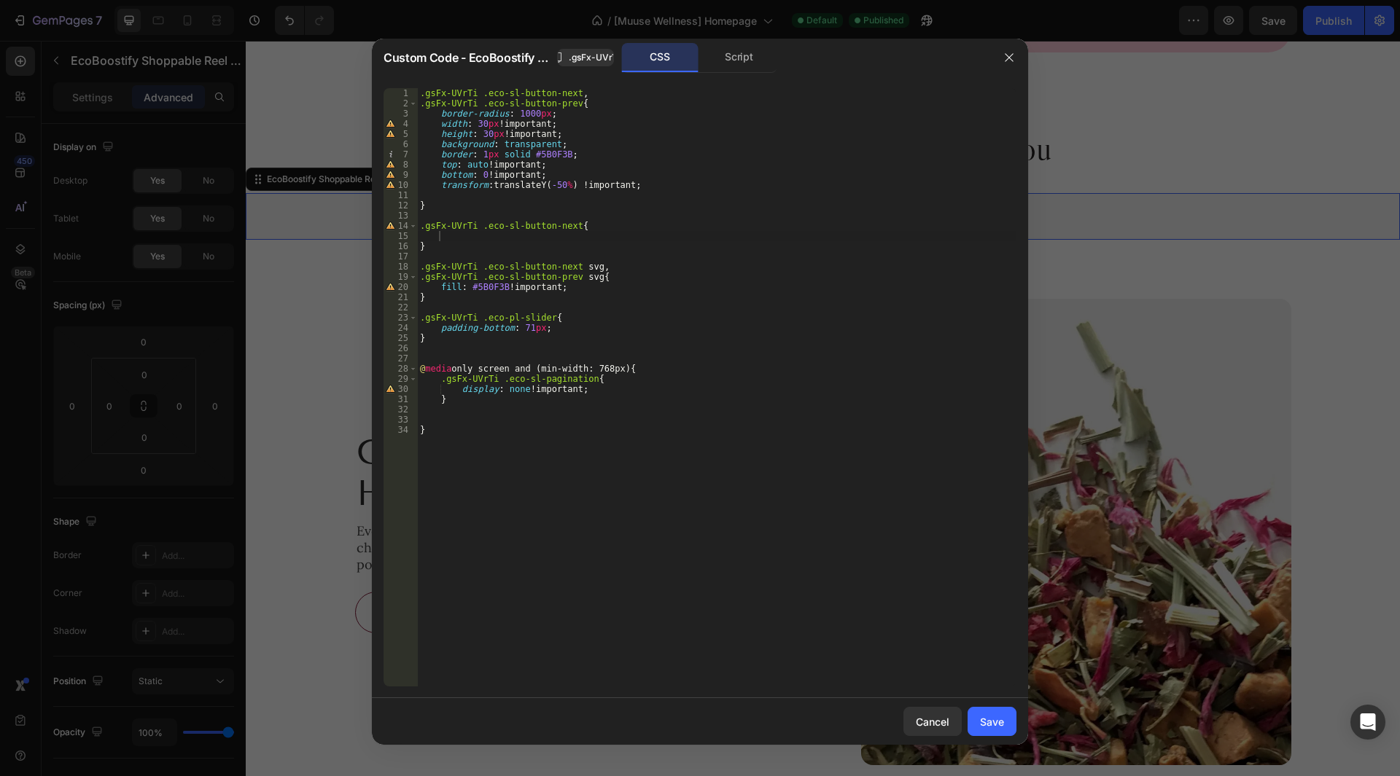
click at [436, 236] on div ".gsFx-UVrTi .eco-sl-button-next , .gsFx-UVrTi .eco-sl-button-prev { border-radi…" at bounding box center [716, 397] width 599 height 619
click at [443, 236] on div ".gsFx-UVrTi .eco-sl-button-next , .gsFx-UVrTi .eco-sl-button-prev { border-radi…" at bounding box center [716, 397] width 599 height 619
paste textarea "right: auto !important;"
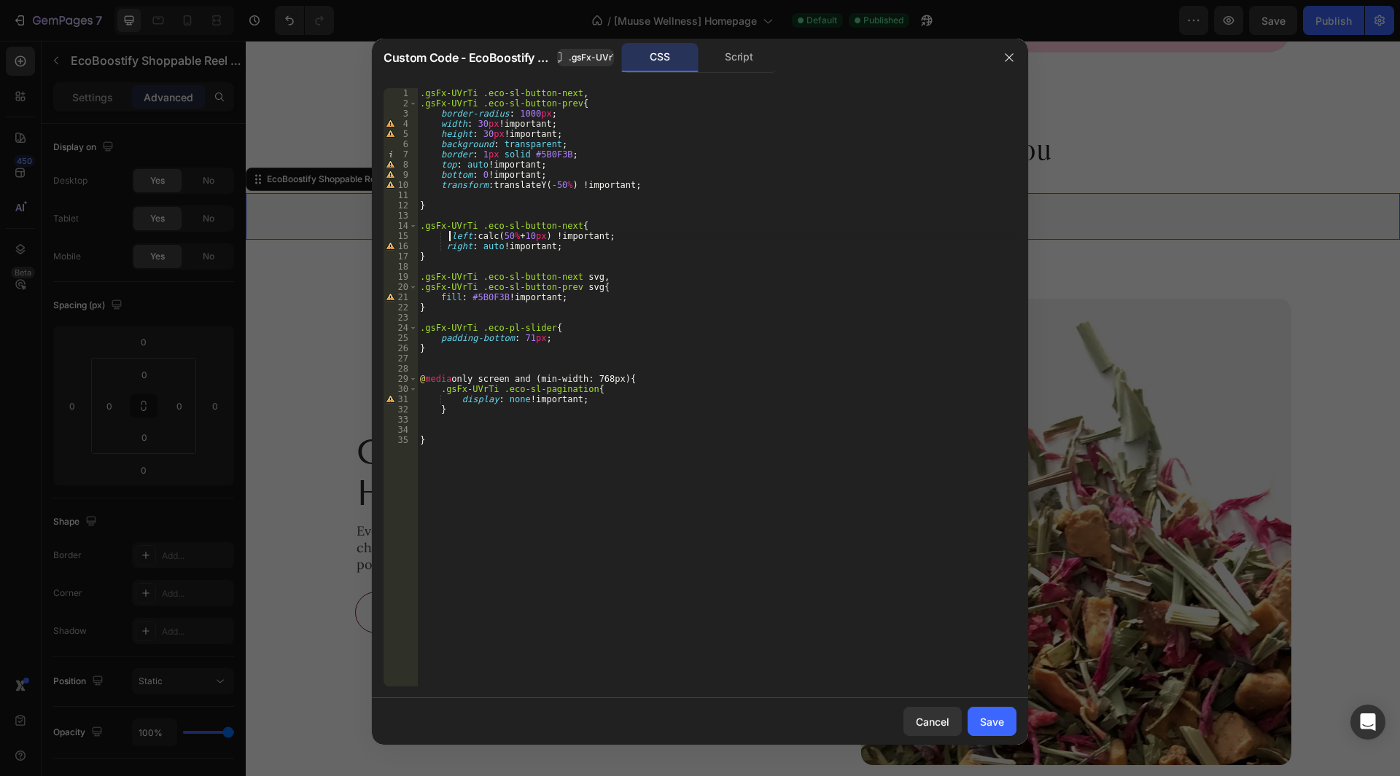
click at [449, 239] on div ".gsFx-UVrTi .eco-sl-button-next , .gsFx-UVrTi .eco-sl-button-prev { border-radi…" at bounding box center [716, 397] width 599 height 619
click at [470, 260] on div ".gsFx-UVrTi .eco-sl-button-next , .gsFx-UVrTi .eco-sl-button-prev { border-radi…" at bounding box center [716, 397] width 599 height 619
type textarea "}"
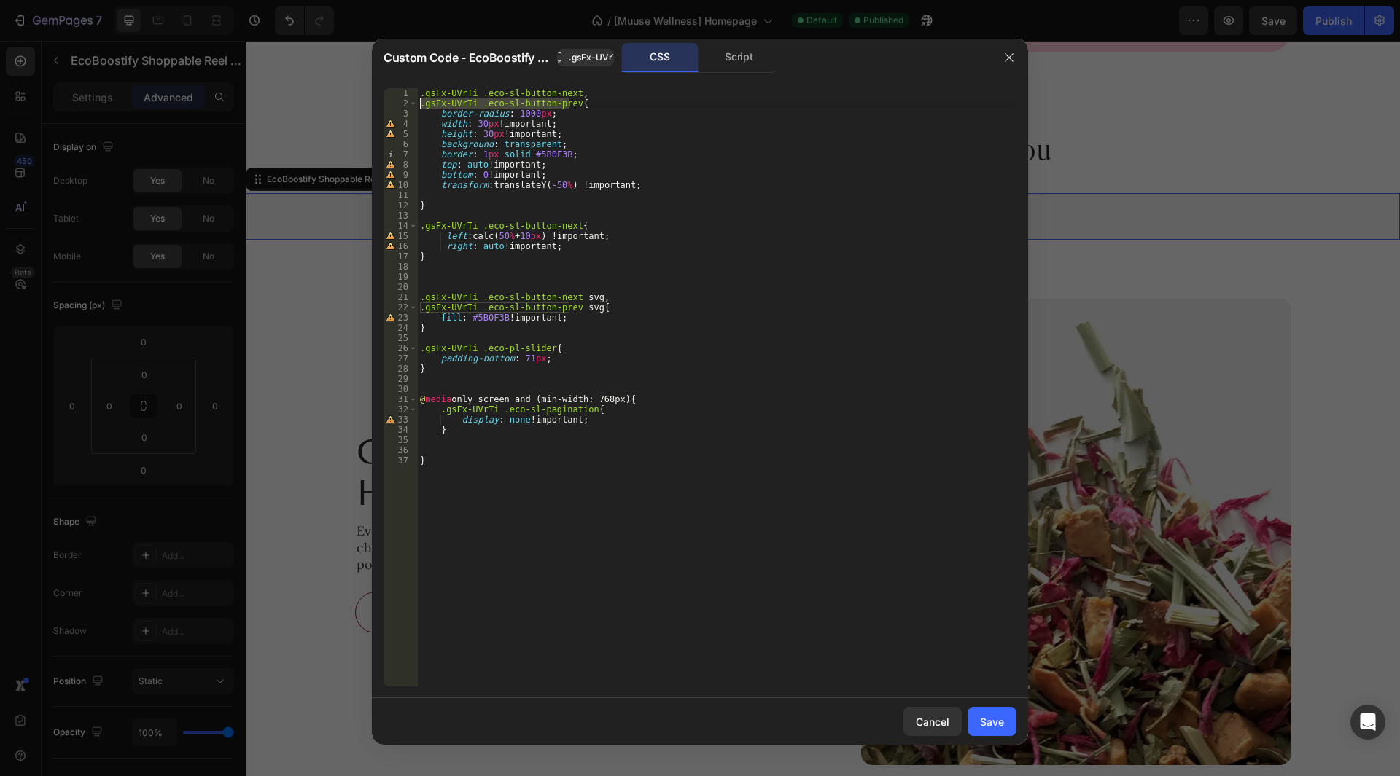
drag, startPoint x: 569, startPoint y: 104, endPoint x: 408, endPoint y: 101, distance: 160.4
click at [408, 101] on div "1 2 3 4 5 6 7 8 9 10 11 12 13 14 15 16 17 18 19 20 21 22 23 24 25 26 27 28 29 3…" at bounding box center [700, 387] width 633 height 599
type textarea ".gsFx-UVrTi .eco-sl-button-prev{"
click at [438, 267] on div ".gsFx-UVrTi .eco-sl-button-next , .gsFx-UVrTi .eco-sl-button-prev { border-radi…" at bounding box center [716, 397] width 599 height 619
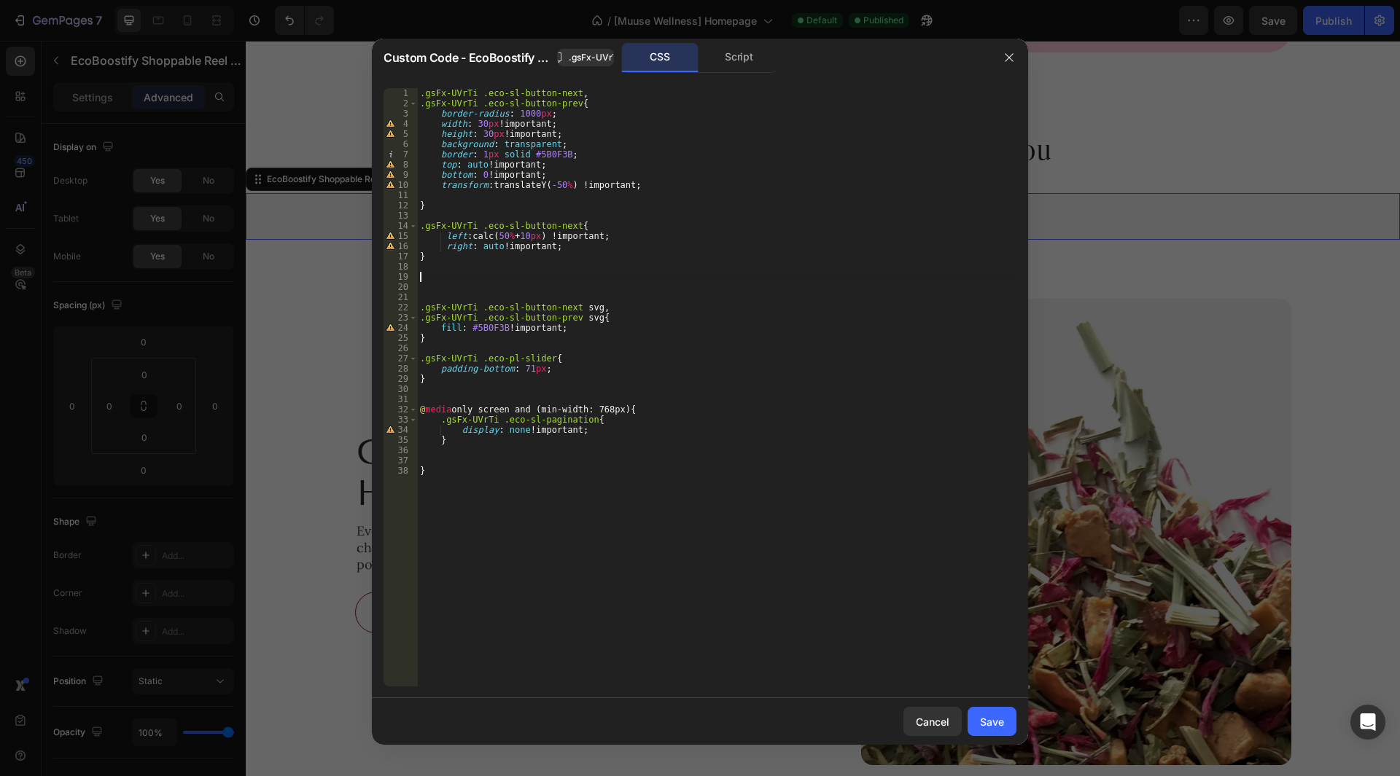
paste textarea ".gsFx-UVrTi .eco-sl-button-prev"
type textarea ".gsFx-UVrTi .eco-sl-button-prev"
drag, startPoint x: 510, startPoint y: 268, endPoint x: 526, endPoint y: 267, distance: 15.3
click at [510, 268] on div ".gsFx-UVrTi .eco-sl-button-next , .gsFx-UVrTi .eco-sl-button-prev { border-radi…" at bounding box center [716, 397] width 599 height 619
click at [589, 274] on div ".gsFx-UVrTi .eco-sl-button-next , .gsFx-UVrTi .eco-sl-button-prev { border-radi…" at bounding box center [716, 397] width 599 height 619
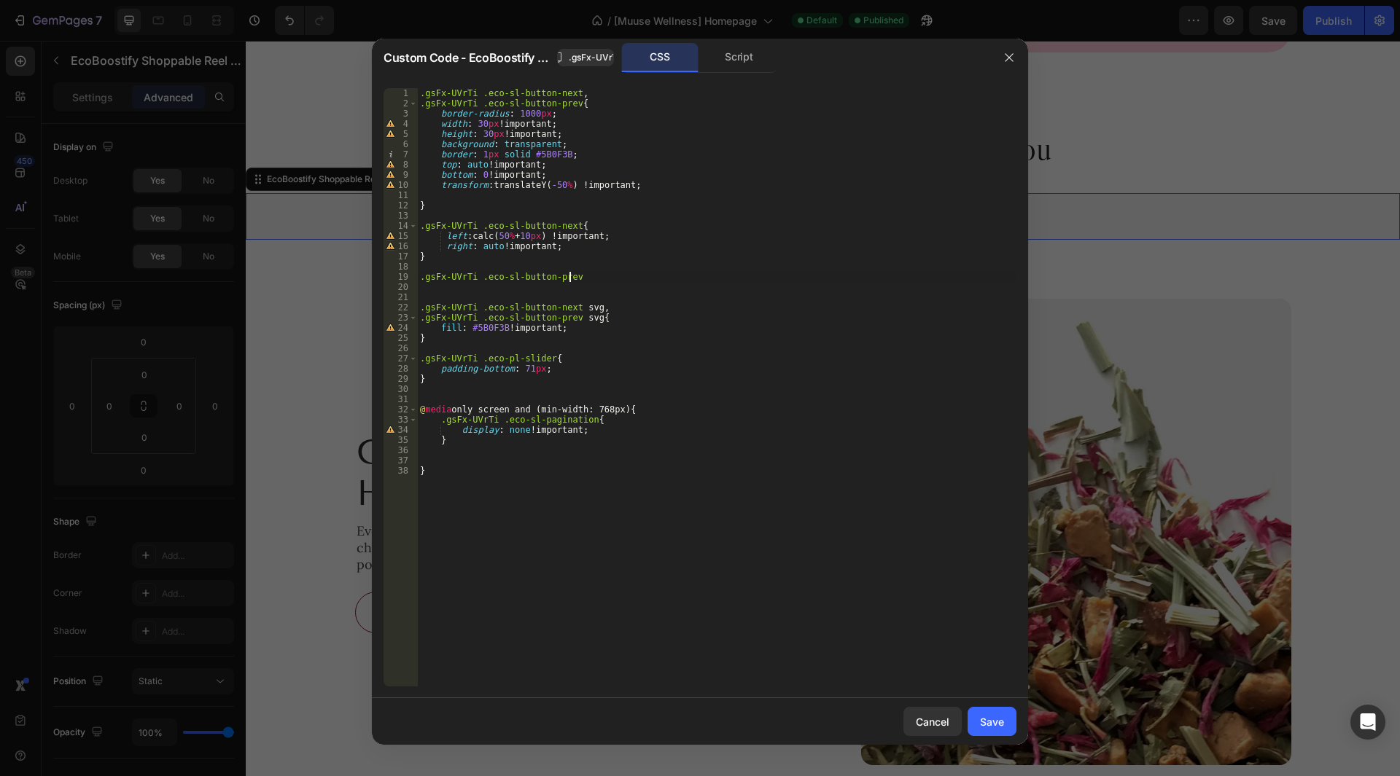
type textarea ".gsFx-UVrTi .eco-sl-button-prev{"
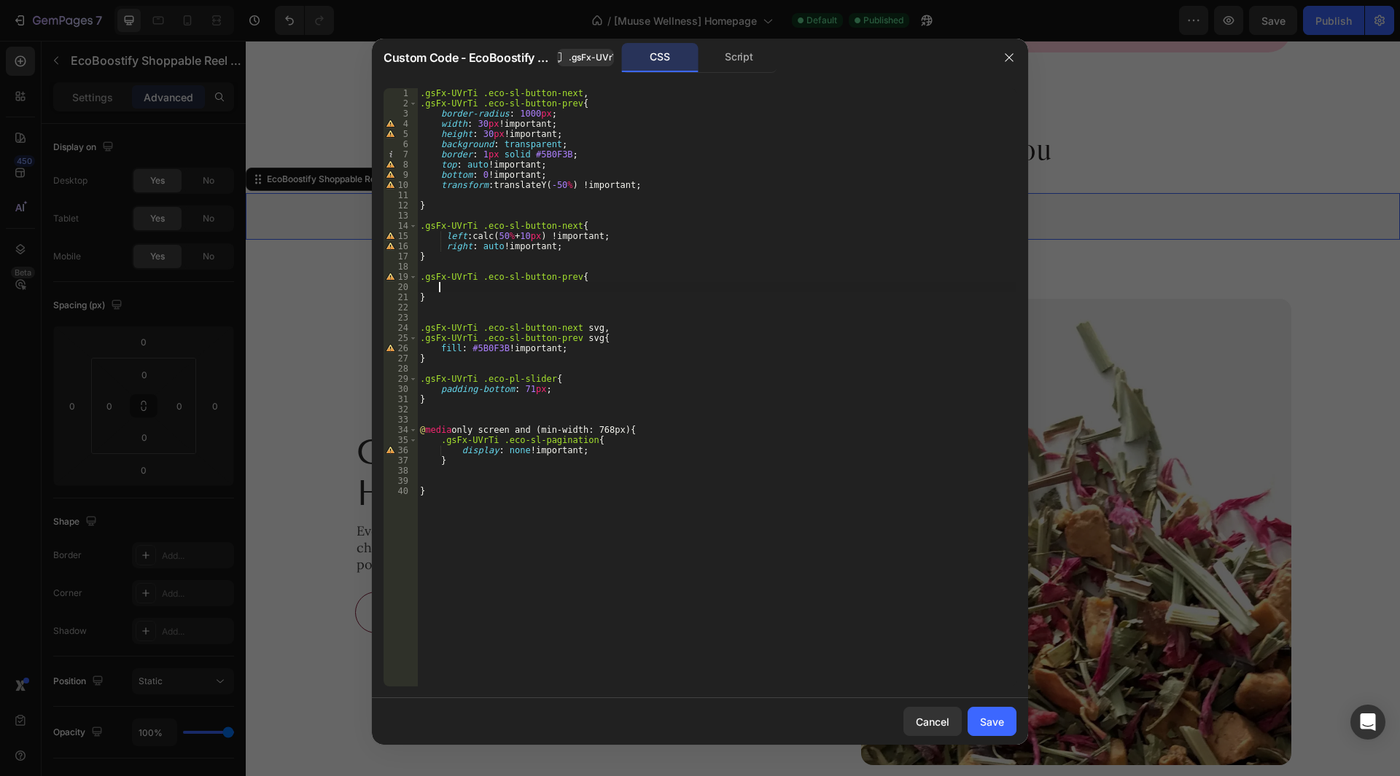
paste textarea "left: auto !important;"
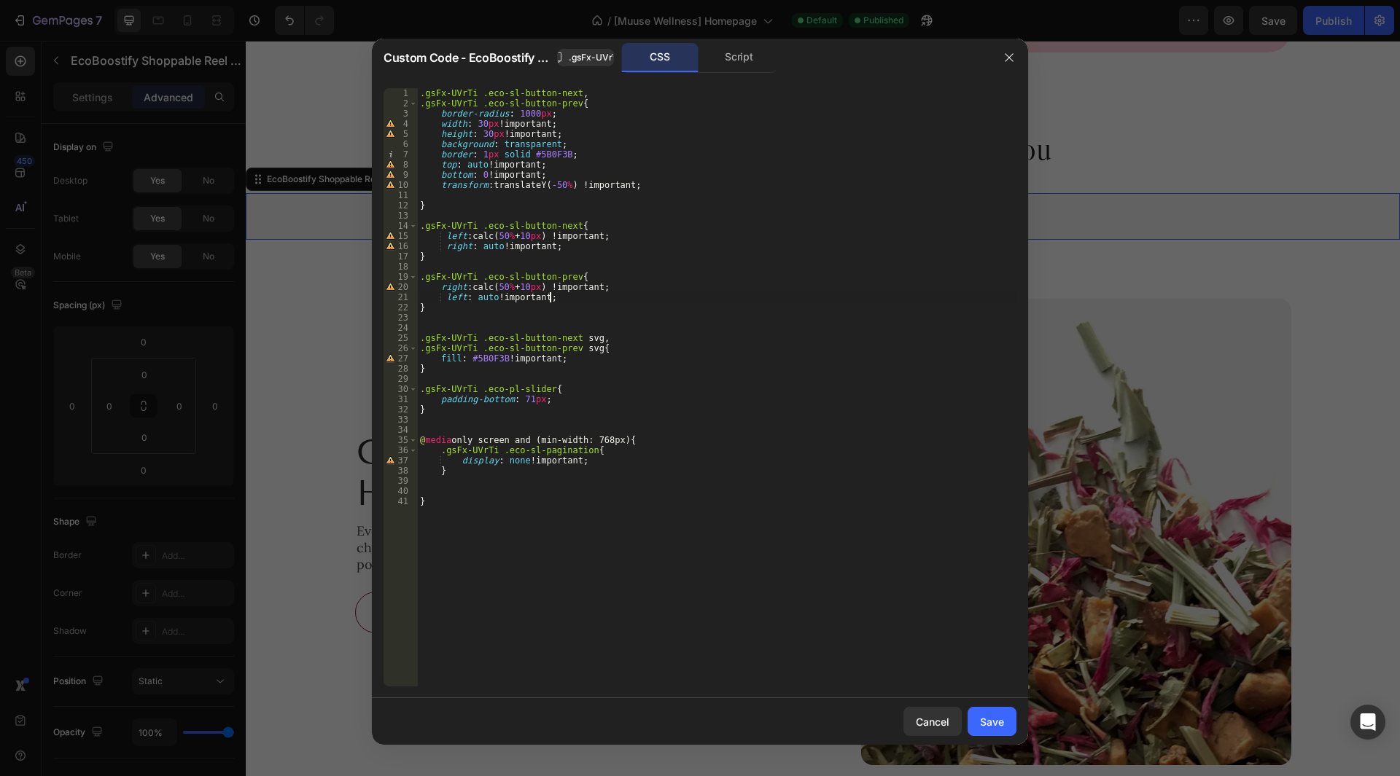
click at [443, 297] on div ".gsFx-UVrTi .eco-sl-button-next , .gsFx-UVrTi .eco-sl-button-prev { border-radi…" at bounding box center [716, 397] width 599 height 619
click at [533, 288] on div ".gsFx-UVrTi .eco-sl-button-next , .gsFx-UVrTi .eco-sl-button-prev { border-radi…" at bounding box center [716, 397] width 599 height 619
click at [534, 230] on div ".gsFx-UVrTi .eco-sl-button-next , .gsFx-UVrTi .eco-sl-button-prev { border-radi…" at bounding box center [716, 397] width 599 height 619
type textarea "left: calc(50% + 6px) !important;"
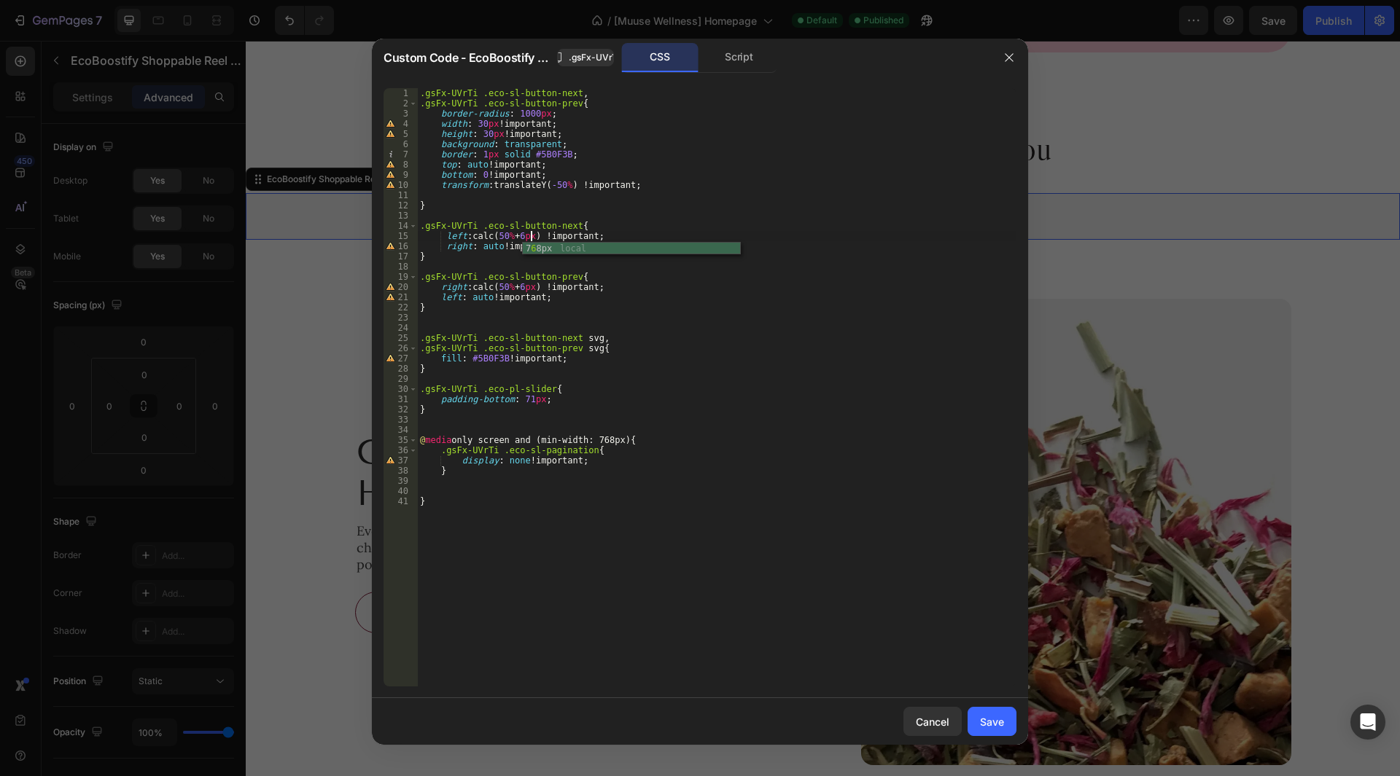
click at [695, 333] on div ".gsFx-UVrTi .eco-sl-button-next , .gsFx-UVrTi .eco-sl-button-prev { border-radi…" at bounding box center [716, 397] width 599 height 619
drag, startPoint x: 973, startPoint y: 714, endPoint x: 923, endPoint y: 427, distance: 290.9
click at [973, 714] on button "Save" at bounding box center [992, 721] width 49 height 29
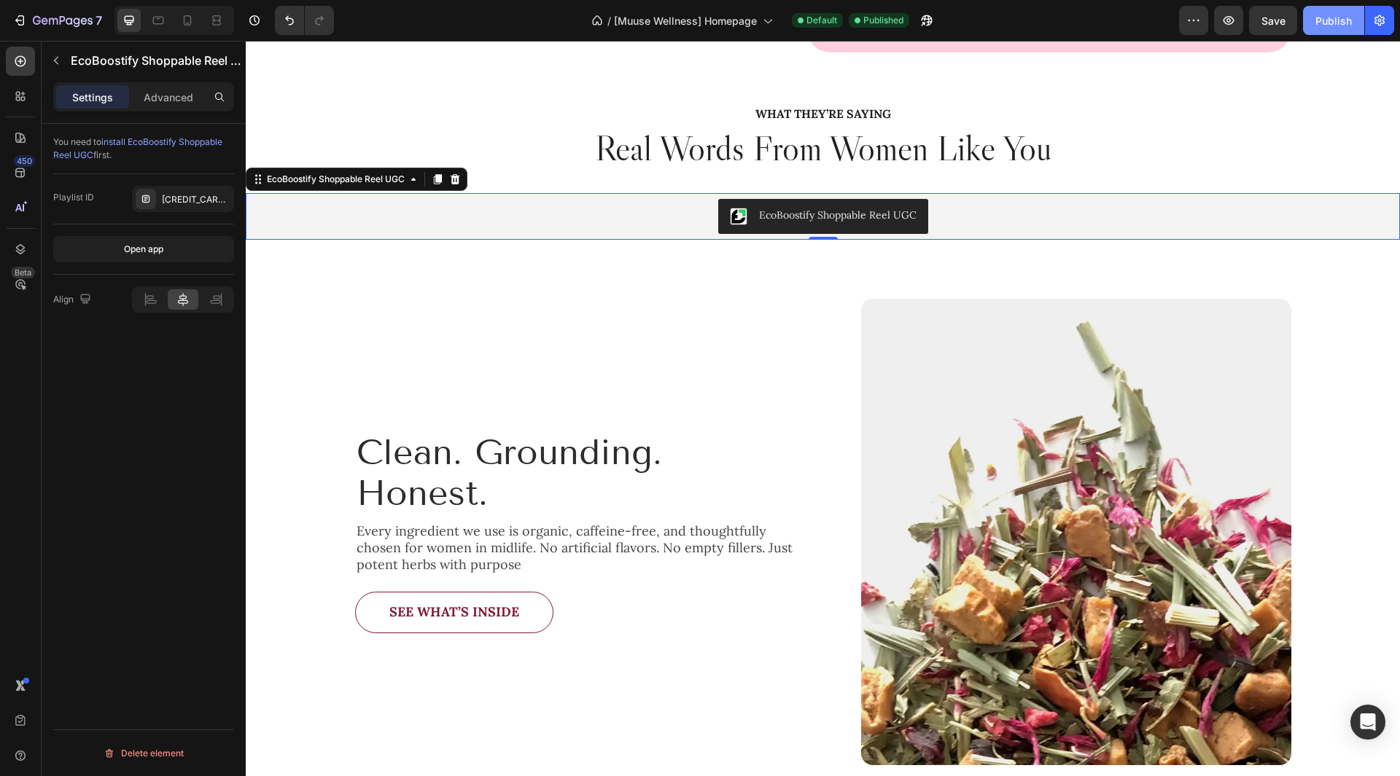
click at [1334, 31] on button "Publish" at bounding box center [1333, 20] width 61 height 29
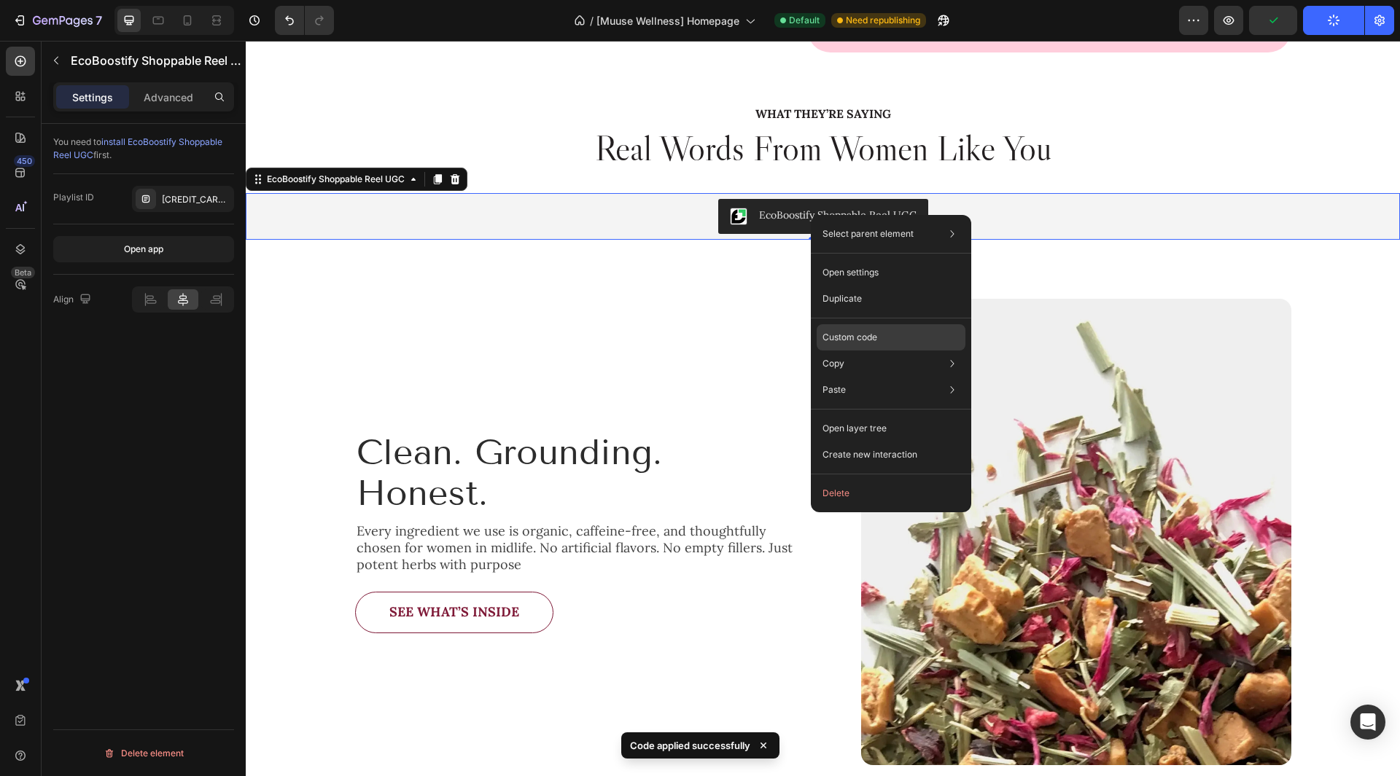
click at [887, 377] on div "Custom code" at bounding box center [891, 390] width 149 height 26
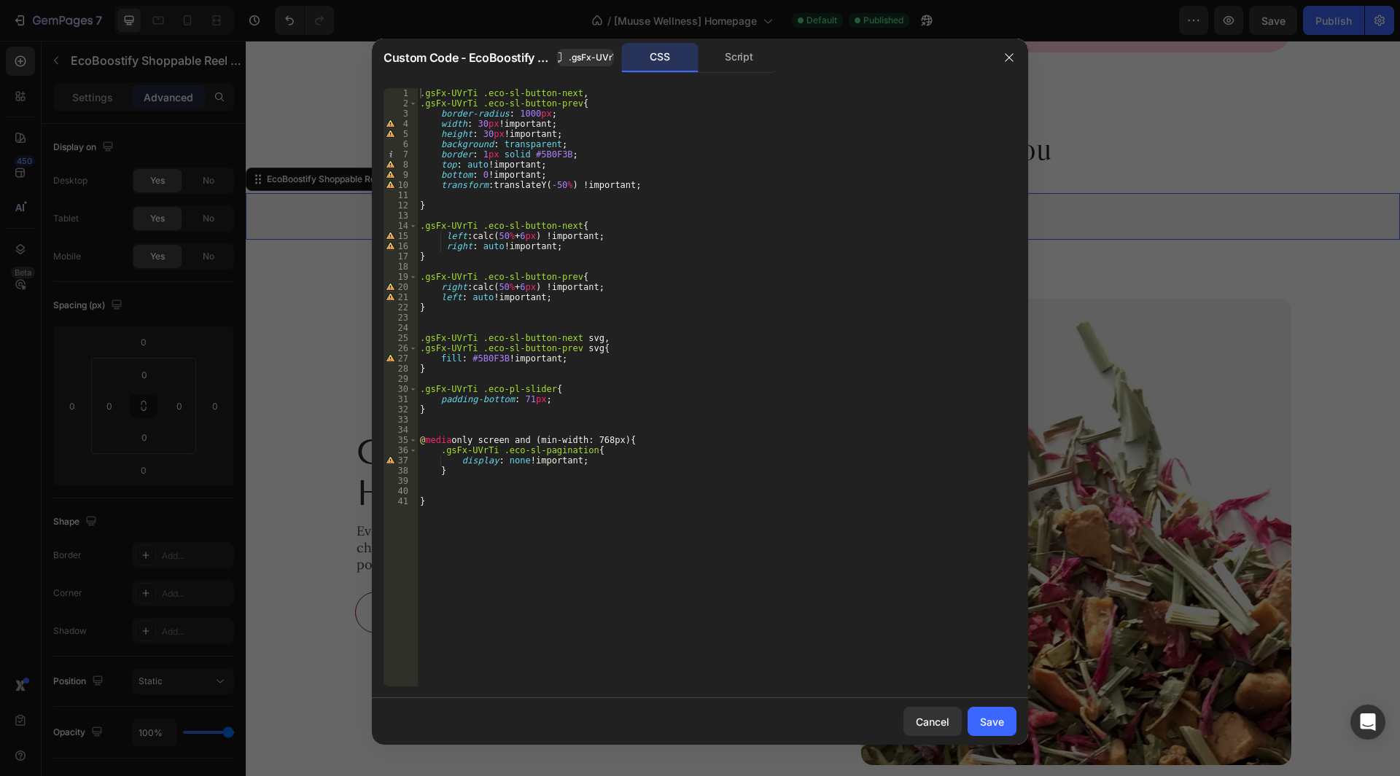
click at [452, 500] on div ".gsFx-UVrTi .eco-sl-button-next , .gsFx-UVrTi .eco-sl-button-prev { border-radi…" at bounding box center [716, 397] width 599 height 619
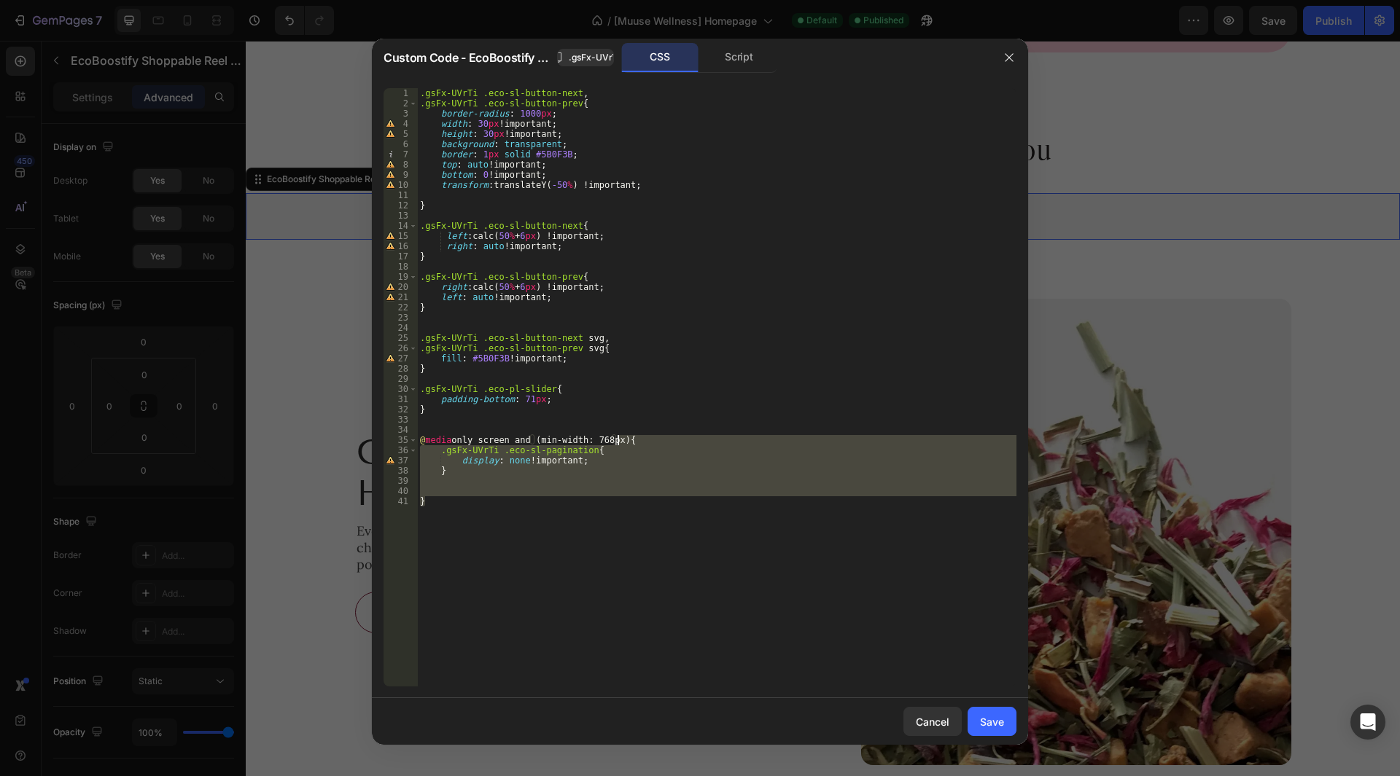
drag, startPoint x: 452, startPoint y: 500, endPoint x: 402, endPoint y: 440, distance: 78.1
click at [394, 440] on div "} 1 2 3 4 5 6 7 8 9 10 11 12 13 14 15 16 17 18 19 20 21 22 23 24 25 26 27 28 29…" at bounding box center [700, 387] width 633 height 599
type textarea "@media only screen and (min-width: 768px){ .gsFx-UVrTi .eco-sl-pagination{"
click at [460, 497] on div ".gsFx-UVrTi .eco-sl-button-next , .gsFx-UVrTi .eco-sl-button-prev { border-radi…" at bounding box center [716, 387] width 599 height 599
drag, startPoint x: 442, startPoint y: 502, endPoint x: 416, endPoint y: 440, distance: 67.3
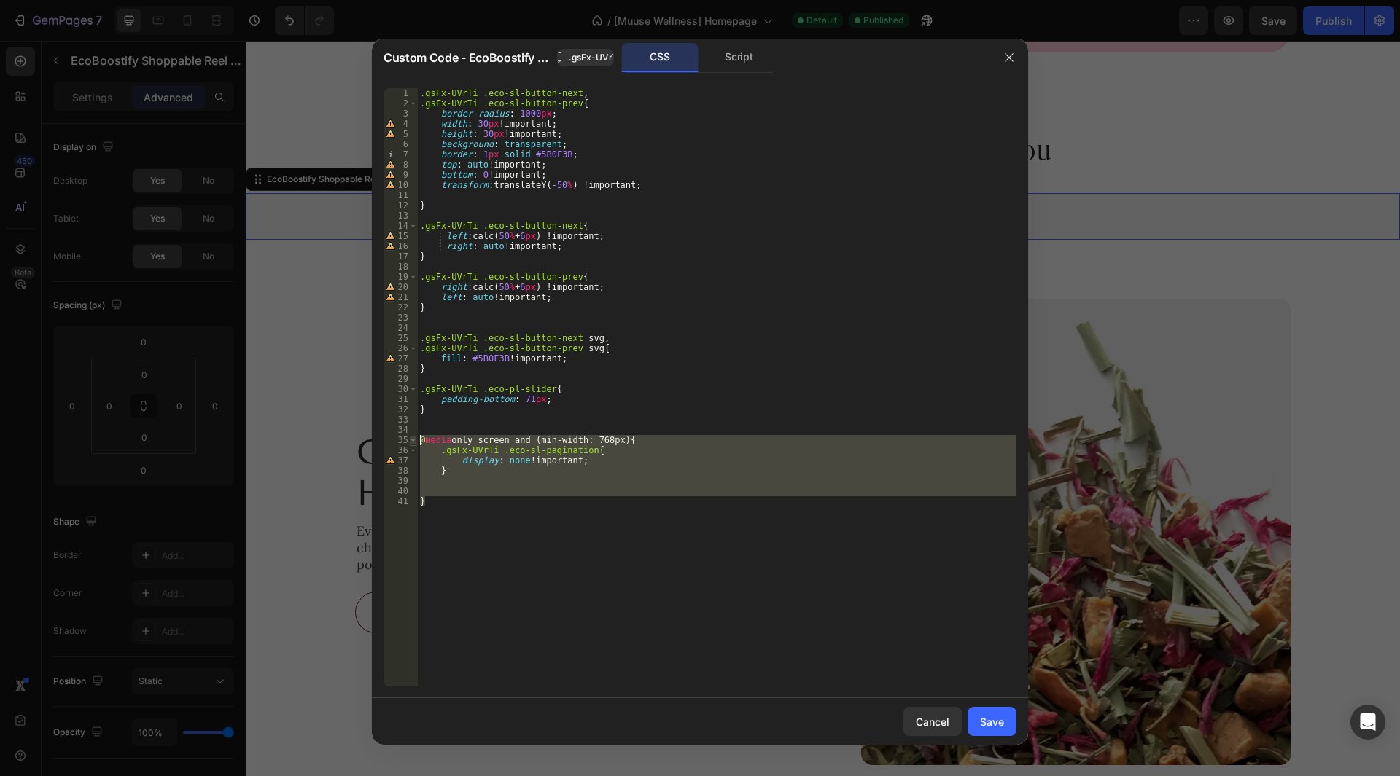
click at [416, 440] on div "1 2 3 4 5 6 7 8 9 10 11 12 13 14 15 16 17 18 19 20 21 22 23 24 25 26 27 28 29 3…" at bounding box center [700, 387] width 633 height 599
click at [445, 509] on div ".gsFx-UVrTi .eco-sl-button-next , .gsFx-UVrTi .eco-sl-button-prev { border-radi…" at bounding box center [716, 387] width 599 height 599
type textarea "}"
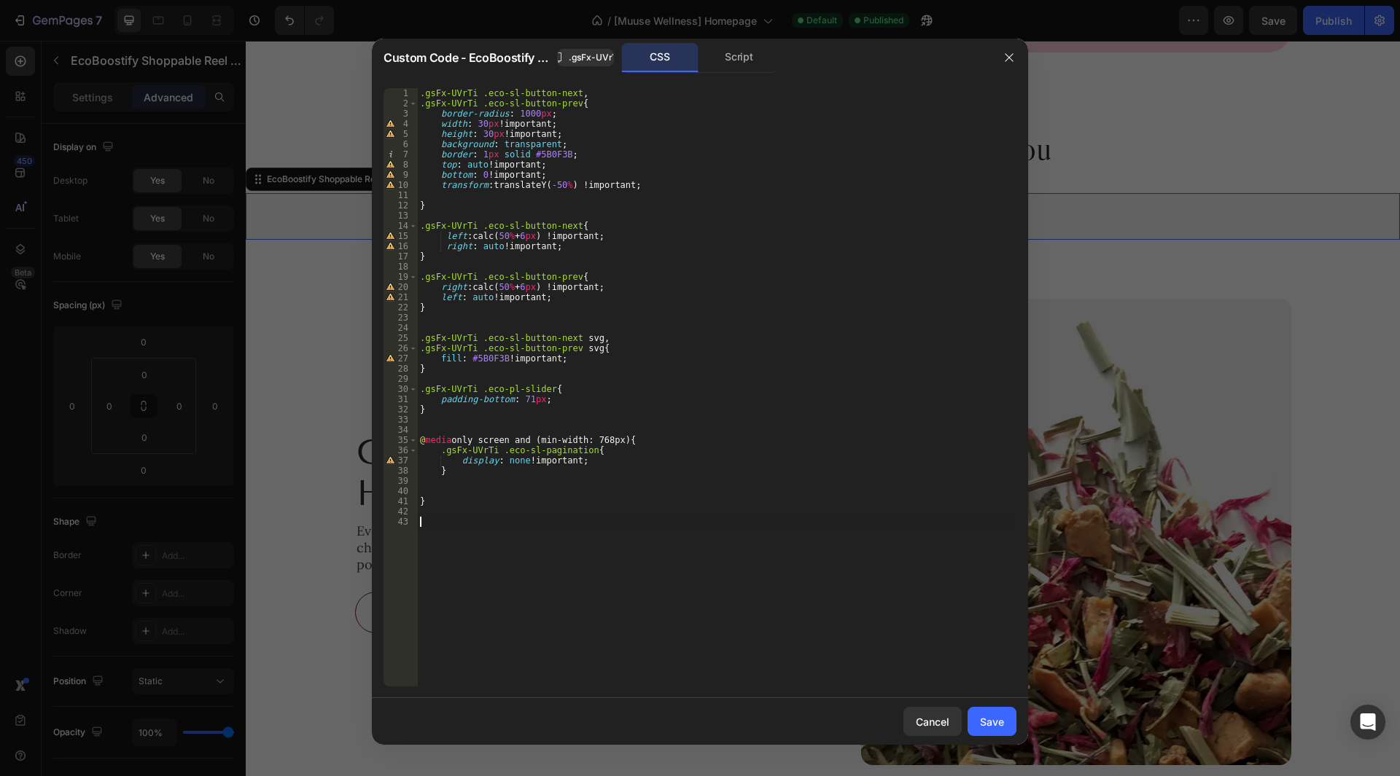
paste textarea "}"
click at [548, 523] on div ".gsFx-UVrTi .eco-sl-button-next , .gsFx-UVrTi .eco-sl-button-prev { border-radi…" at bounding box center [716, 397] width 599 height 619
click at [534, 523] on div ".gsFx-UVrTi .eco-sl-button-next , .gsFx-UVrTi .eco-sl-button-prev { border-radi…" at bounding box center [716, 397] width 599 height 619
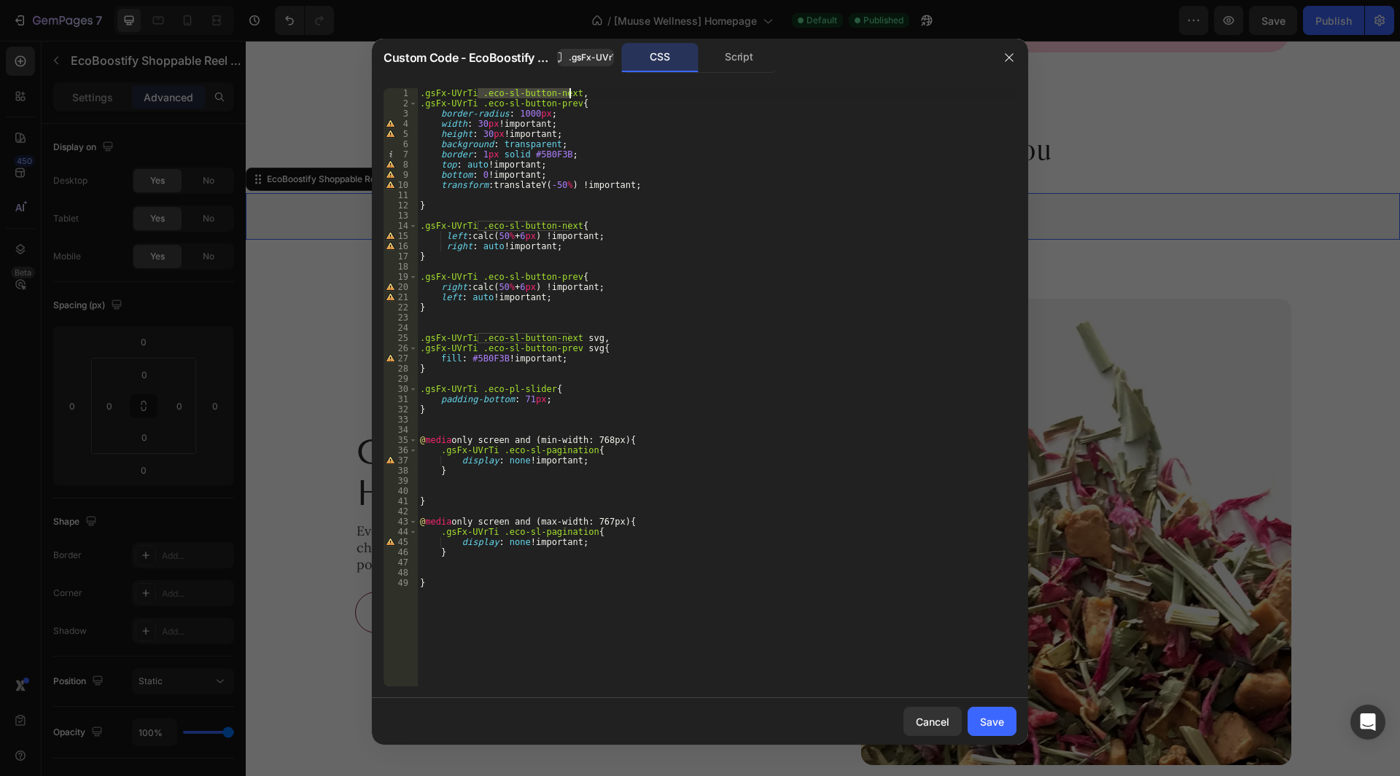
drag, startPoint x: 479, startPoint y: 95, endPoint x: 569, endPoint y: 92, distance: 90.5
click at [569, 92] on div ".gsFx-UVrTi .eco-sl-button-next , .gsFx-UVrTi .eco-sl-button-prev { border-radi…" at bounding box center [716, 397] width 599 height 619
click at [583, 530] on div ".gsFx-UVrTi .eco-sl-button-next , .gsFx-UVrTi .eco-sl-button-prev { border-radi…" at bounding box center [716, 397] width 599 height 619
drag, startPoint x: 581, startPoint y: 101, endPoint x: 389, endPoint y: 95, distance: 191.9
click at [389, 95] on div ".gsFx-UVrTi .eco-sl-pagination{ 1 2 3 4 5 6 7 8 9 10 11 12 13 14 15 16 17 18 19…" at bounding box center [700, 387] width 633 height 599
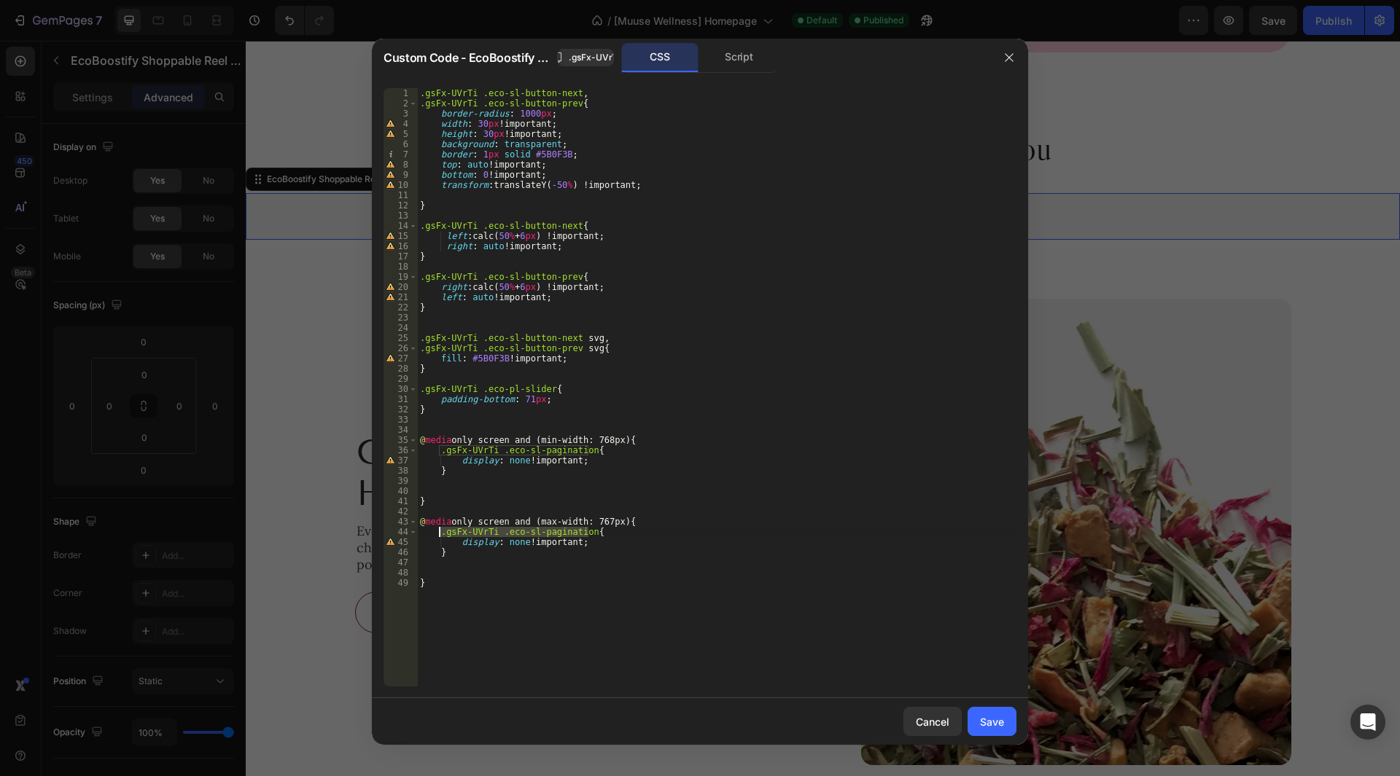
drag, startPoint x: 590, startPoint y: 533, endPoint x: 439, endPoint y: 531, distance: 150.9
click at [439, 531] on div ".gsFx-UVrTi .eco-sl-button-next , .gsFx-UVrTi .eco-sl-button-prev { border-radi…" at bounding box center [716, 397] width 599 height 619
paste textarea ".gsFx-UVrTi .eco-sl-button-prev"
click at [422, 544] on div ".gsFx-UVrTi .eco-sl-button-next , .gsFx-UVrTi .eco-sl-button-prev { border-radi…" at bounding box center [716, 397] width 599 height 619
type textarea ".gsFx-UVrTi .eco-sl-button-prev{"
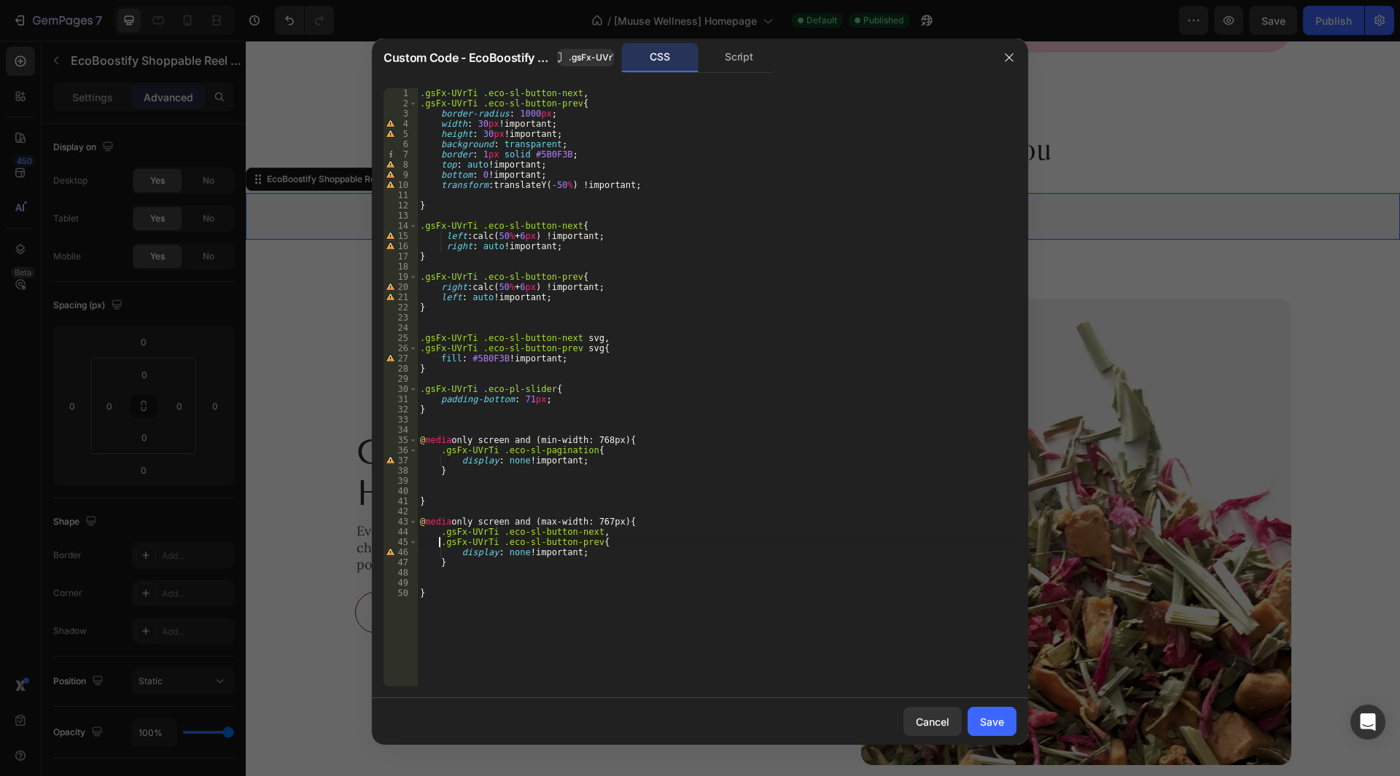
click at [526, 575] on div ".gsFx-UVrTi .eco-sl-button-next , .gsFx-UVrTi .eco-sl-button-prev { border-radi…" at bounding box center [716, 397] width 599 height 619
type textarea "}"
click at [448, 574] on div ".gsFx-UVrTi .eco-sl-button-next , .gsFx-UVrTi .eco-sl-button-prev { border-radi…" at bounding box center [716, 397] width 599 height 619
click at [459, 464] on div ".gsFx-UVrTi .eco-sl-button-next , .gsFx-UVrTi .eco-sl-button-prev { border-radi…" at bounding box center [716, 397] width 599 height 619
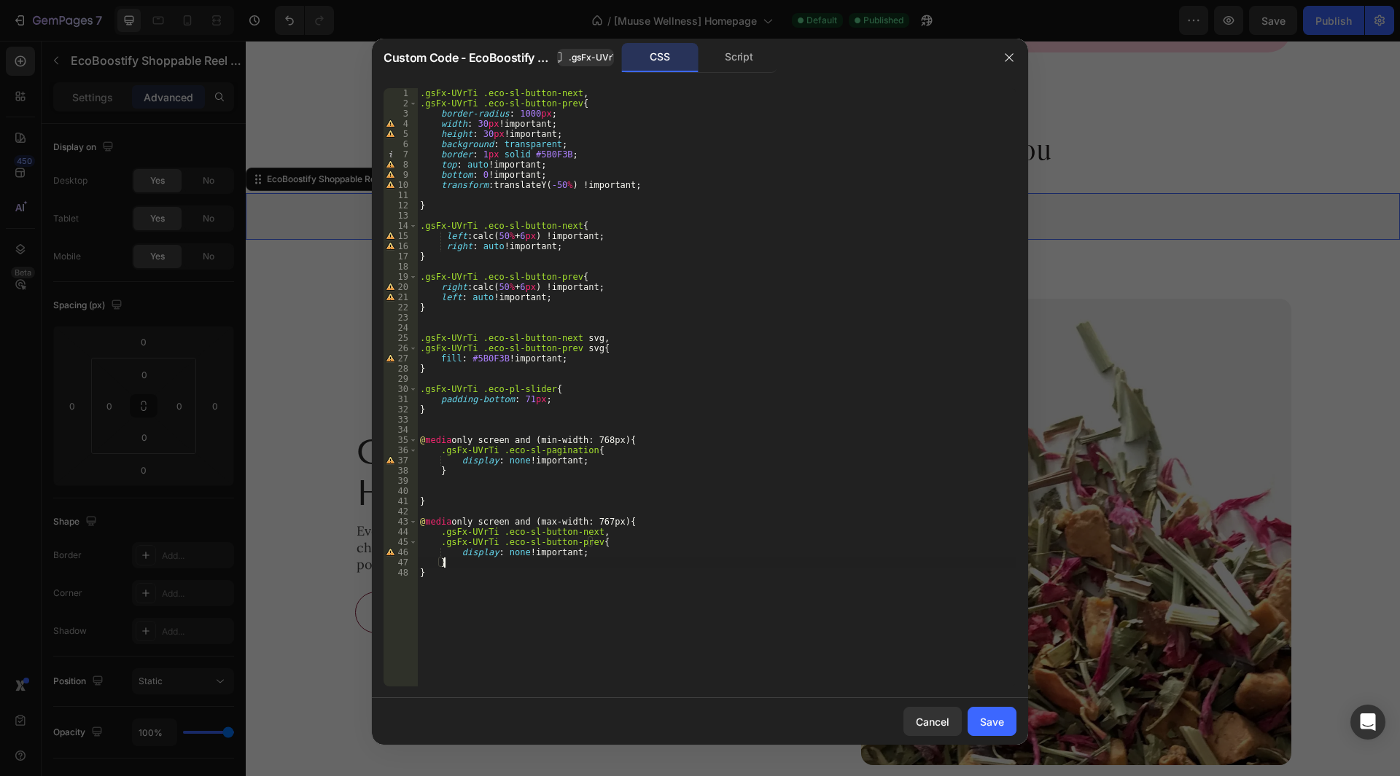
type textarea "display: none !important;"
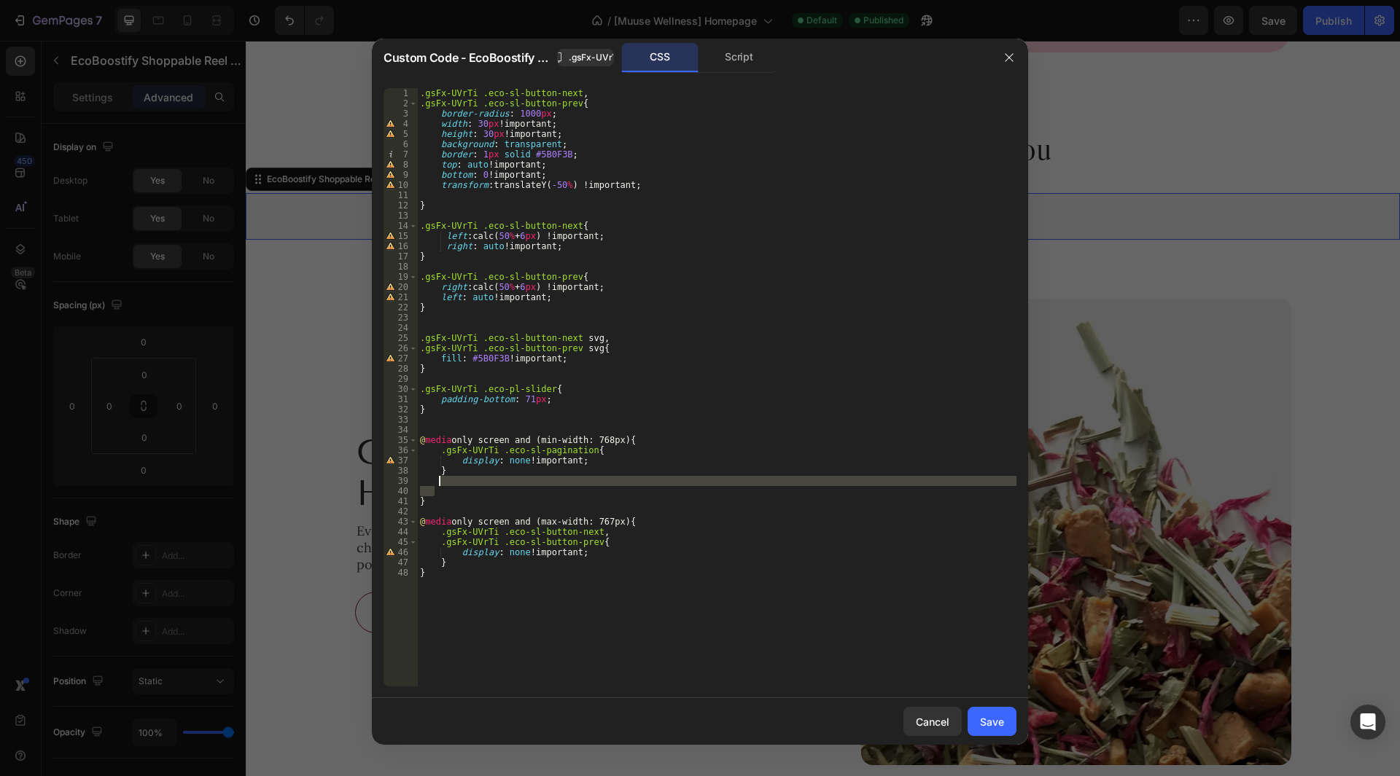
drag, startPoint x: 443, startPoint y: 488, endPoint x: 456, endPoint y: 481, distance: 14.4
click at [456, 481] on div ".gsFx-UVrTi .eco-sl-button-next , .gsFx-UVrTi .eco-sl-button-prev { border-radi…" at bounding box center [716, 397] width 599 height 619
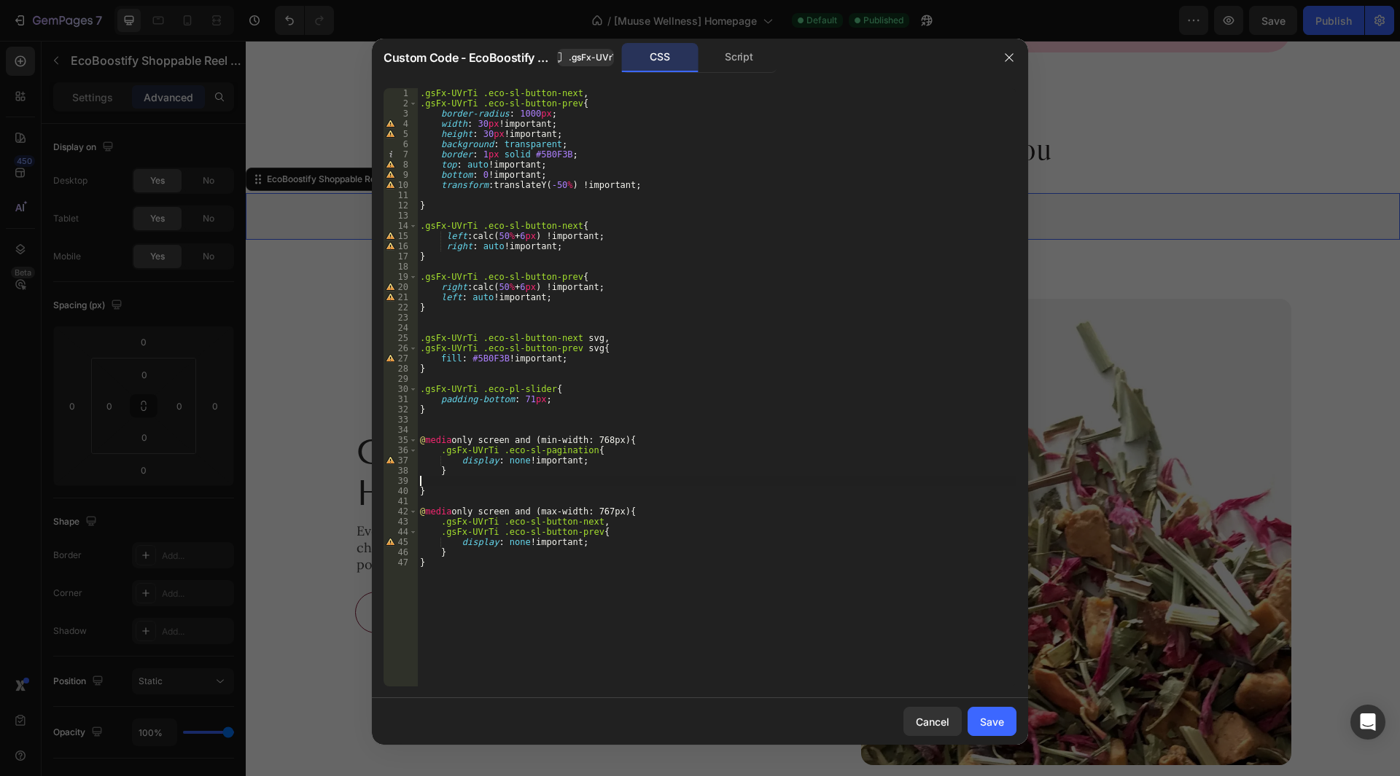
type textarea "}"
click at [987, 719] on div "Save" at bounding box center [992, 722] width 24 height 15
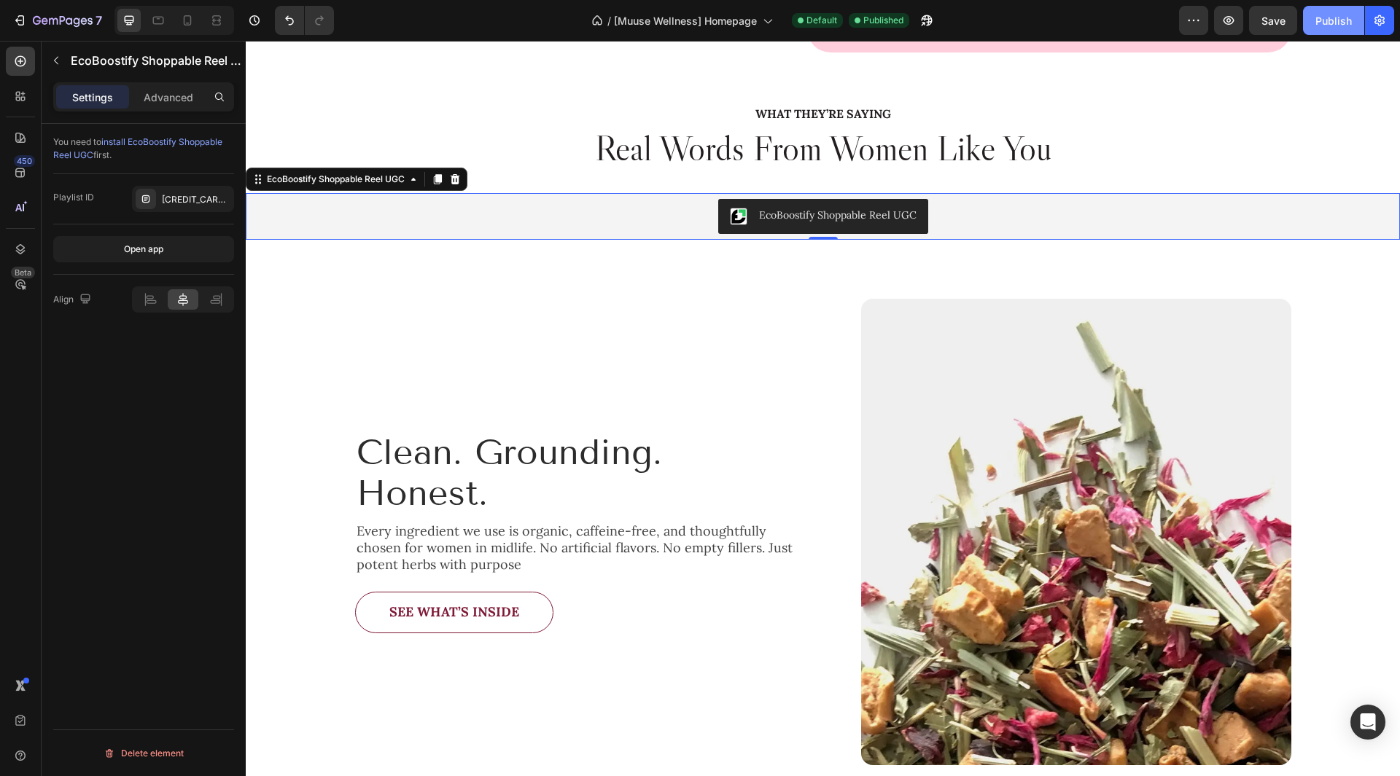
click at [1319, 30] on button "Publish" at bounding box center [1333, 20] width 61 height 29
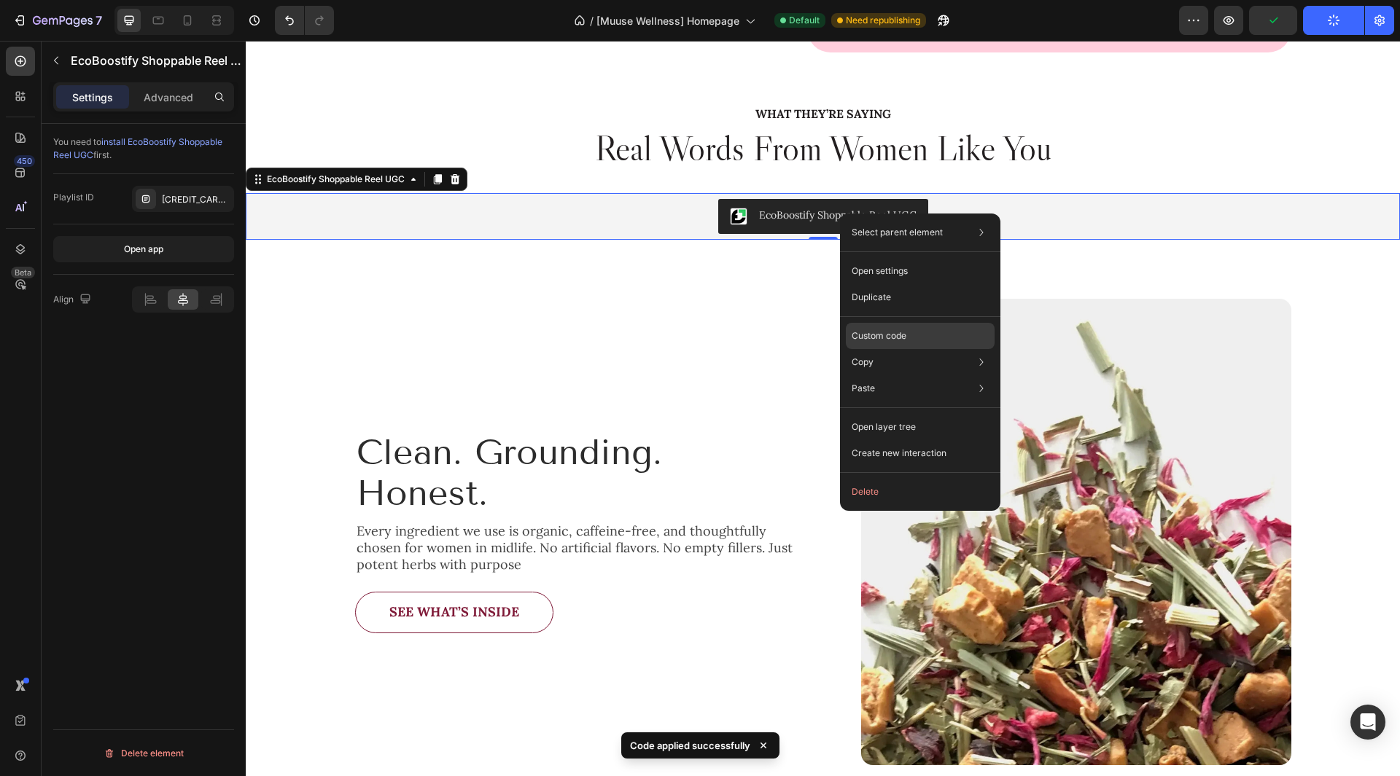
click at [895, 331] on p "Custom code" at bounding box center [879, 336] width 55 height 13
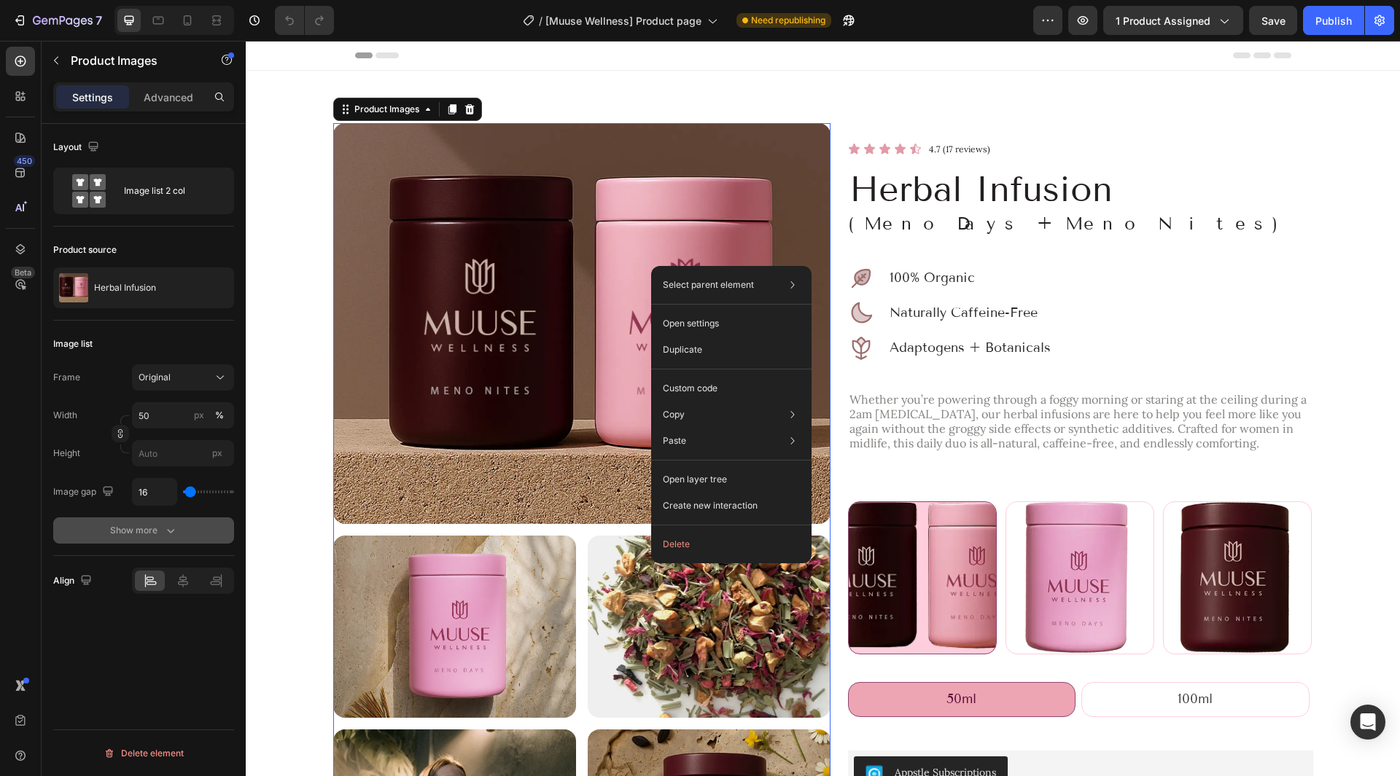
click at [166, 522] on button "Show more" at bounding box center [143, 531] width 181 height 26
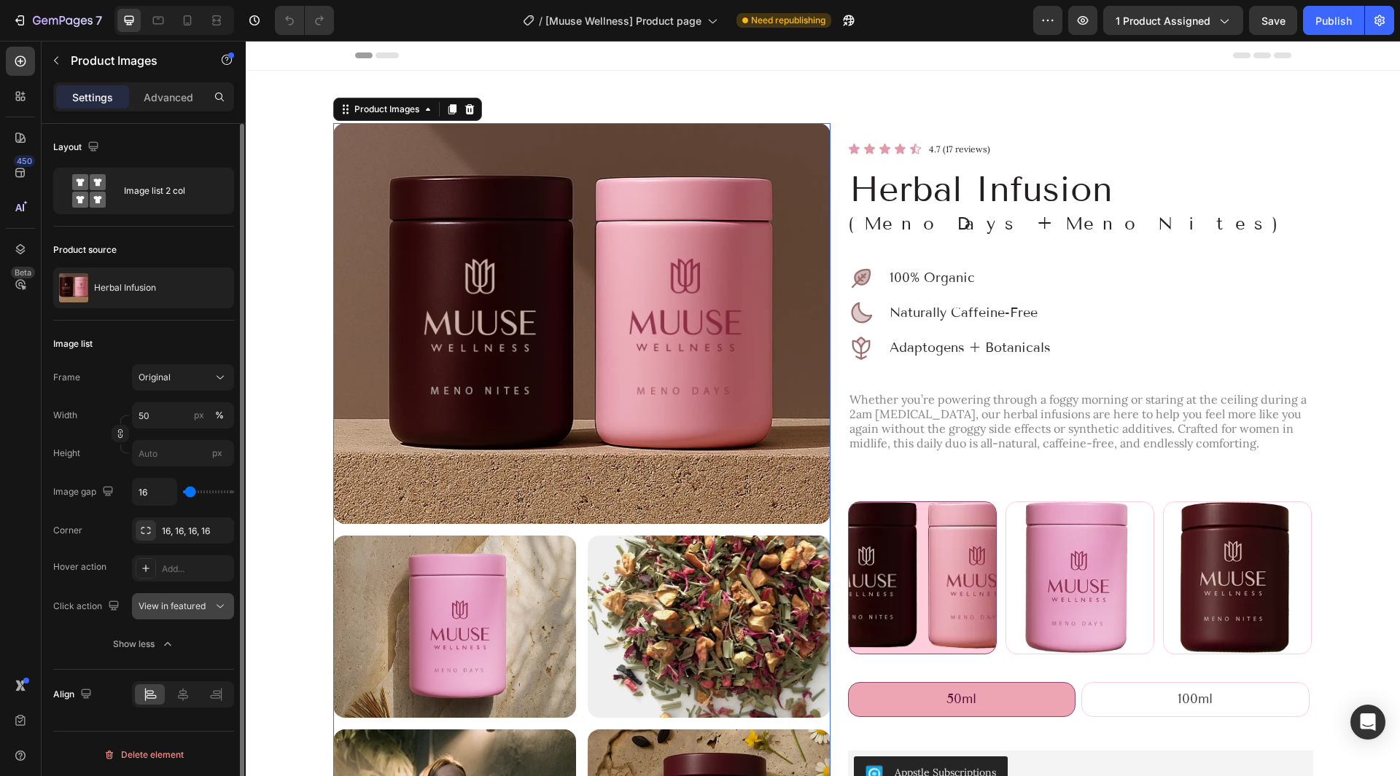
click at [168, 604] on span "View in featured" at bounding box center [172, 606] width 67 height 11
click at [47, 580] on div "Layout Image list 2 col Product source Herbal Infusion Image list Frame Origina…" at bounding box center [144, 472] width 204 height 696
